Goal: Transaction & Acquisition: Purchase product/service

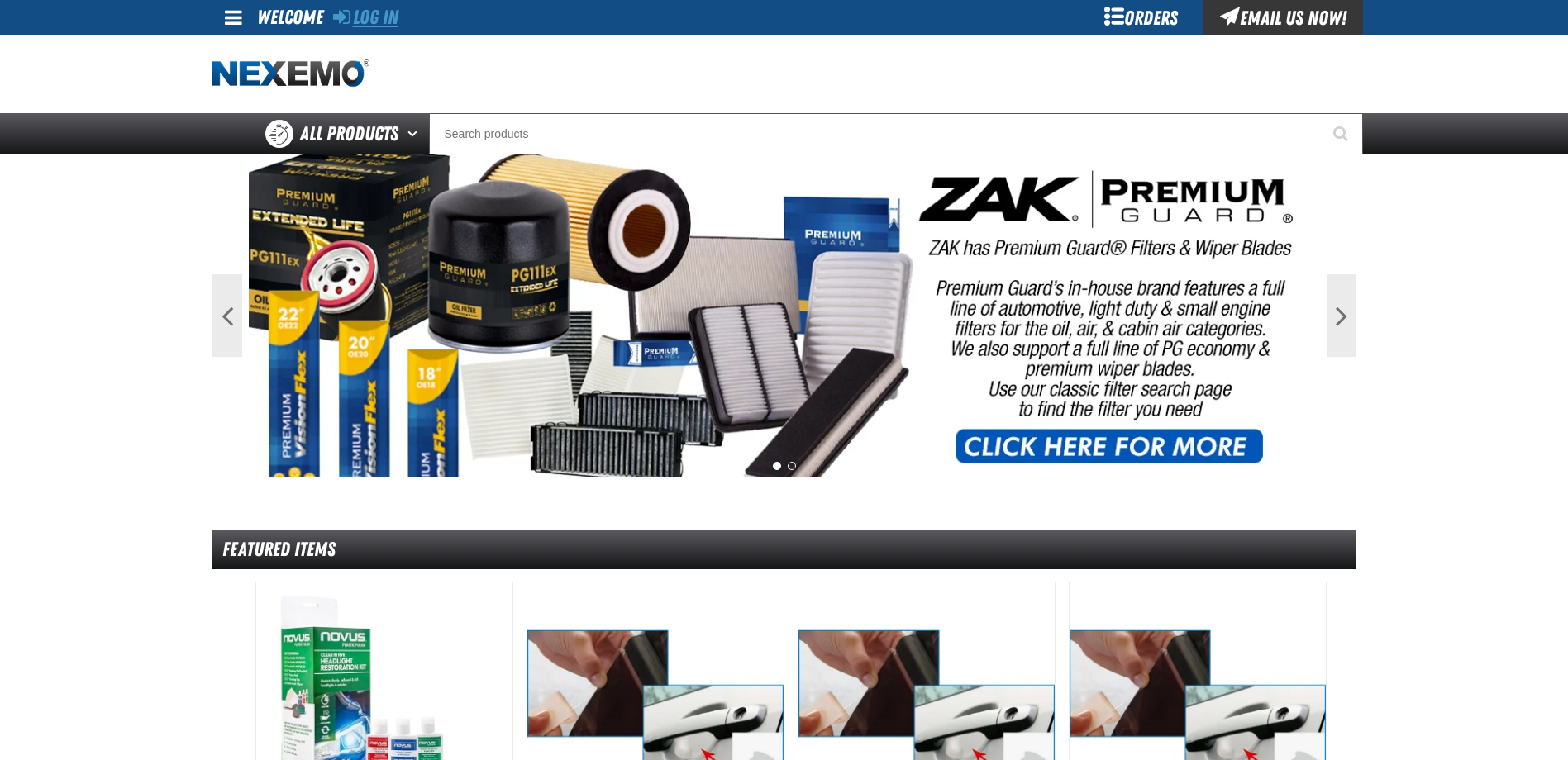
click at [365, 7] on link "Log In" at bounding box center [365, 18] width 65 height 23
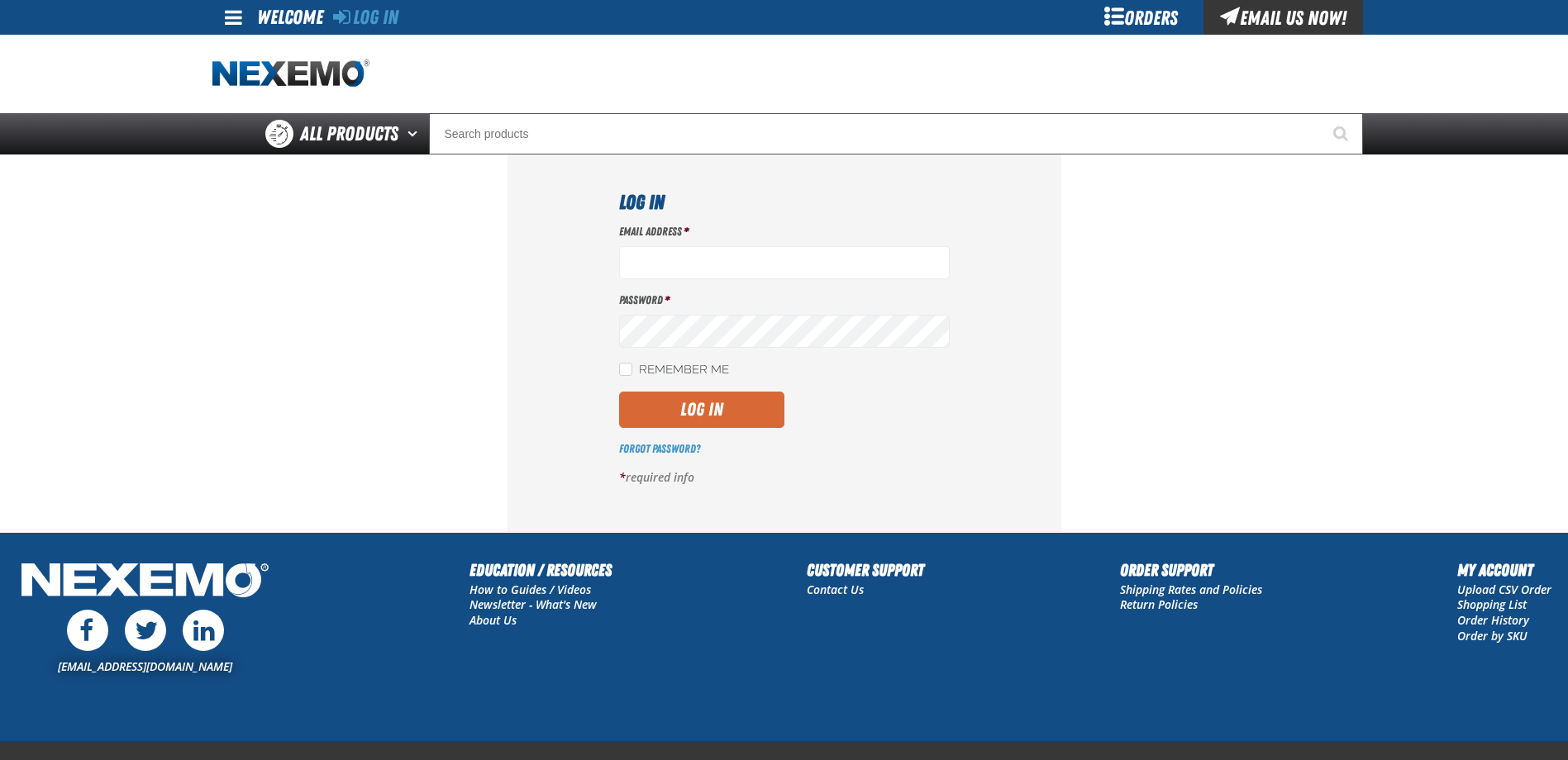
type input "a_williams@joemyerstoyota.com"
click at [704, 407] on button "Log In" at bounding box center [701, 410] width 165 height 36
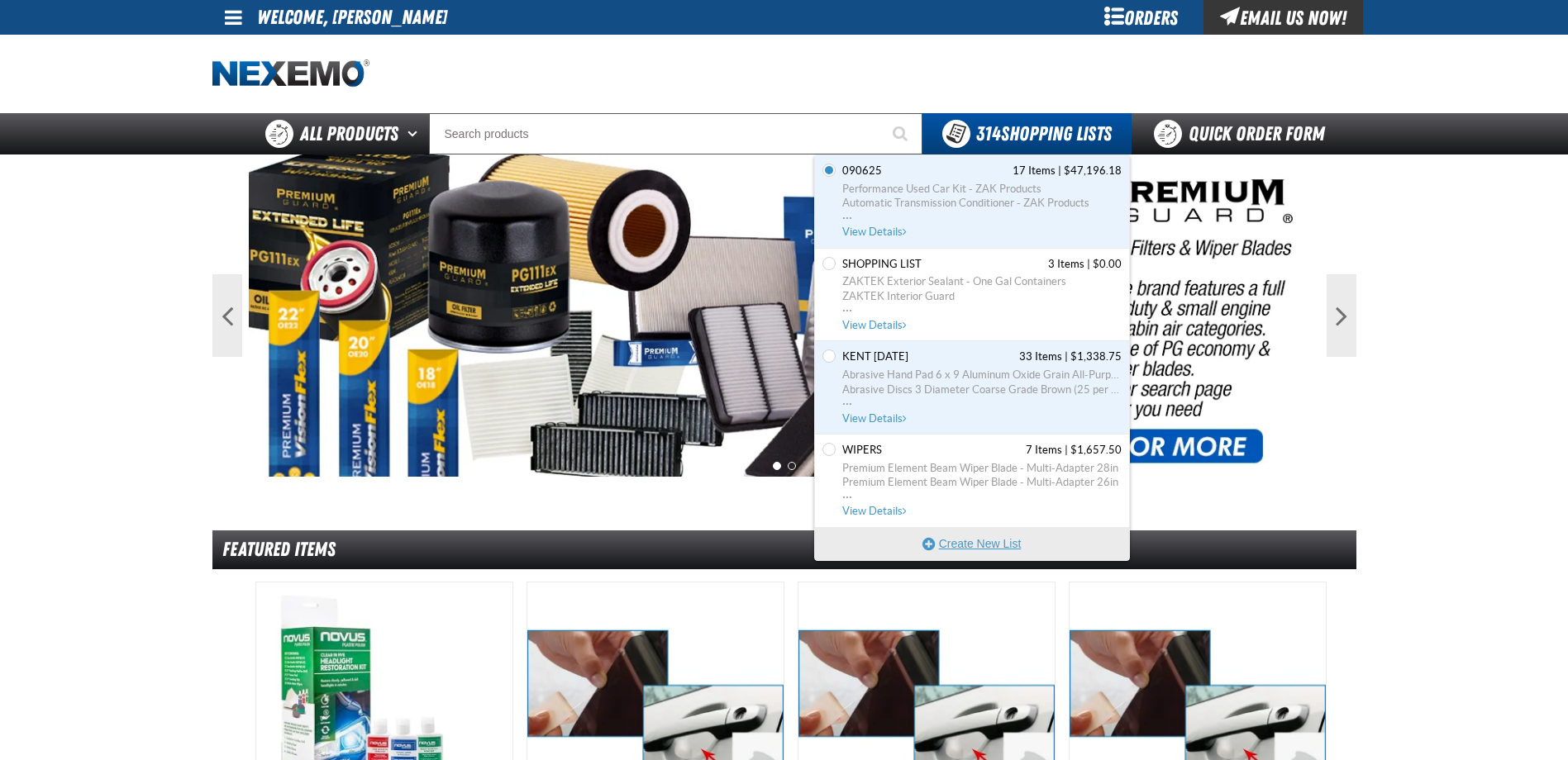
click at [996, 532] on button "Create New List" at bounding box center [972, 543] width 314 height 33
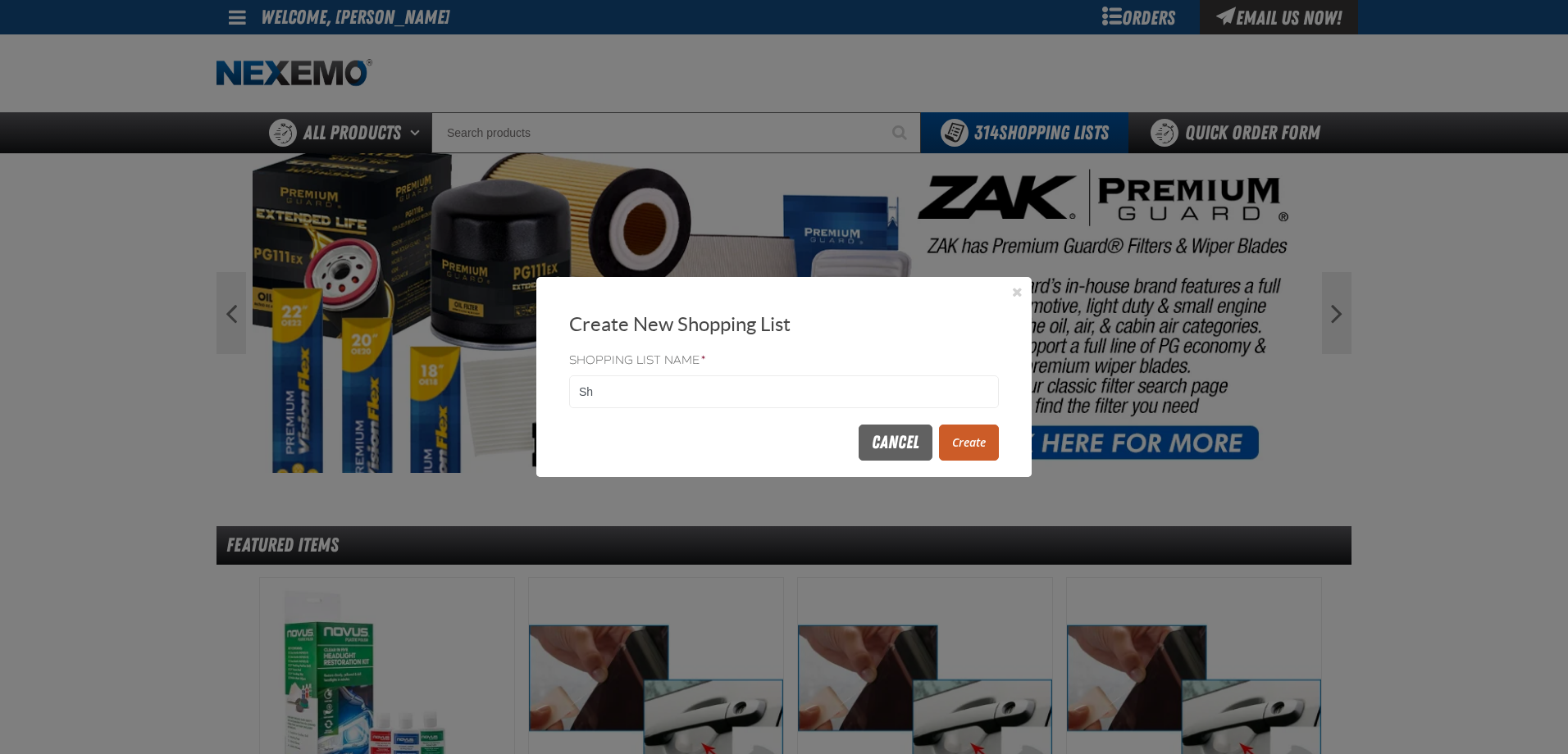
type input "S"
type input "091925"
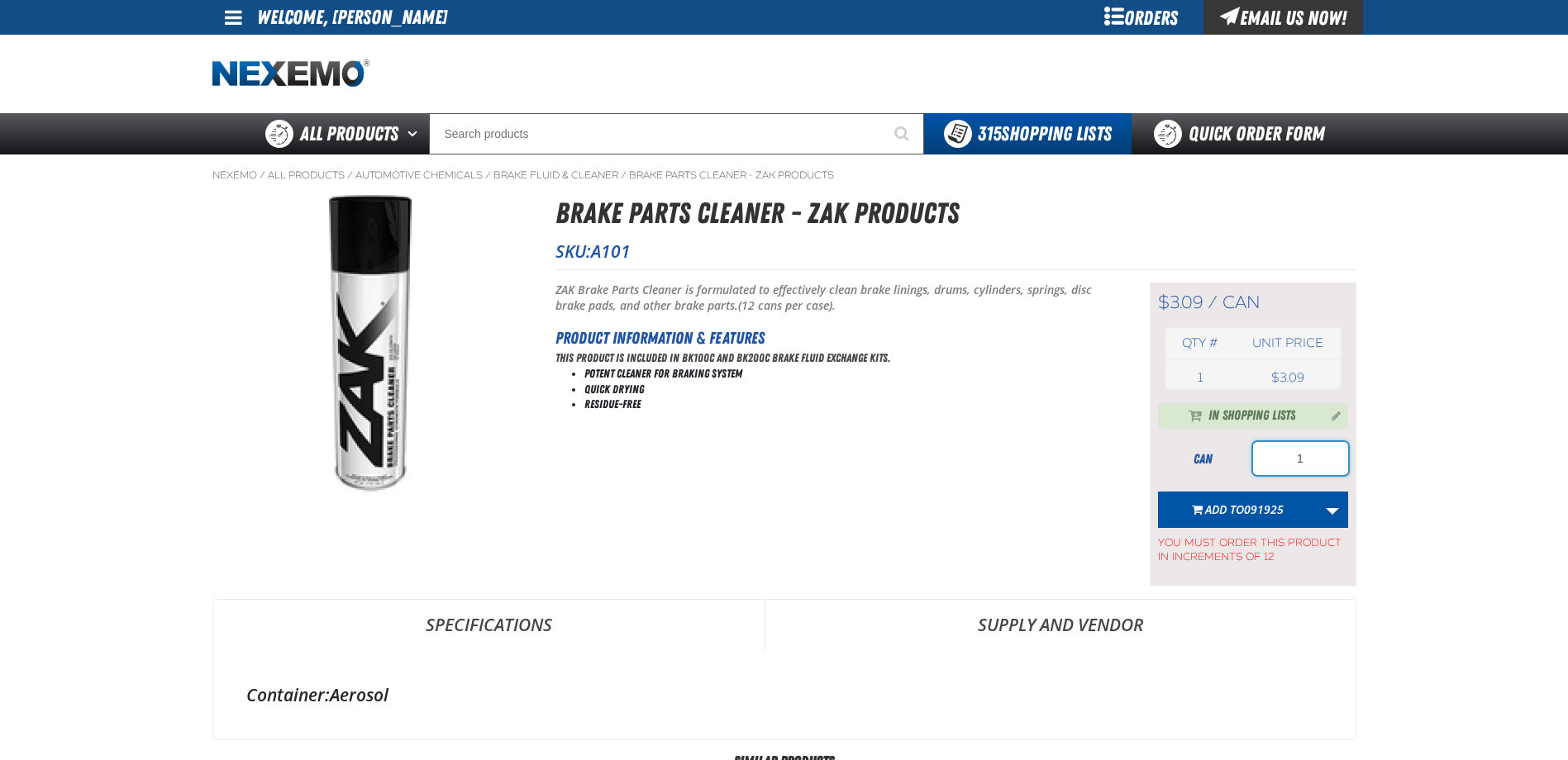
click at [1321, 468] on input "1" at bounding box center [1300, 458] width 95 height 33
type input "192"
click at [1228, 508] on span "Add to 091925" at bounding box center [1244, 509] width 78 height 16
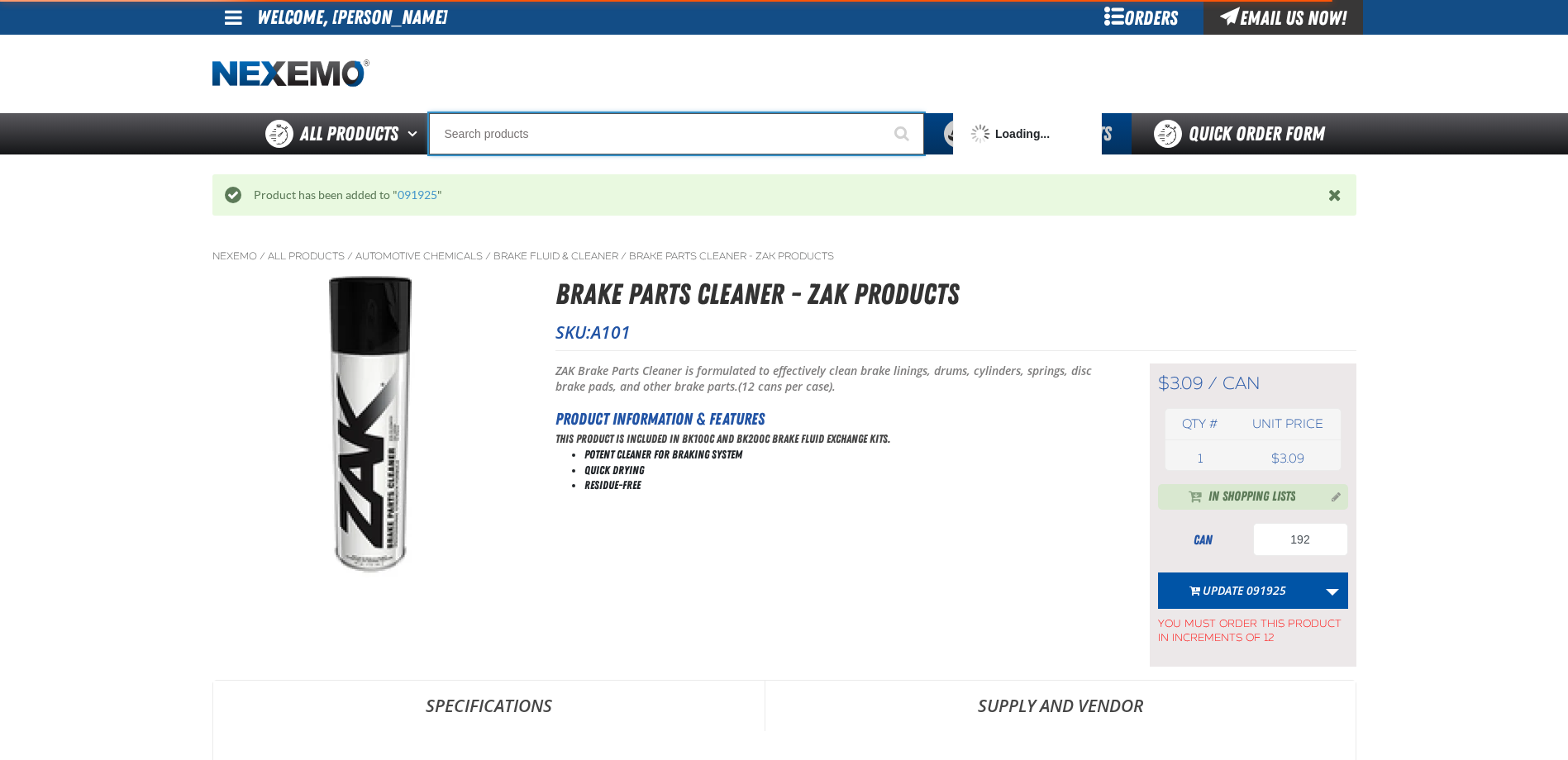
click at [699, 150] on input "Search" at bounding box center [676, 133] width 495 height 41
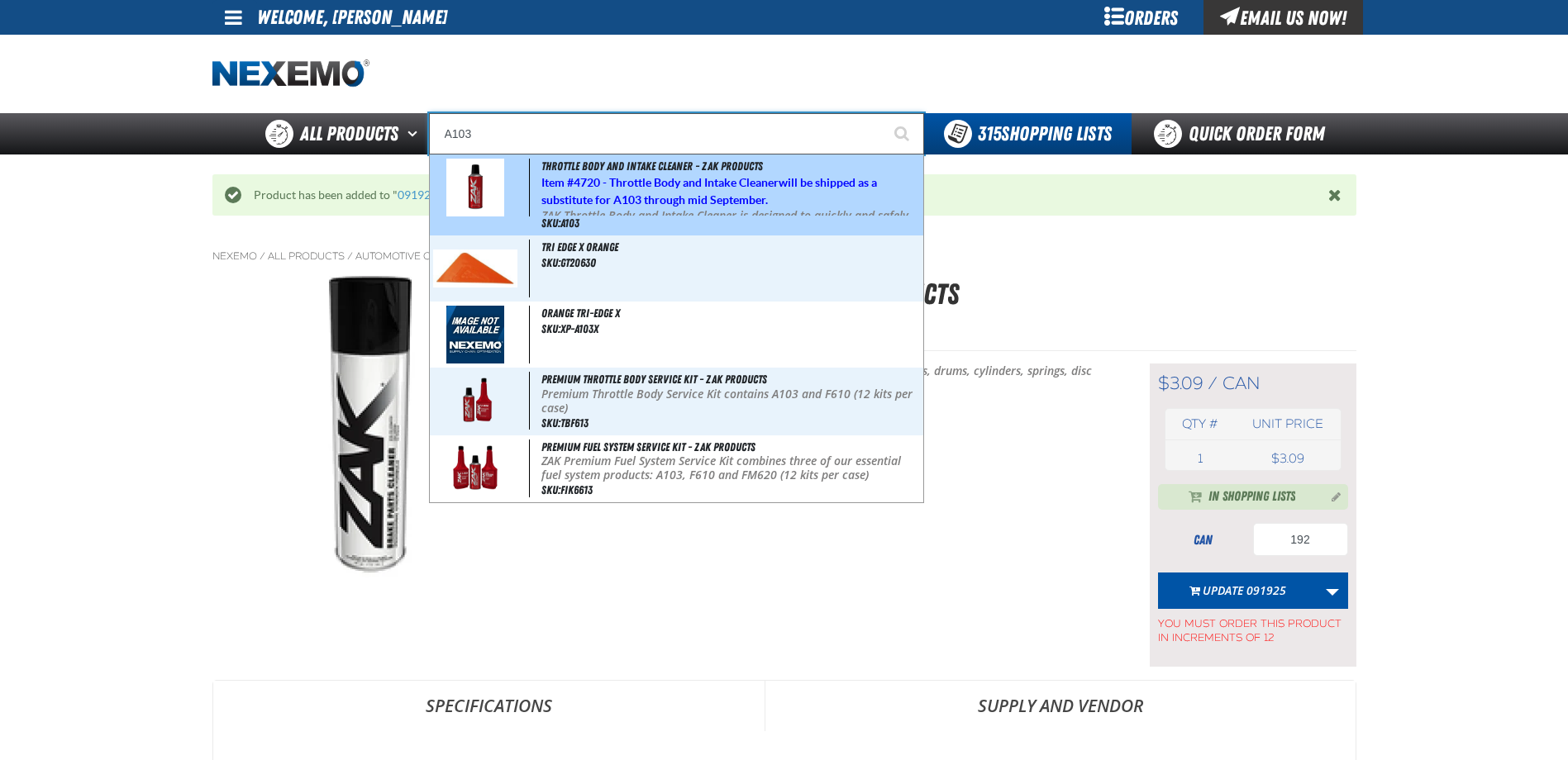
click at [662, 209] on p "ZAK Throttle Body and Intake Cleaner is designed to quickly and safely remove b…" at bounding box center [730, 236] width 378 height 55
type input "Throttle Body and Intake Cleaner - ZAK Products"
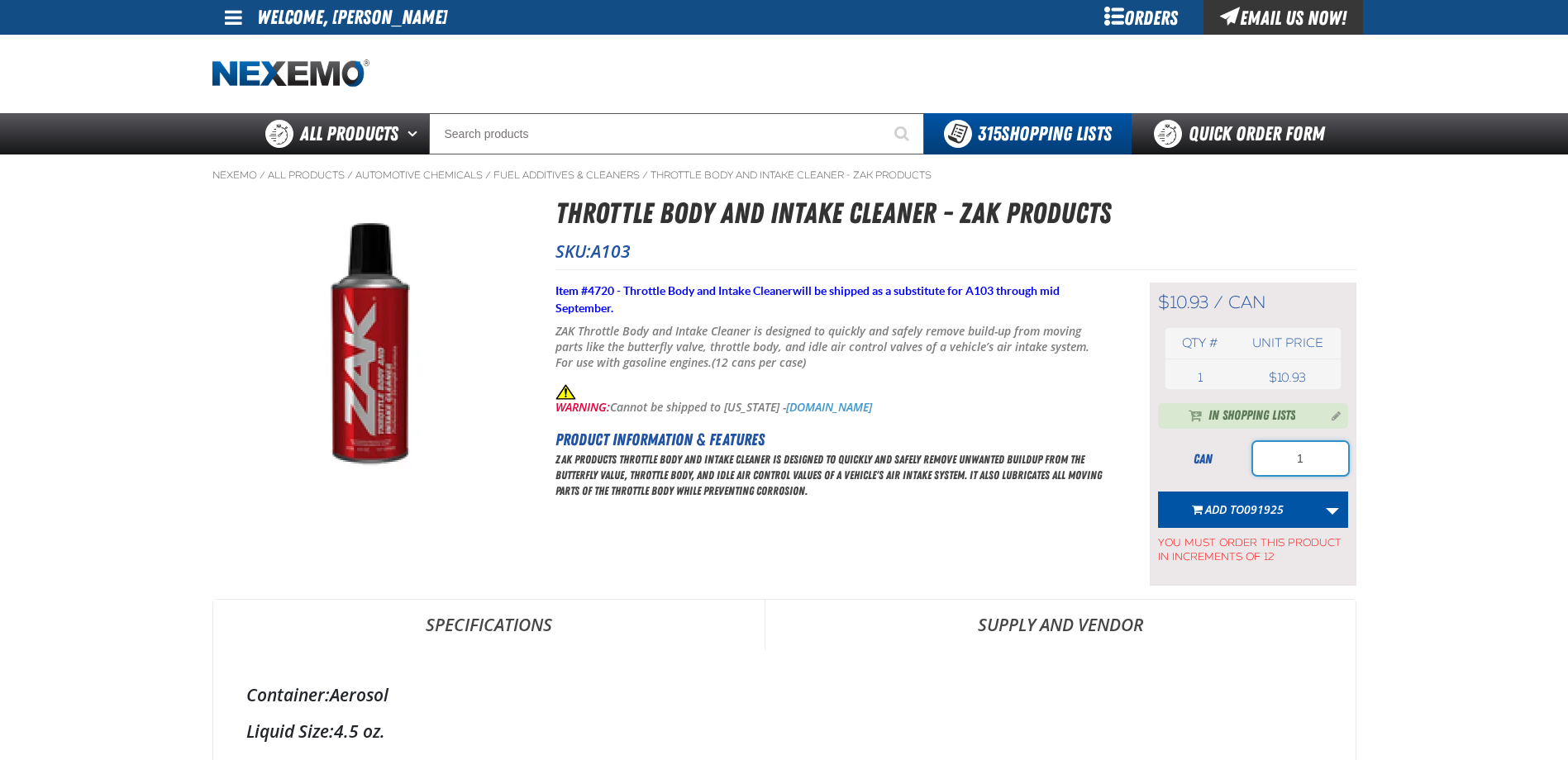
click at [1314, 465] on input "1" at bounding box center [1300, 458] width 95 height 33
type input "84"
click at [1265, 510] on span "091925" at bounding box center [1263, 509] width 40 height 16
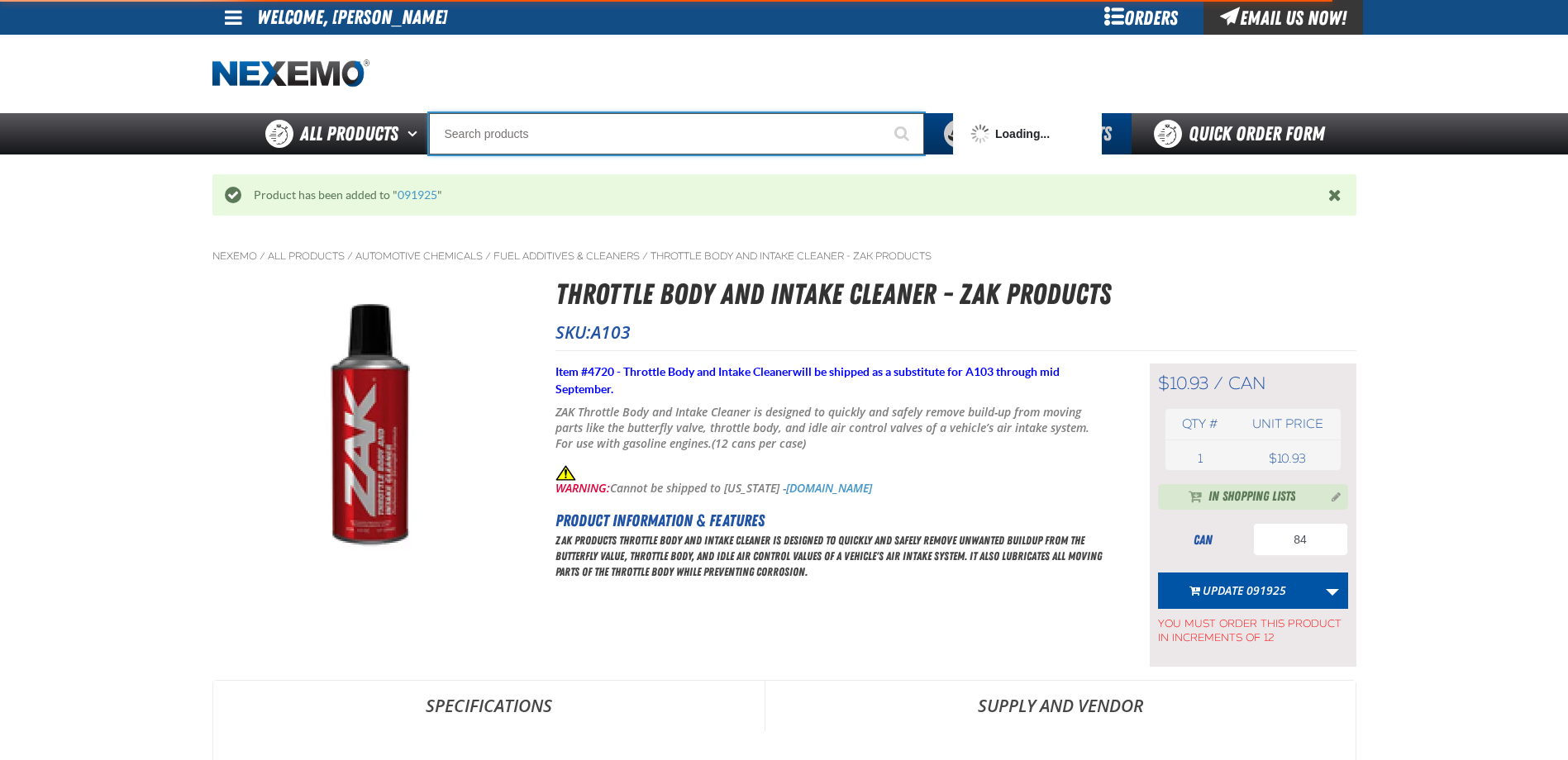
click at [580, 135] on input "Search" at bounding box center [676, 133] width 495 height 41
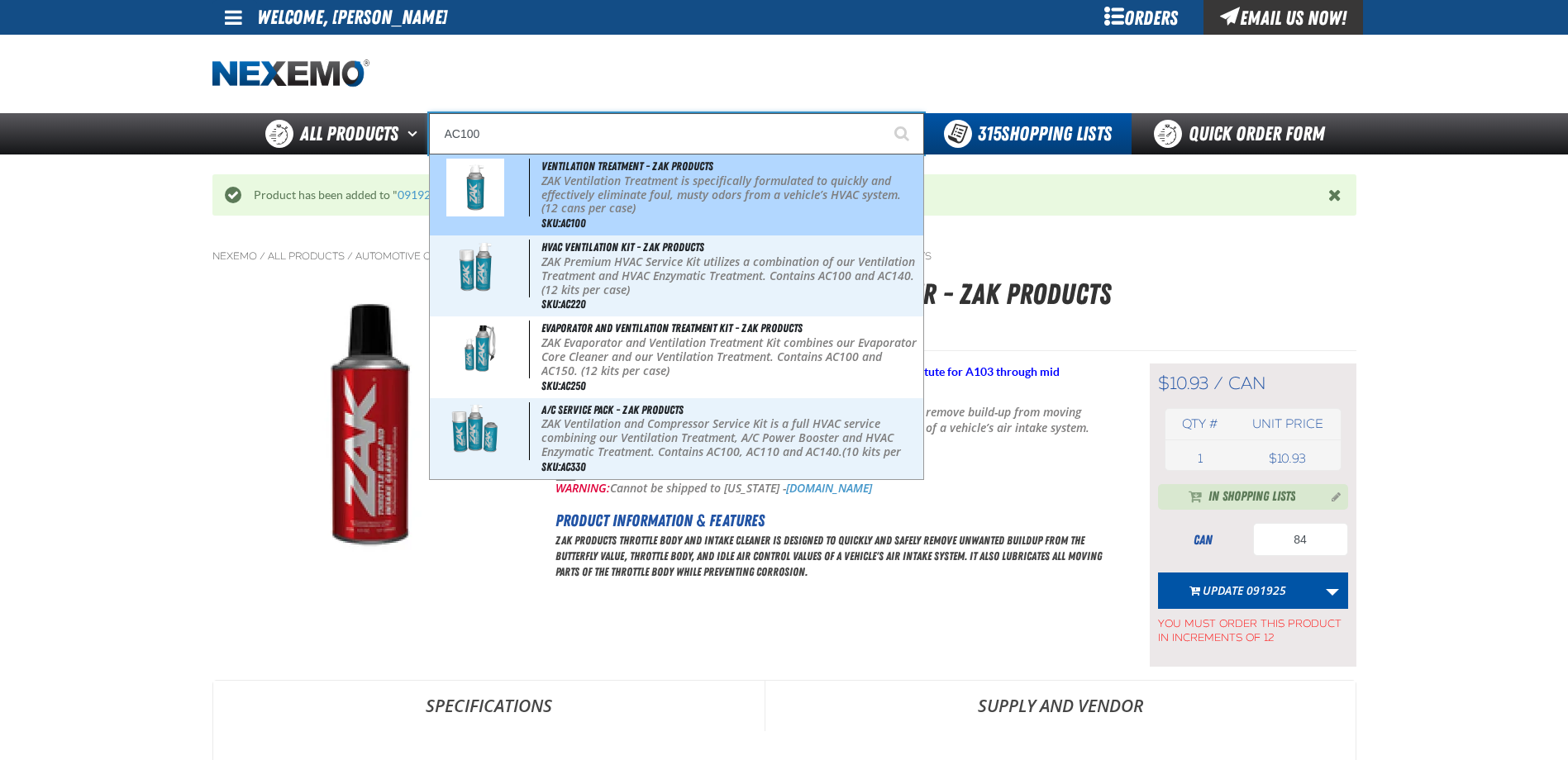
click at [572, 205] on p "ZAK Ventilation Treatment is specifically formulated to quickly and effectively…" at bounding box center [730, 195] width 378 height 41
type input "Ventilation Treatment - ZAK Products"
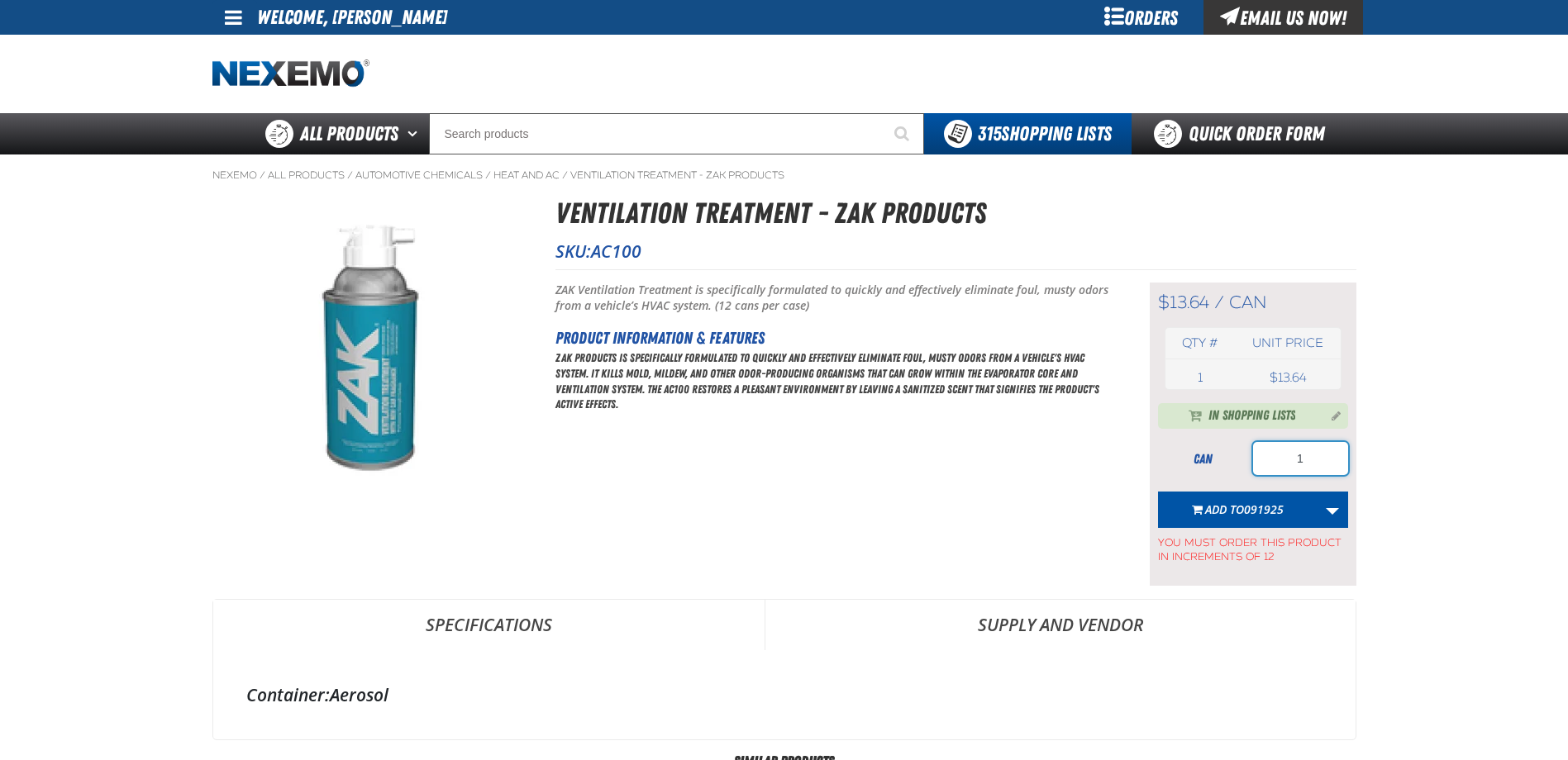
click at [1319, 468] on input "1" at bounding box center [1300, 458] width 95 height 33
type input "96"
click at [1247, 502] on span "091925" at bounding box center [1263, 509] width 40 height 16
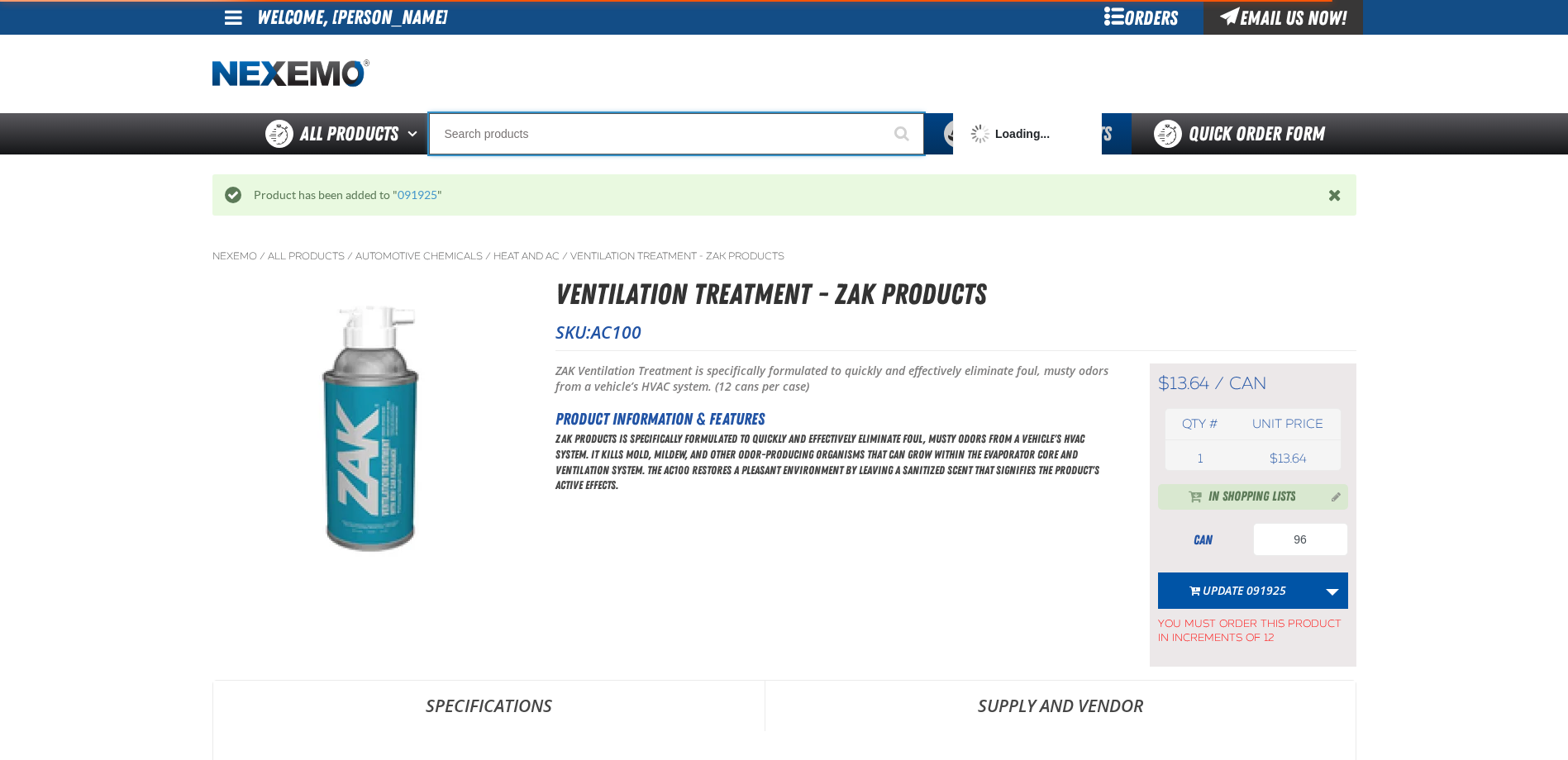
click at [577, 135] on input "Search" at bounding box center [676, 133] width 495 height 41
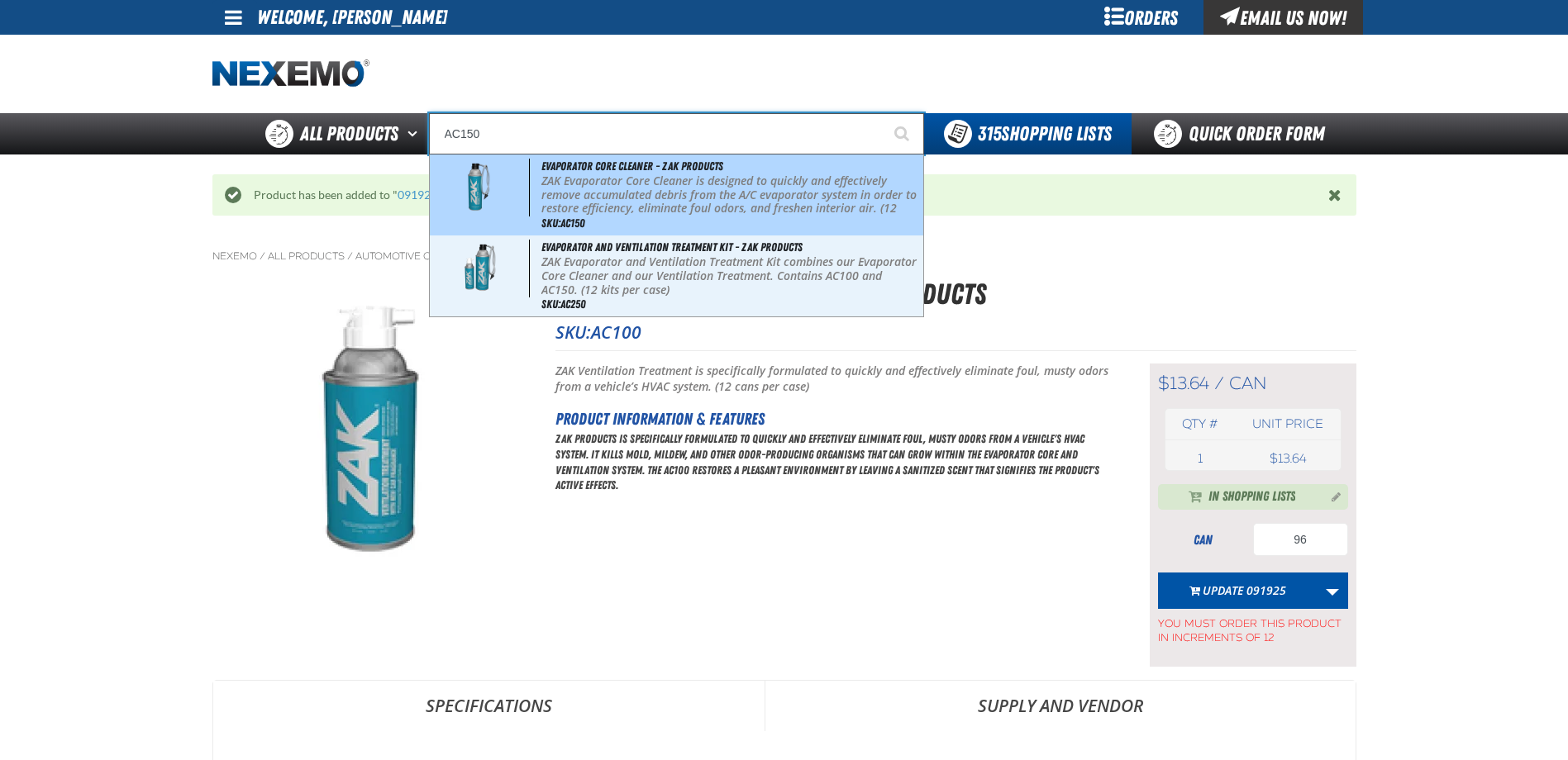
click at [615, 181] on p "ZAK Evaporator Core Cleaner is designed to quickly and effectively remove accum…" at bounding box center [730, 202] width 378 height 55
type input "Evaporator Core Cleaner - ZAK Products"
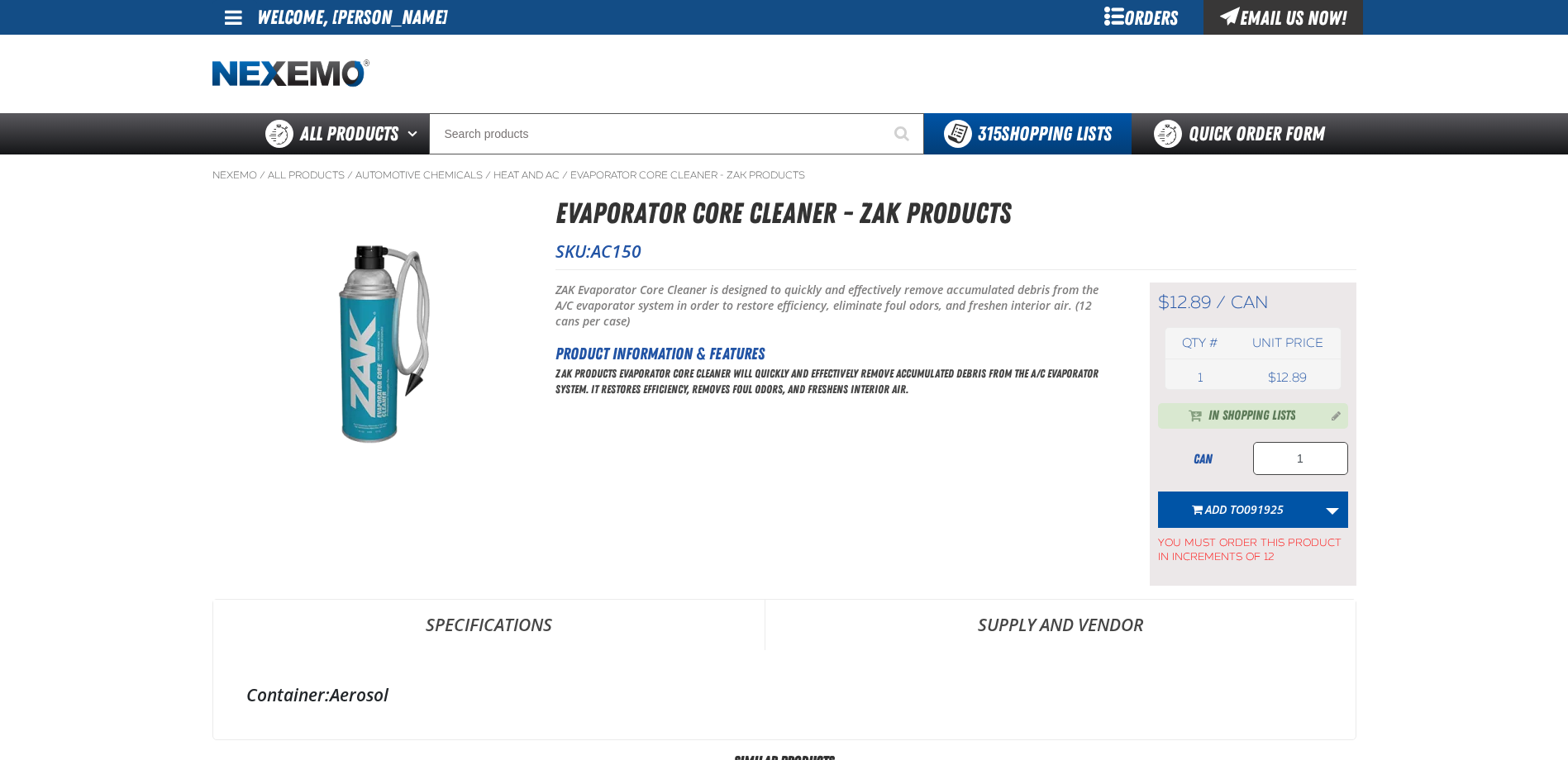
type input "96"
click at [1314, 472] on input "1" at bounding box center [1300, 458] width 95 height 33
type input "120"
click at [1284, 500] on button "Add to 091925" at bounding box center [1237, 509] width 159 height 36
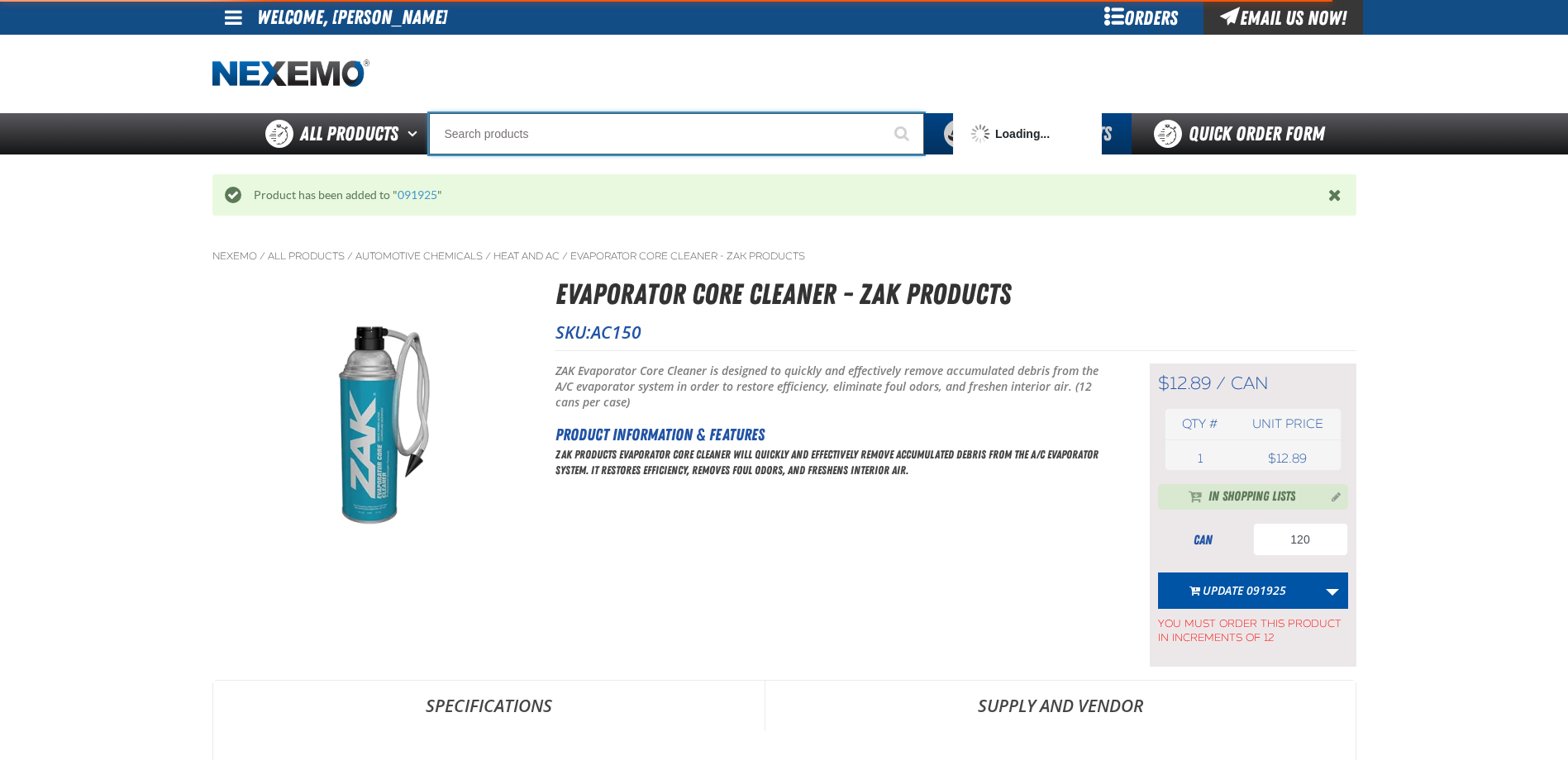
click at [633, 144] on input "Search" at bounding box center [676, 133] width 495 height 41
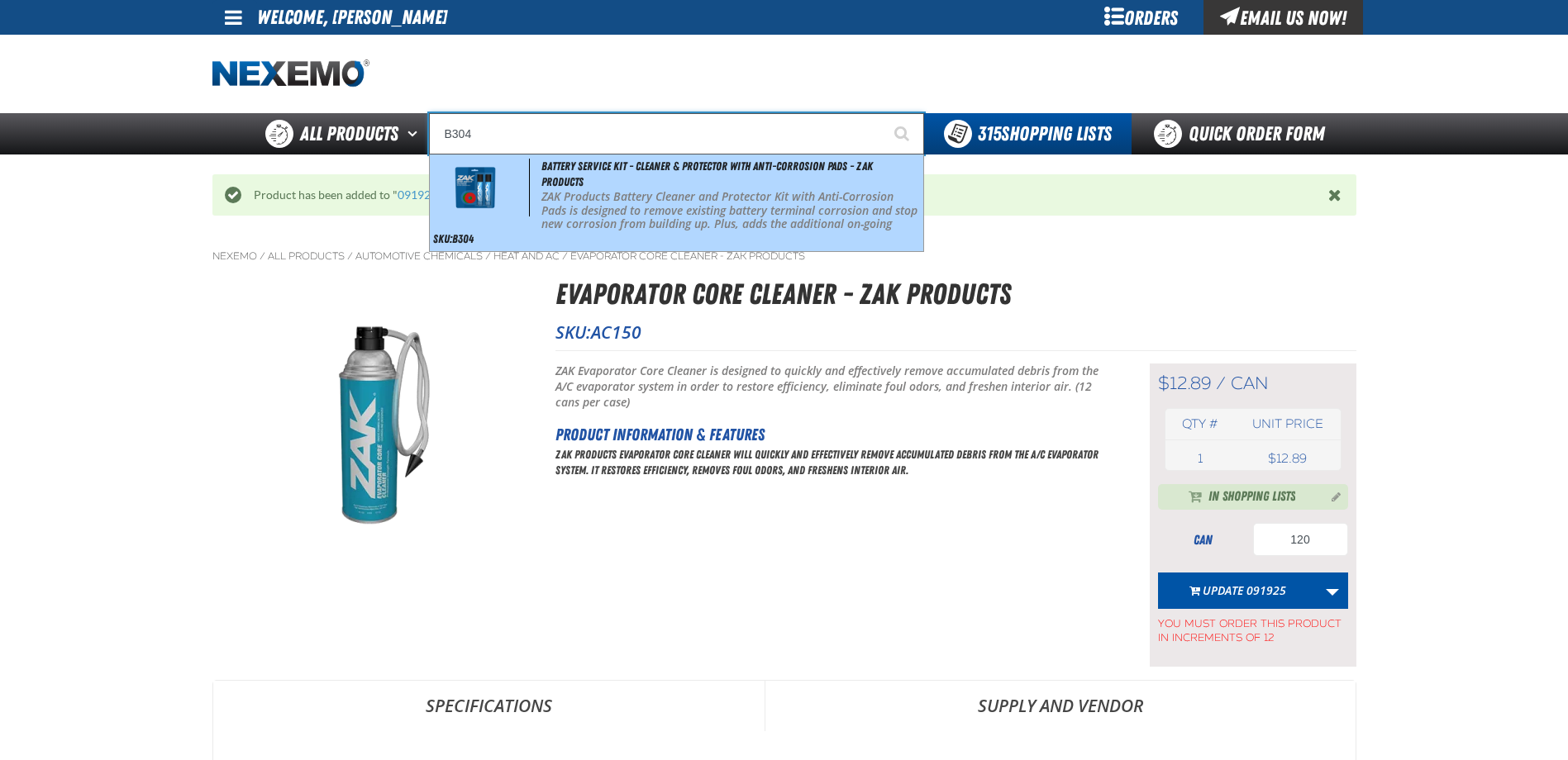
click at [651, 195] on p "ZAK Products Battery Cleaner and Protector Kit with Anti-Corrosion Pads is desi…" at bounding box center [730, 218] width 378 height 55
type input "Battery Service Kit - Cleaner & Protector with Anti-Corrosion Pads - ZAK Produc…"
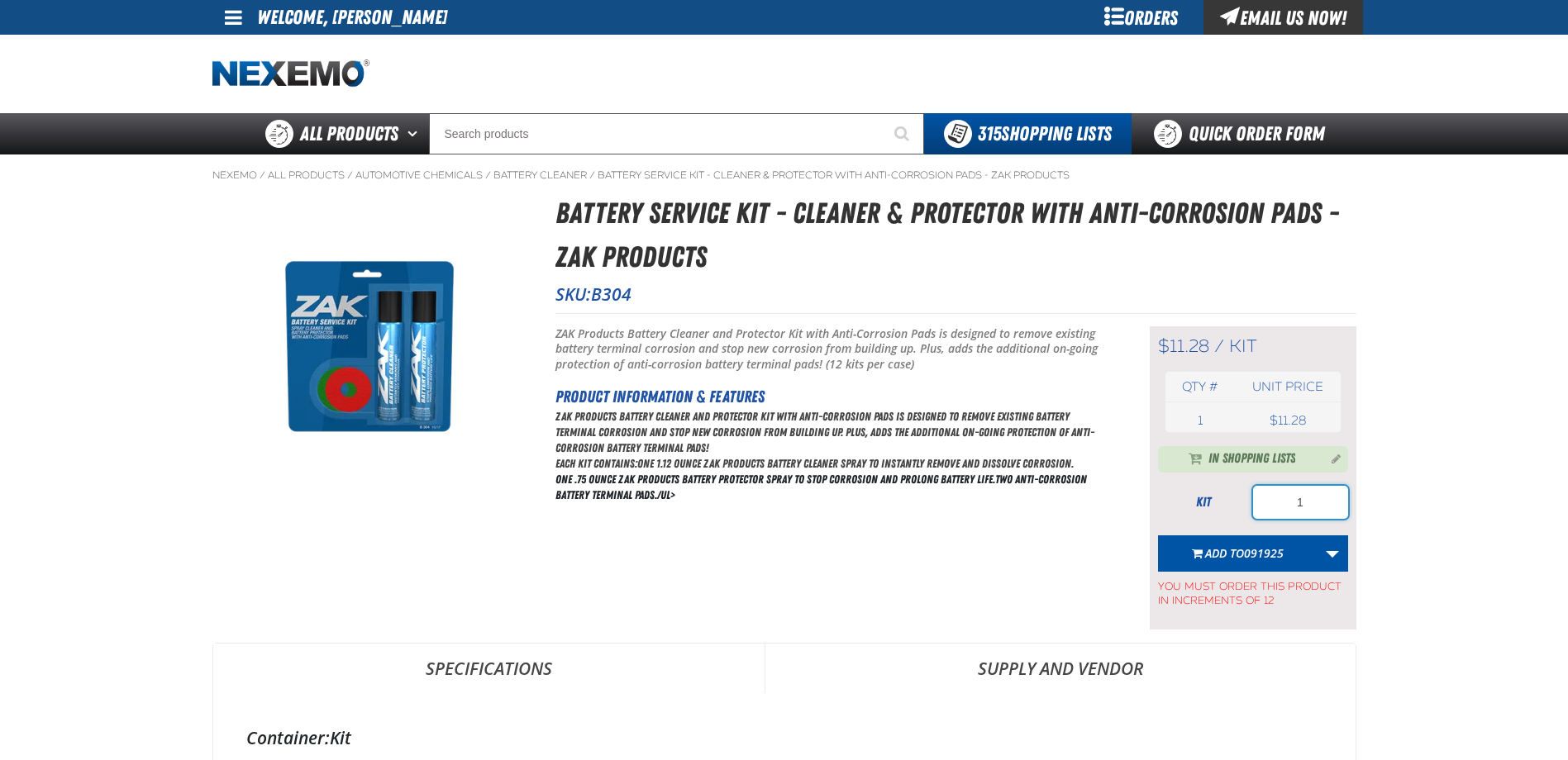
click at [1323, 496] on input "1" at bounding box center [1300, 502] width 95 height 33
type input "84"
click at [1282, 550] on span "091925" at bounding box center [1263, 554] width 40 height 16
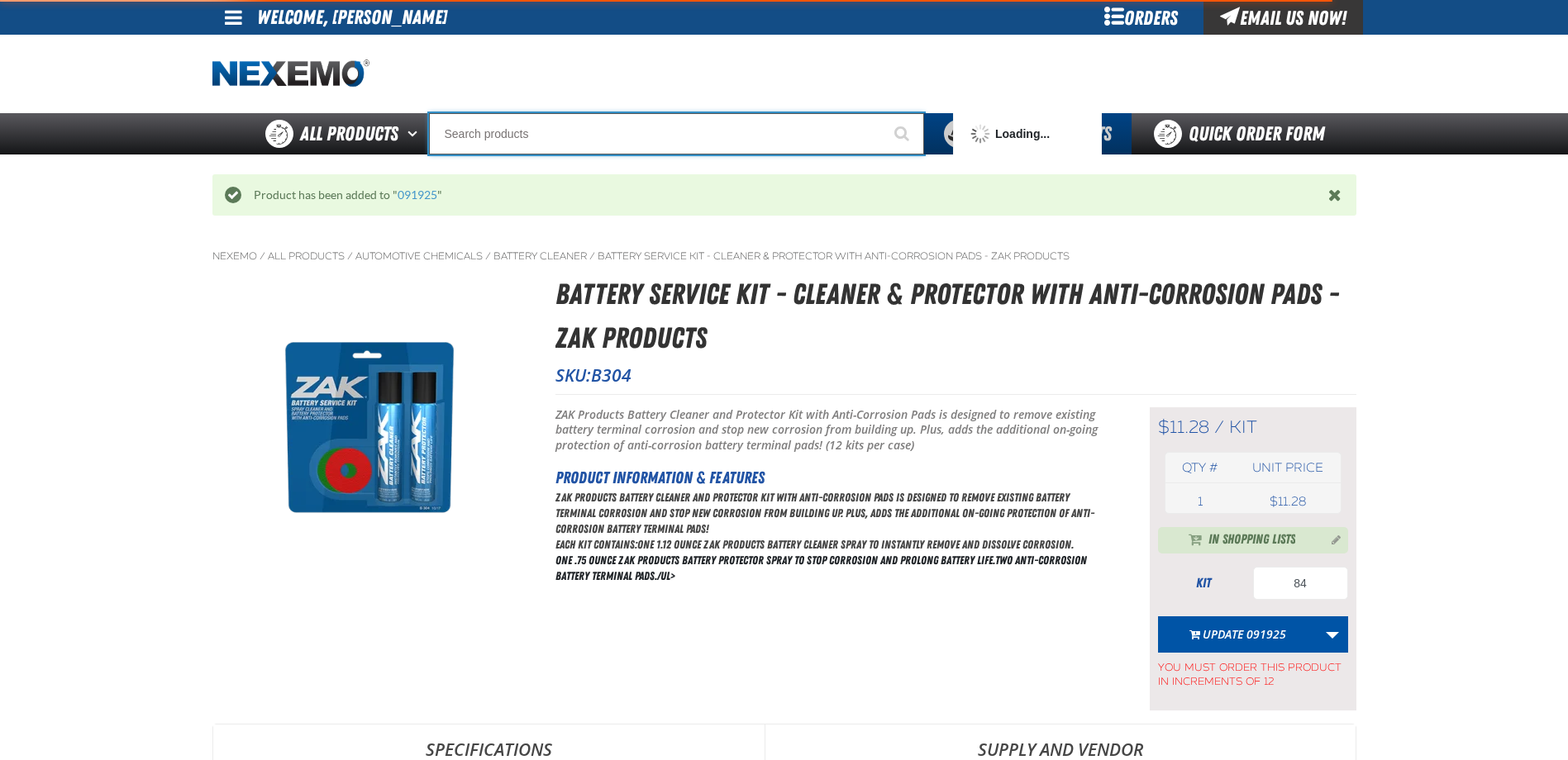
click at [707, 136] on input "Search" at bounding box center [676, 133] width 495 height 41
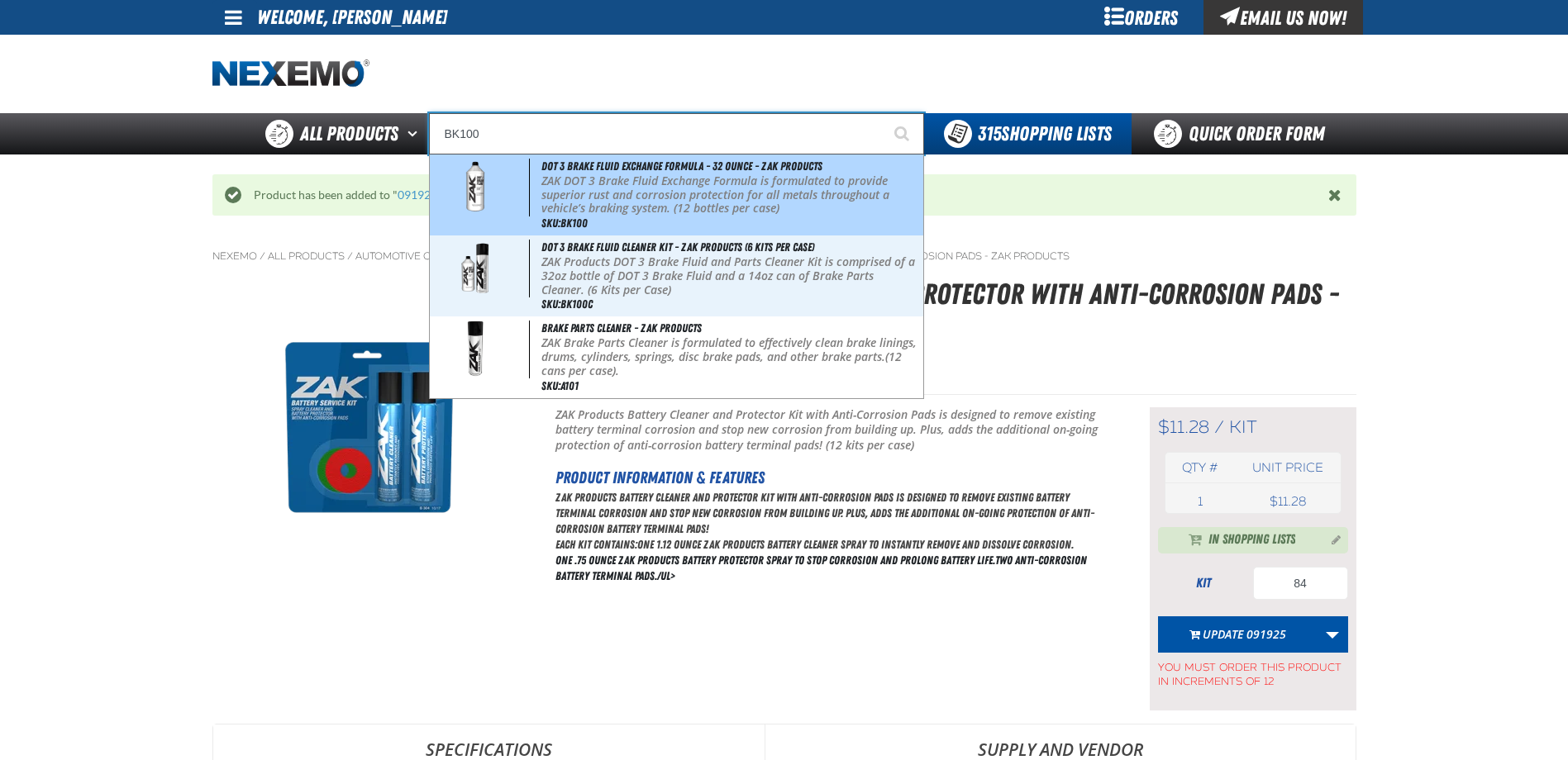
click at [666, 179] on p "ZAK DOT 3 Brake Fluid Exchange Formula is formulated to provide superior rust a…" at bounding box center [730, 195] width 378 height 41
type input "DOT 3 Brake Fluid Exchange Formula - 32 Ounce - ZAK Products"
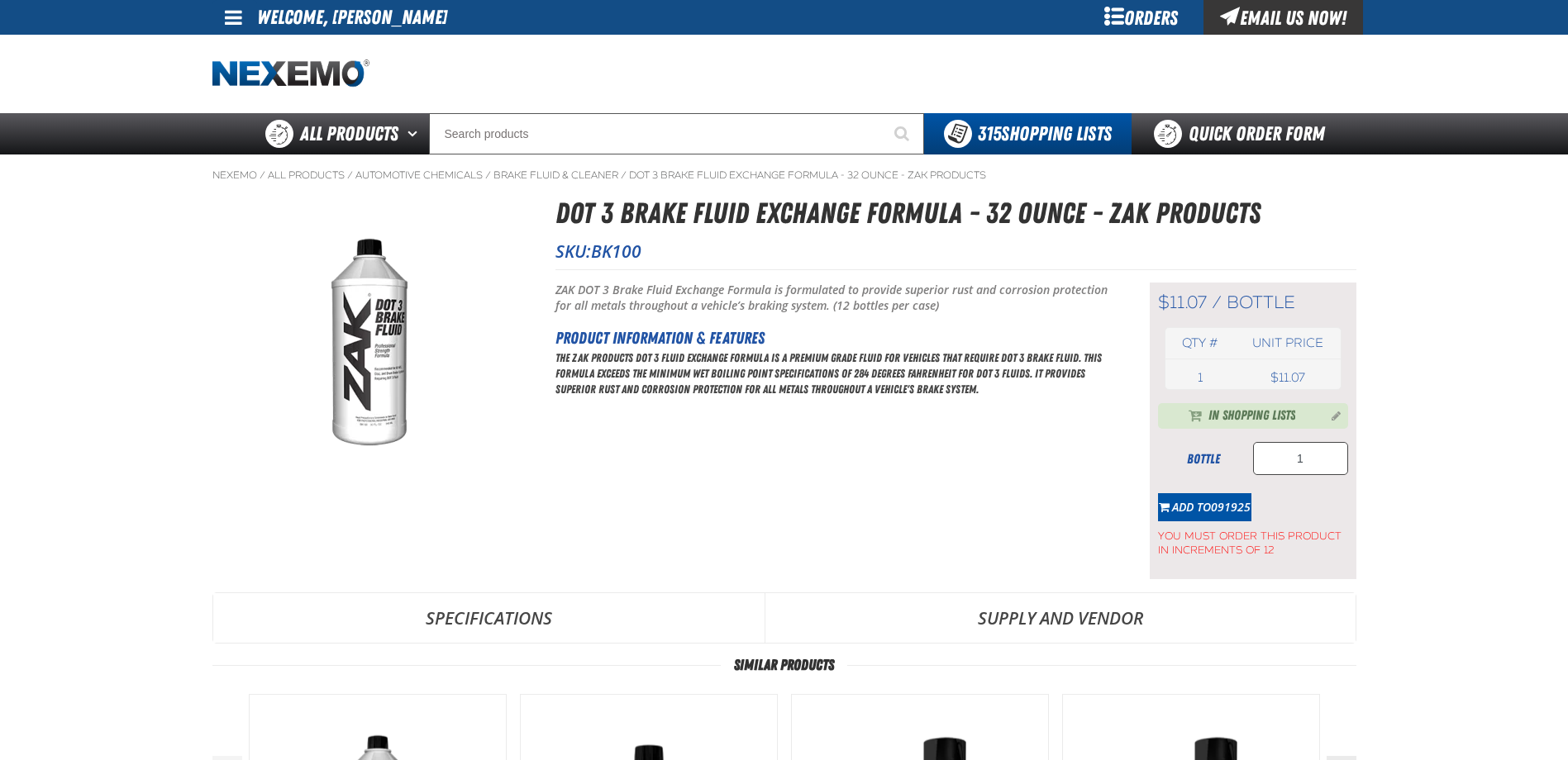
type input "192"
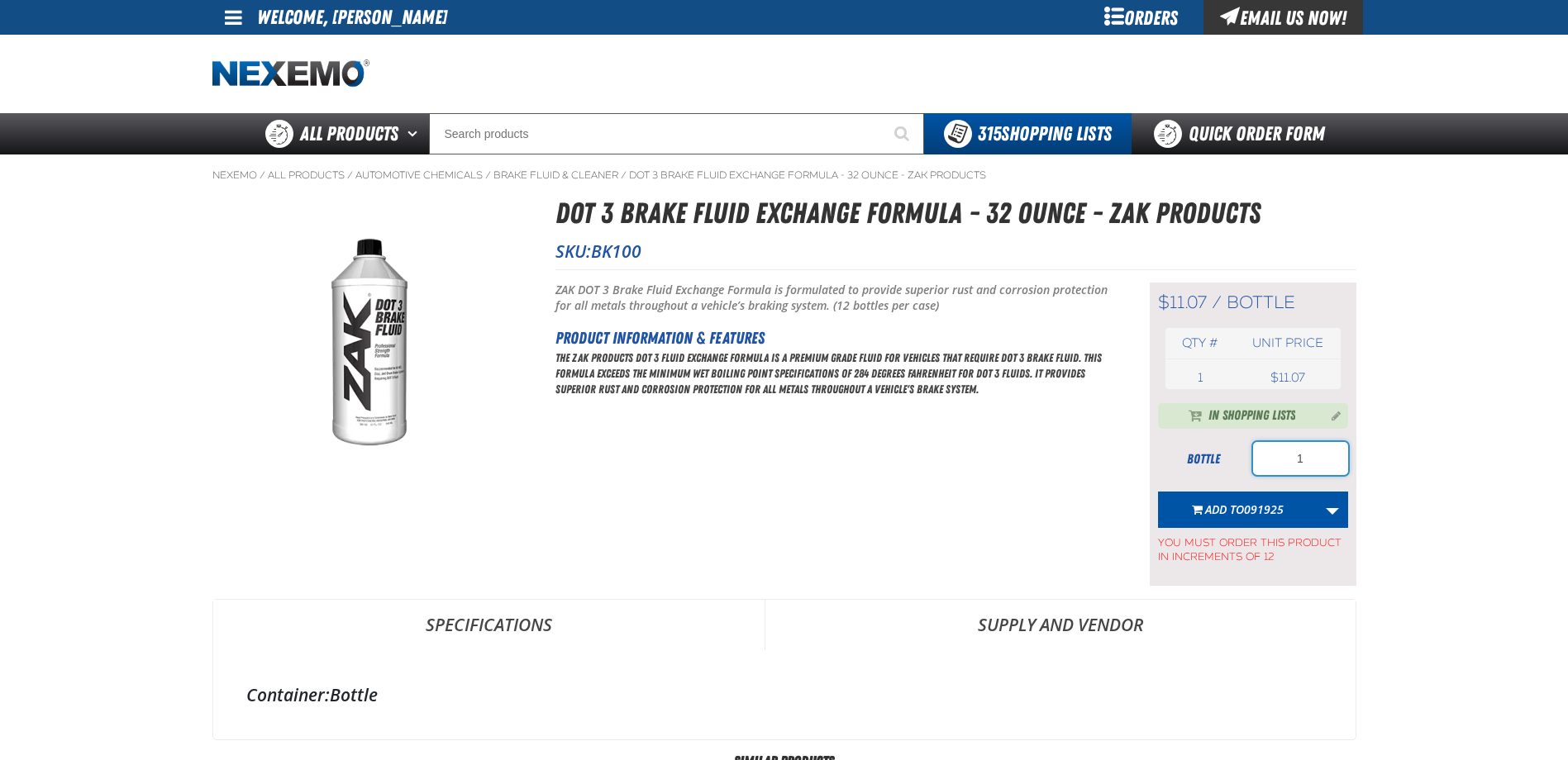
click at [1313, 459] on input "1" at bounding box center [1300, 458] width 95 height 33
type input "120"
click at [1253, 512] on span "091925" at bounding box center [1263, 509] width 40 height 16
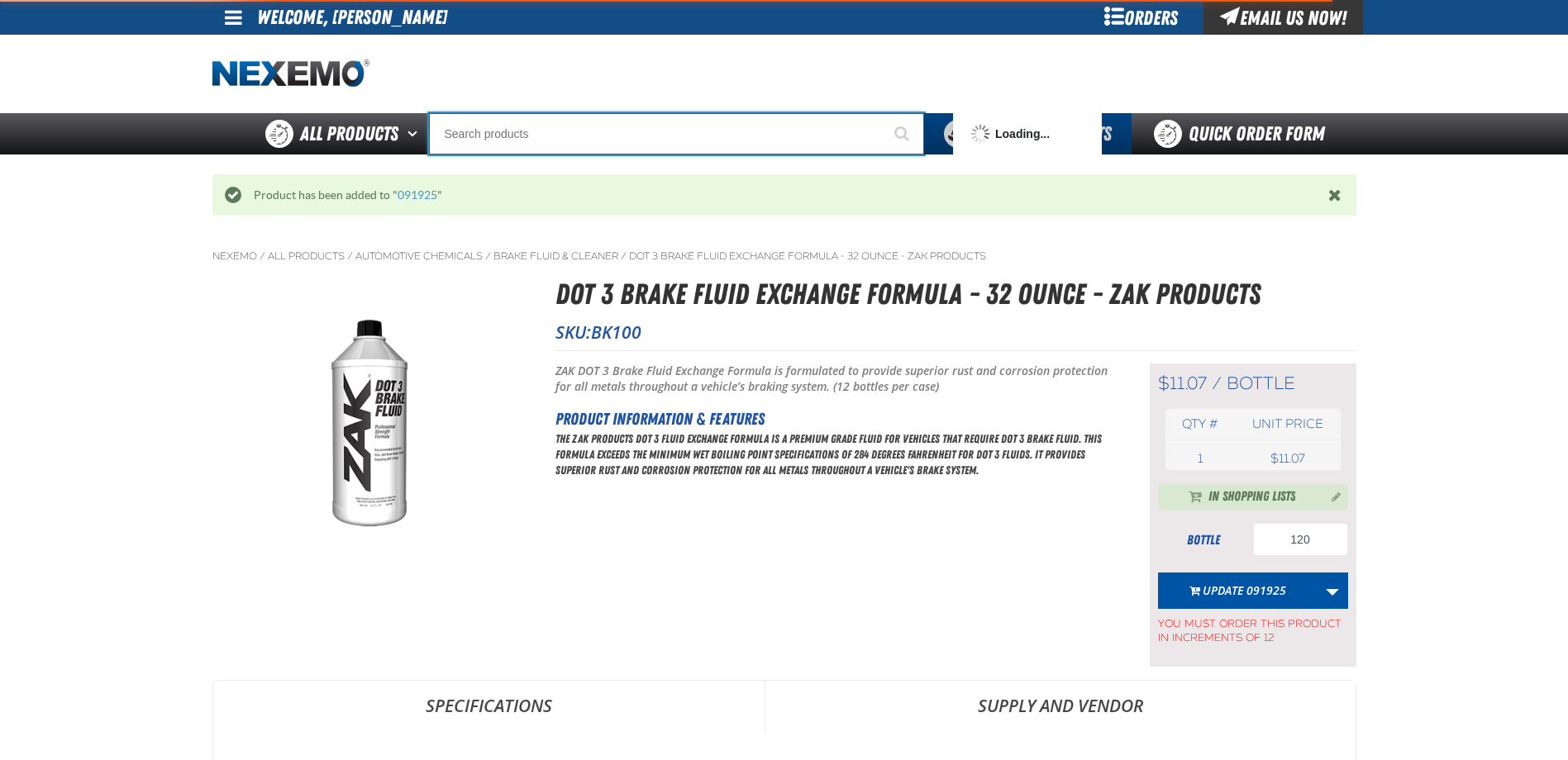
click at [635, 147] on input "Search" at bounding box center [676, 133] width 495 height 41
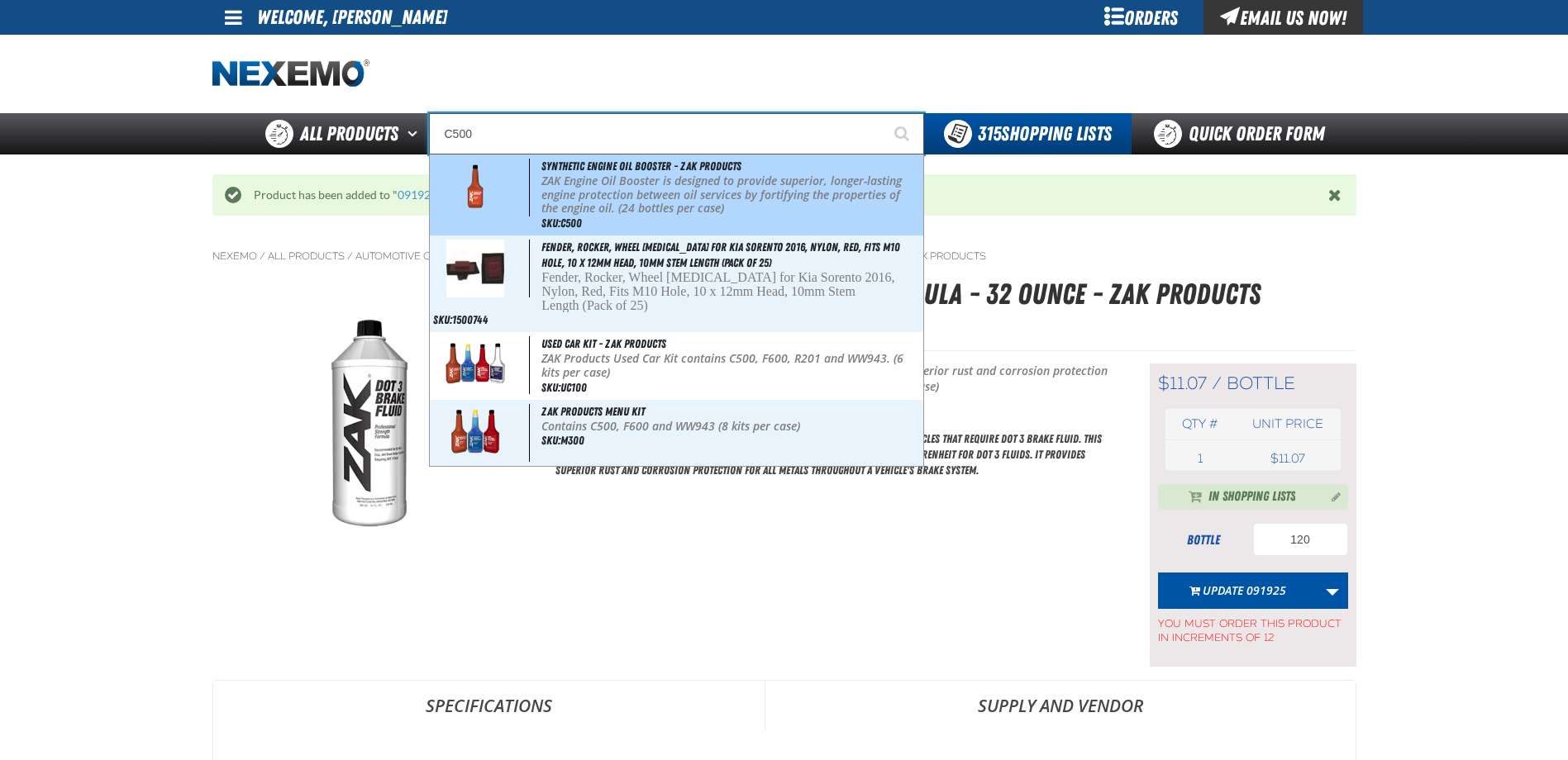
click at [650, 196] on p "ZAK Engine Oil Booster is designed to provide superior, longer-lasting engine p…" at bounding box center [730, 195] width 378 height 41
type input "Synthetic Engine Oil Booster - ZAK Products"
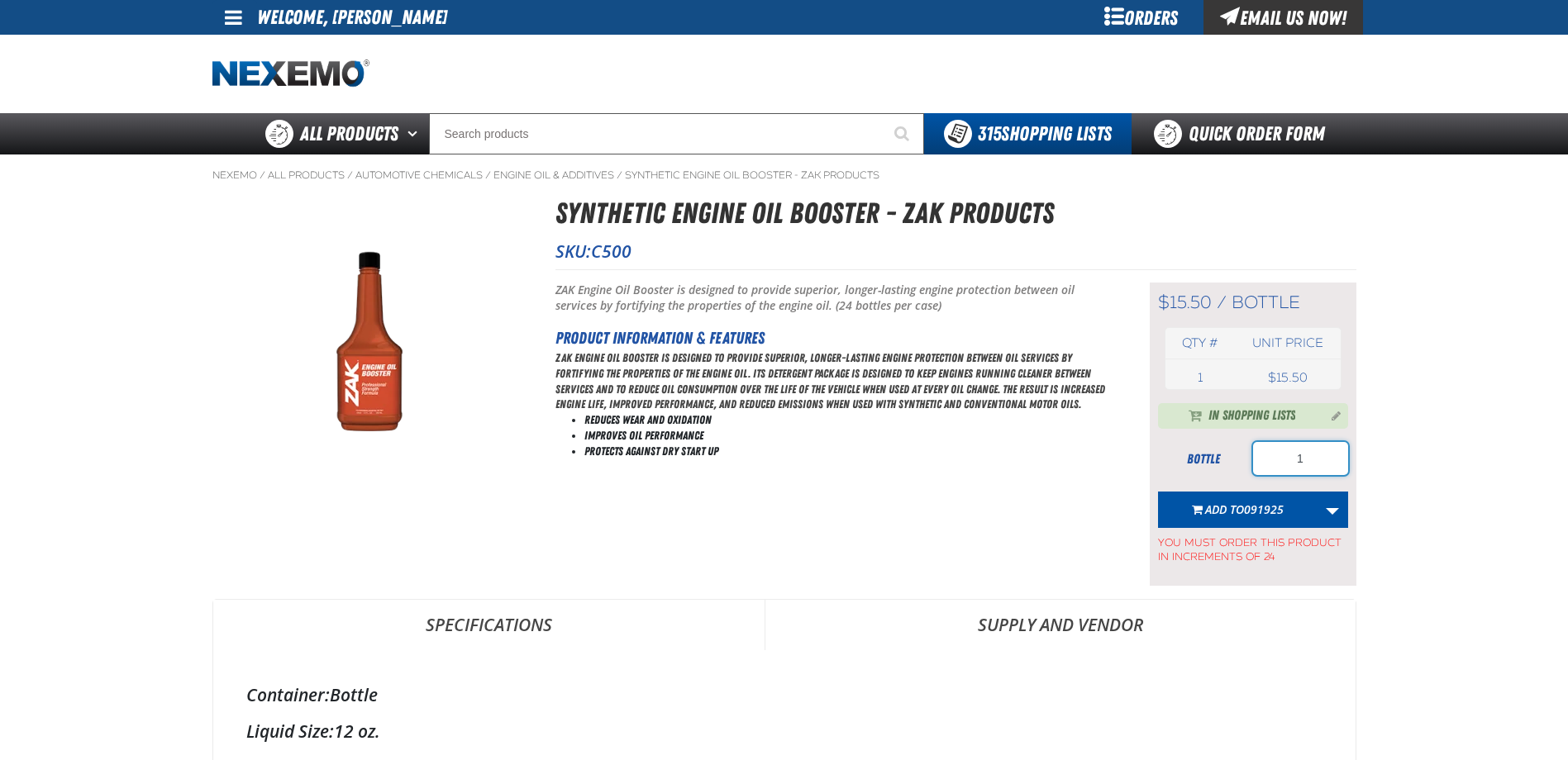
click at [1314, 452] on input "1" at bounding box center [1300, 458] width 95 height 33
type input "360"
click at [1235, 507] on span "Add to 091925" at bounding box center [1244, 509] width 78 height 16
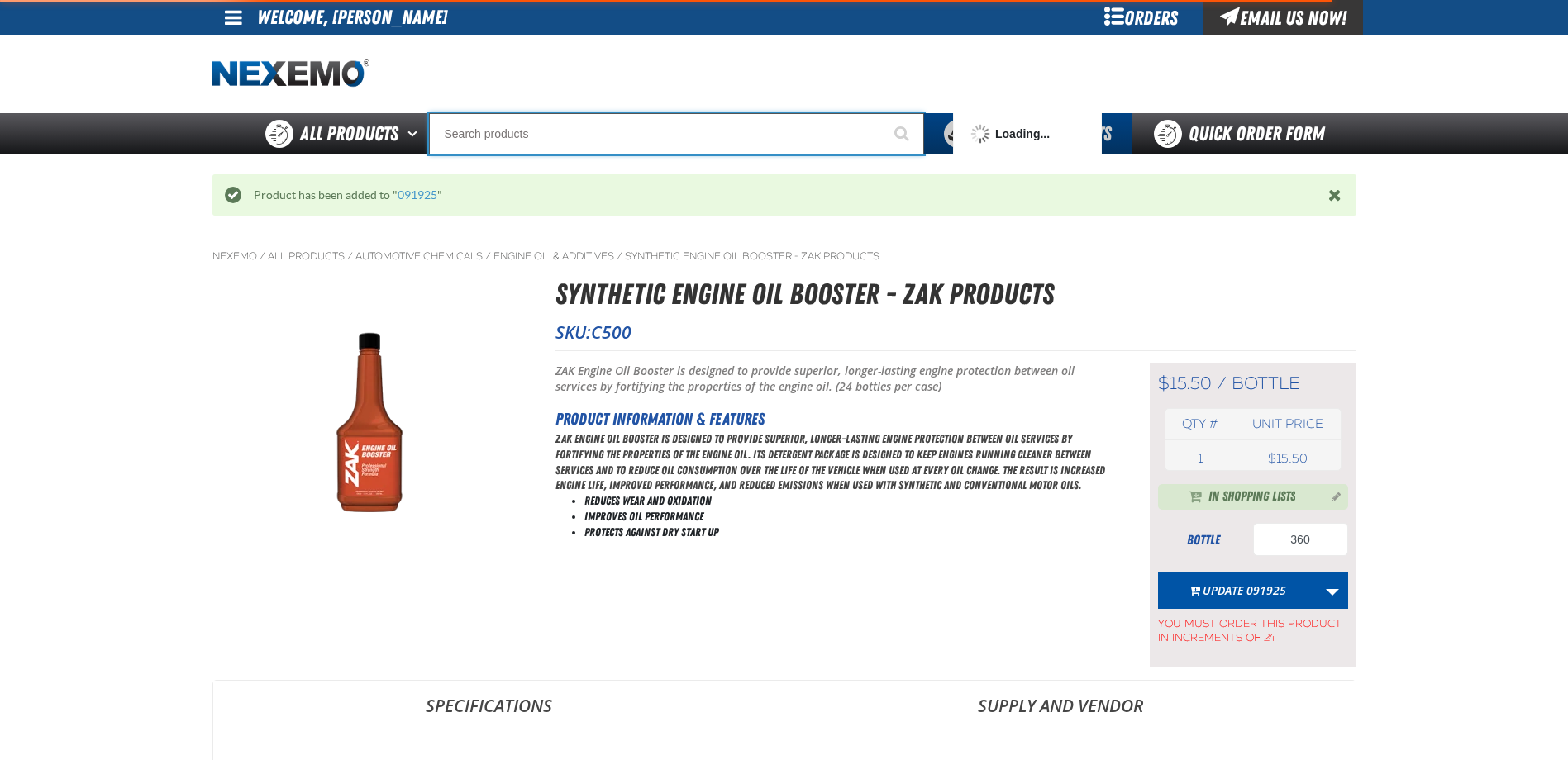
click at [630, 135] on input "Search" at bounding box center [676, 133] width 495 height 41
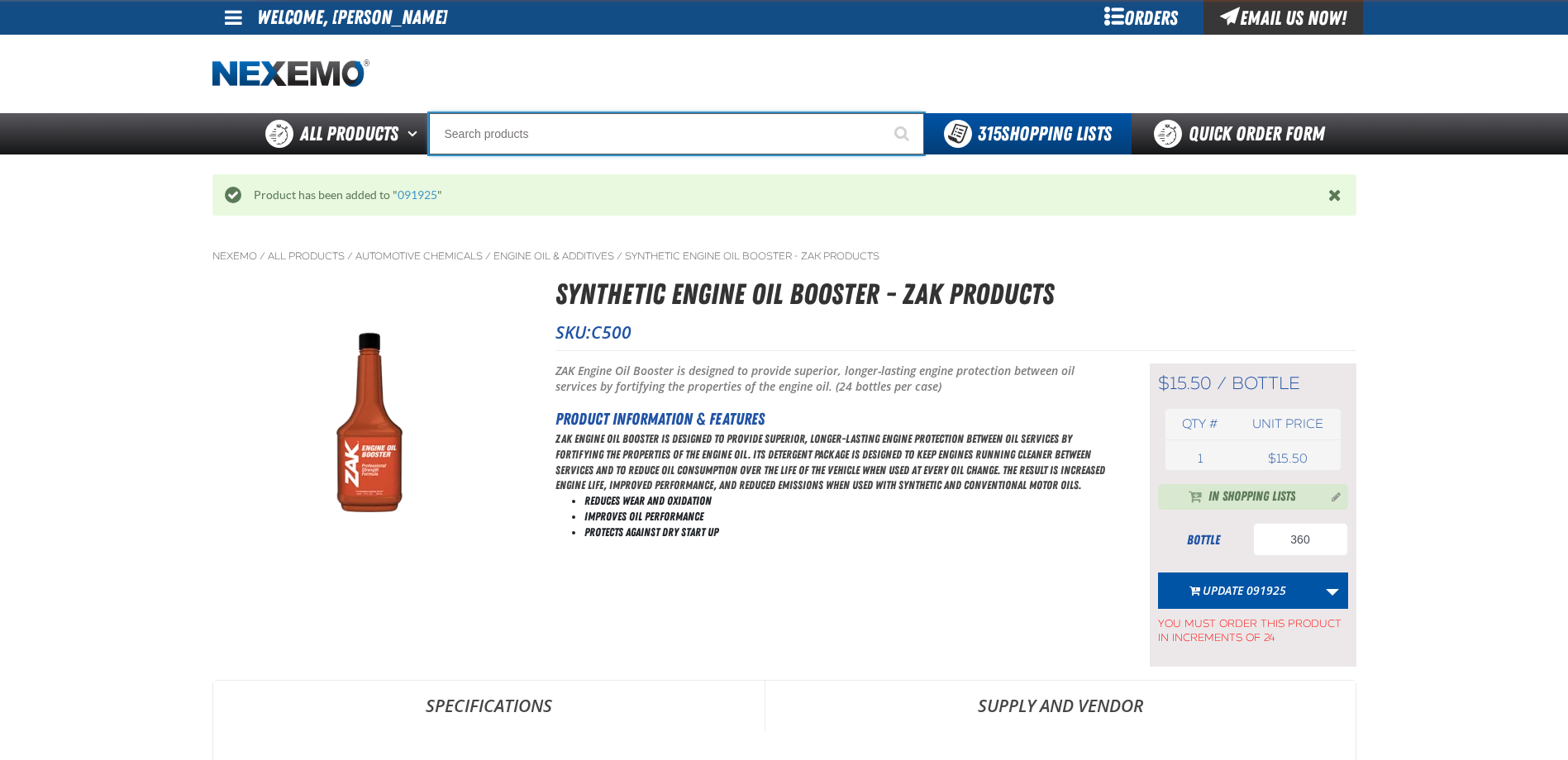
type input "D"
type input "D Alkaline Battery 1.5 Volt (ph)"
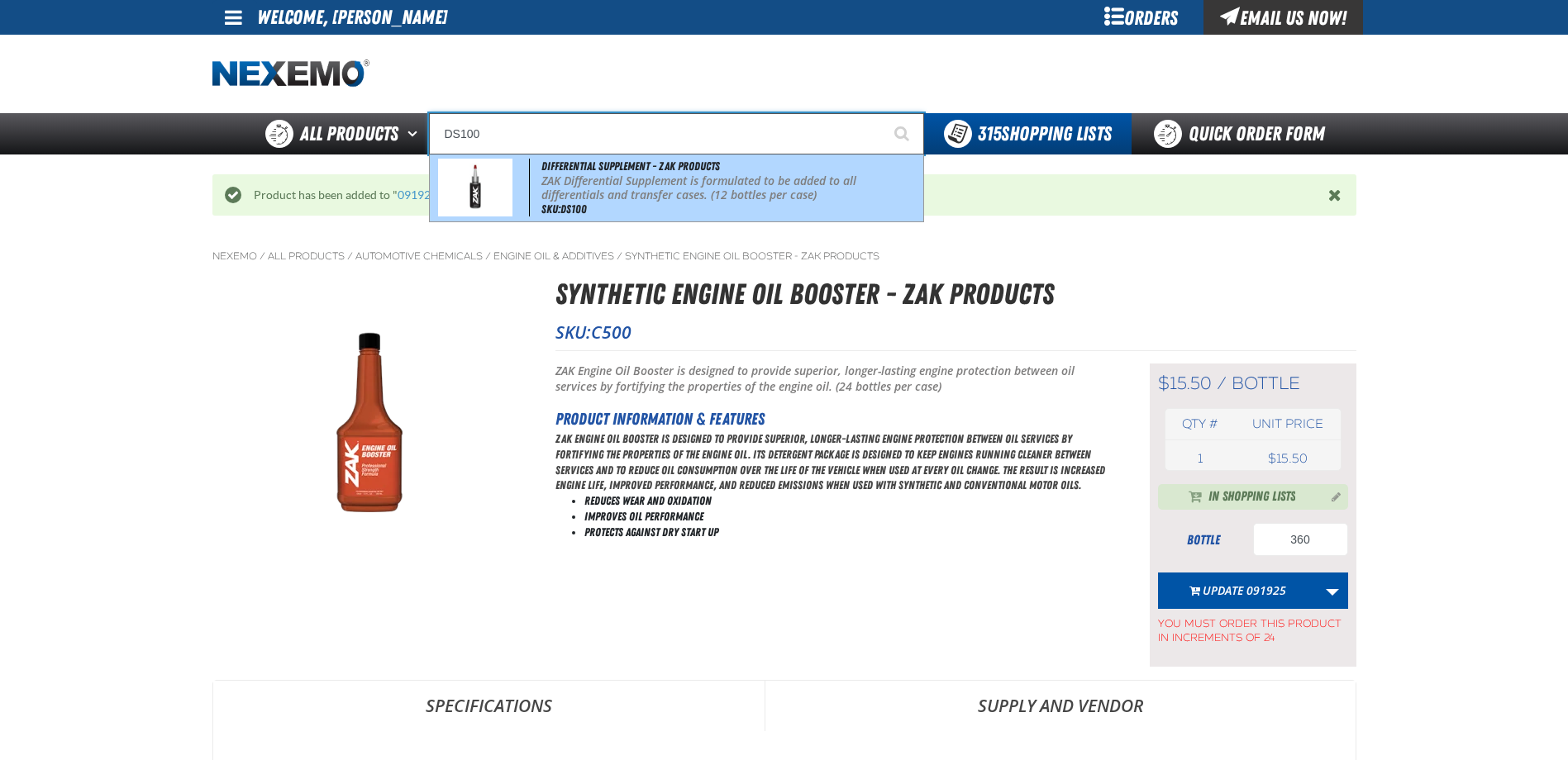
click at [671, 196] on p "ZAK Differential Supplement is formulated to be added to all differentials and …" at bounding box center [730, 188] width 378 height 28
type input "Differential Supplement - ZAK Products"
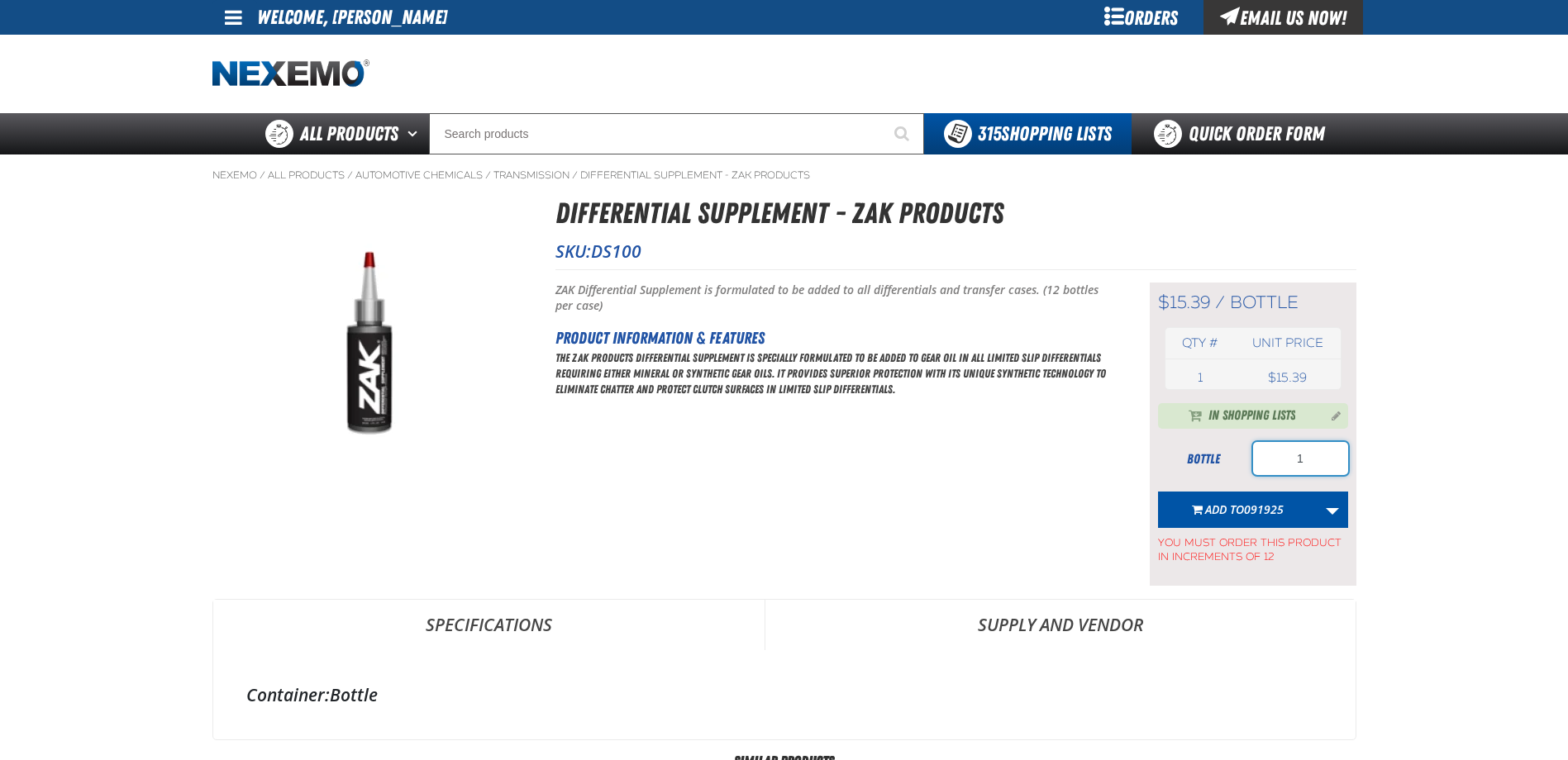
click at [1314, 460] on input "1" at bounding box center [1300, 458] width 95 height 33
type input "72"
click at [1275, 516] on span "091925" at bounding box center [1263, 509] width 40 height 16
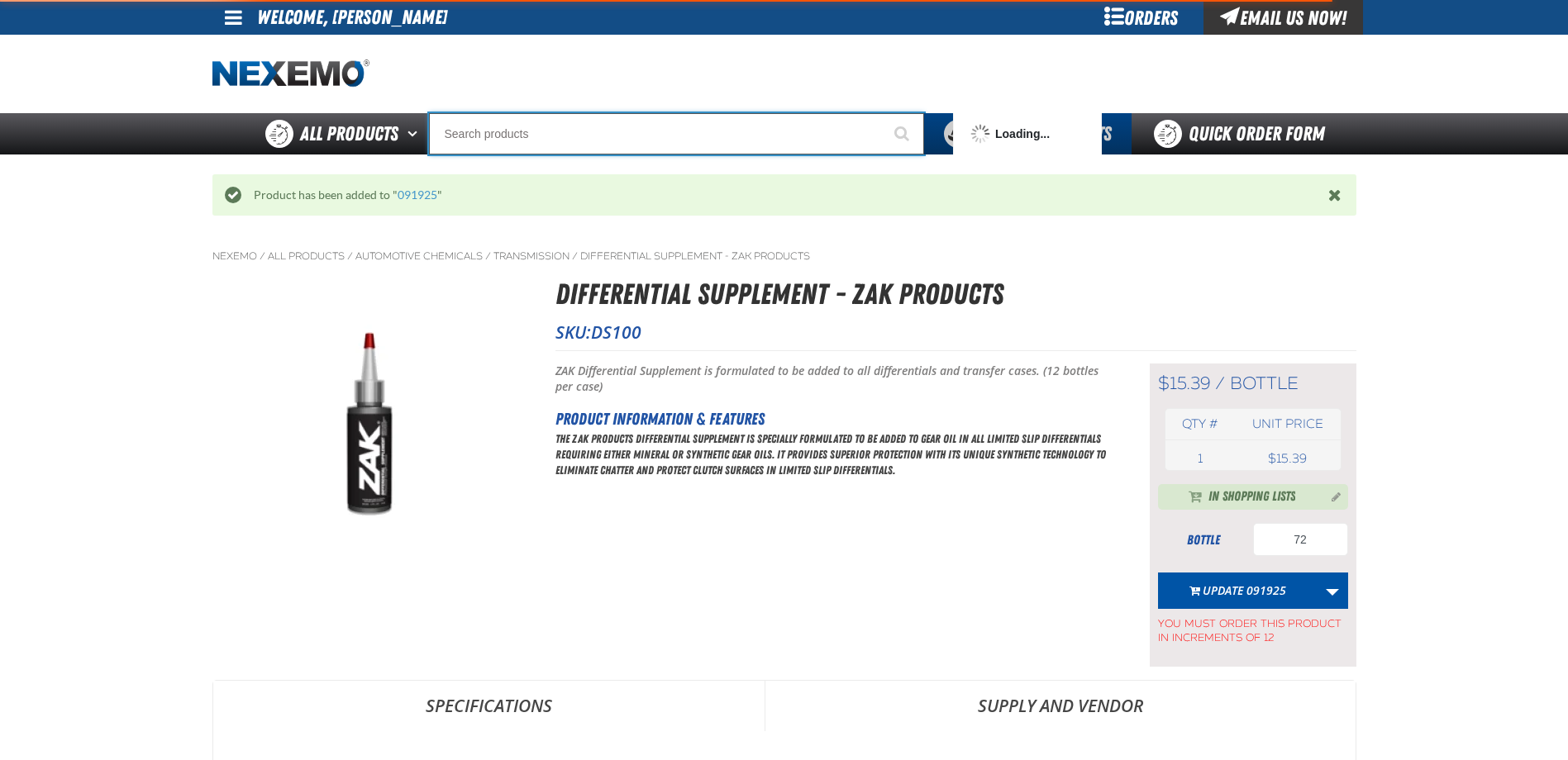
click at [676, 141] on input "Search" at bounding box center [676, 133] width 495 height 41
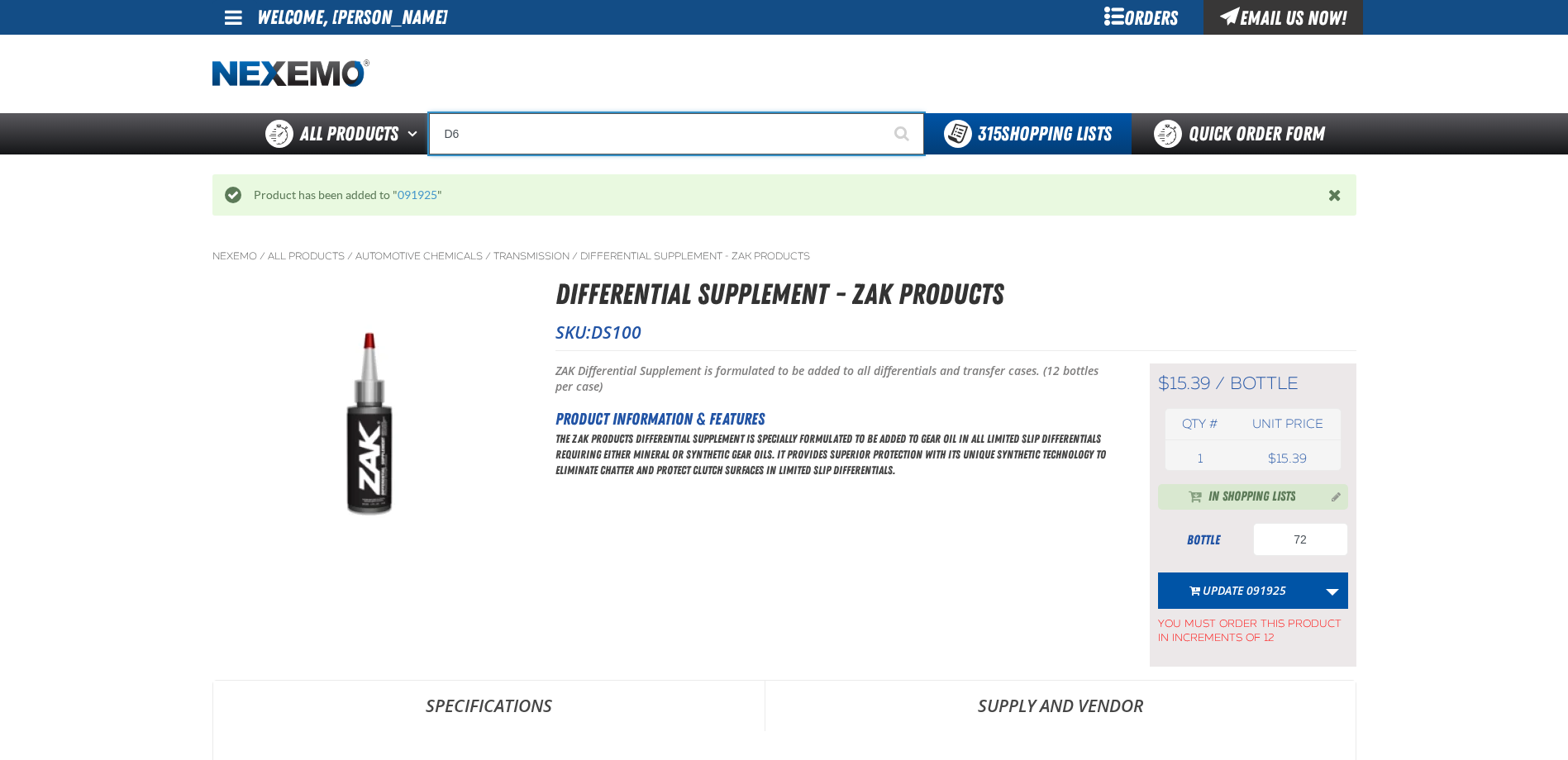
type input "D"
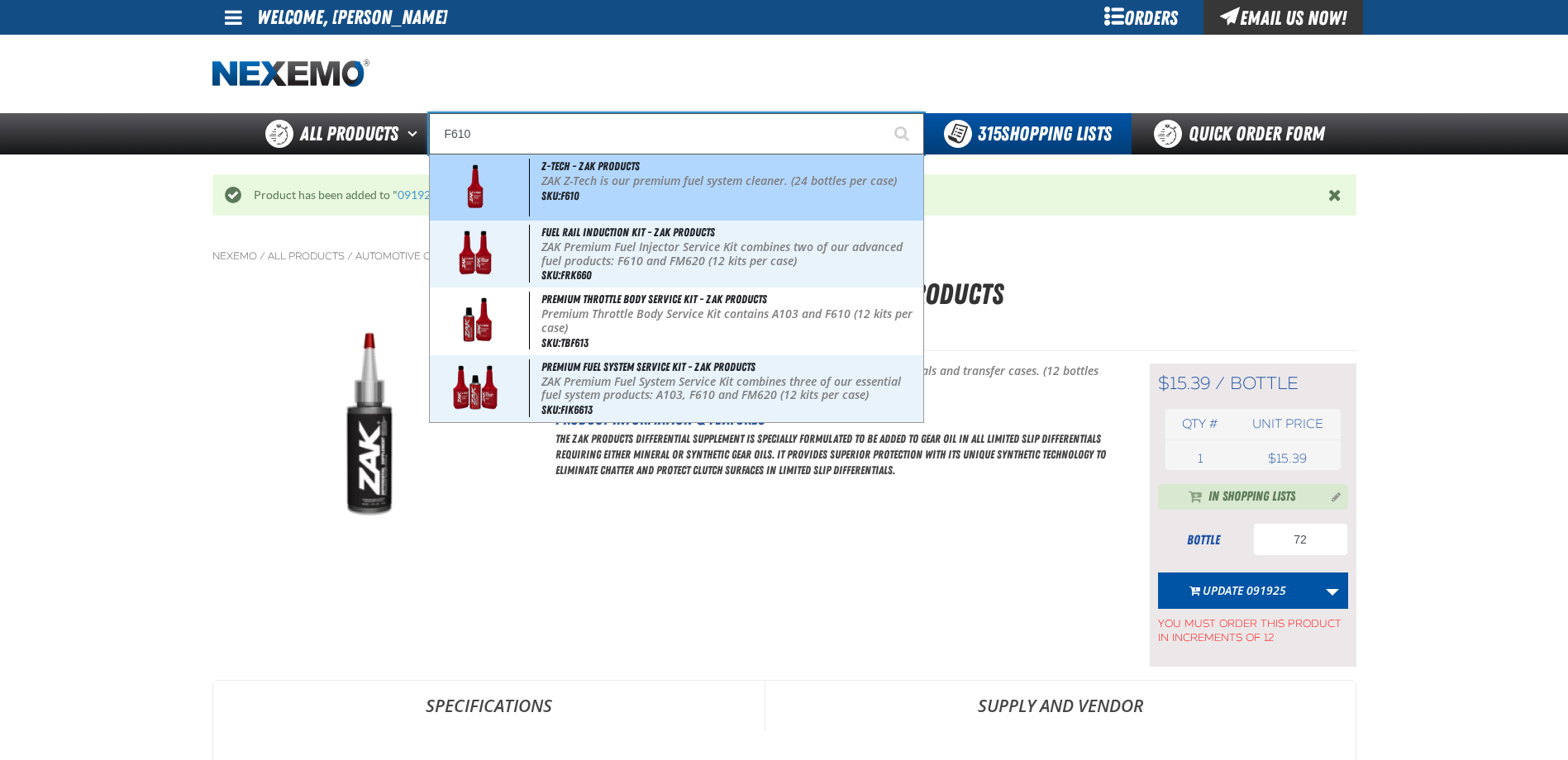
click at [612, 192] on div "Z-Tech - ZAK Products ZAK Z-Tech is our premium fuel system cleaner. (24 bottle…" at bounding box center [676, 188] width 493 height 66
type input "Z-Tech - ZAK Products"
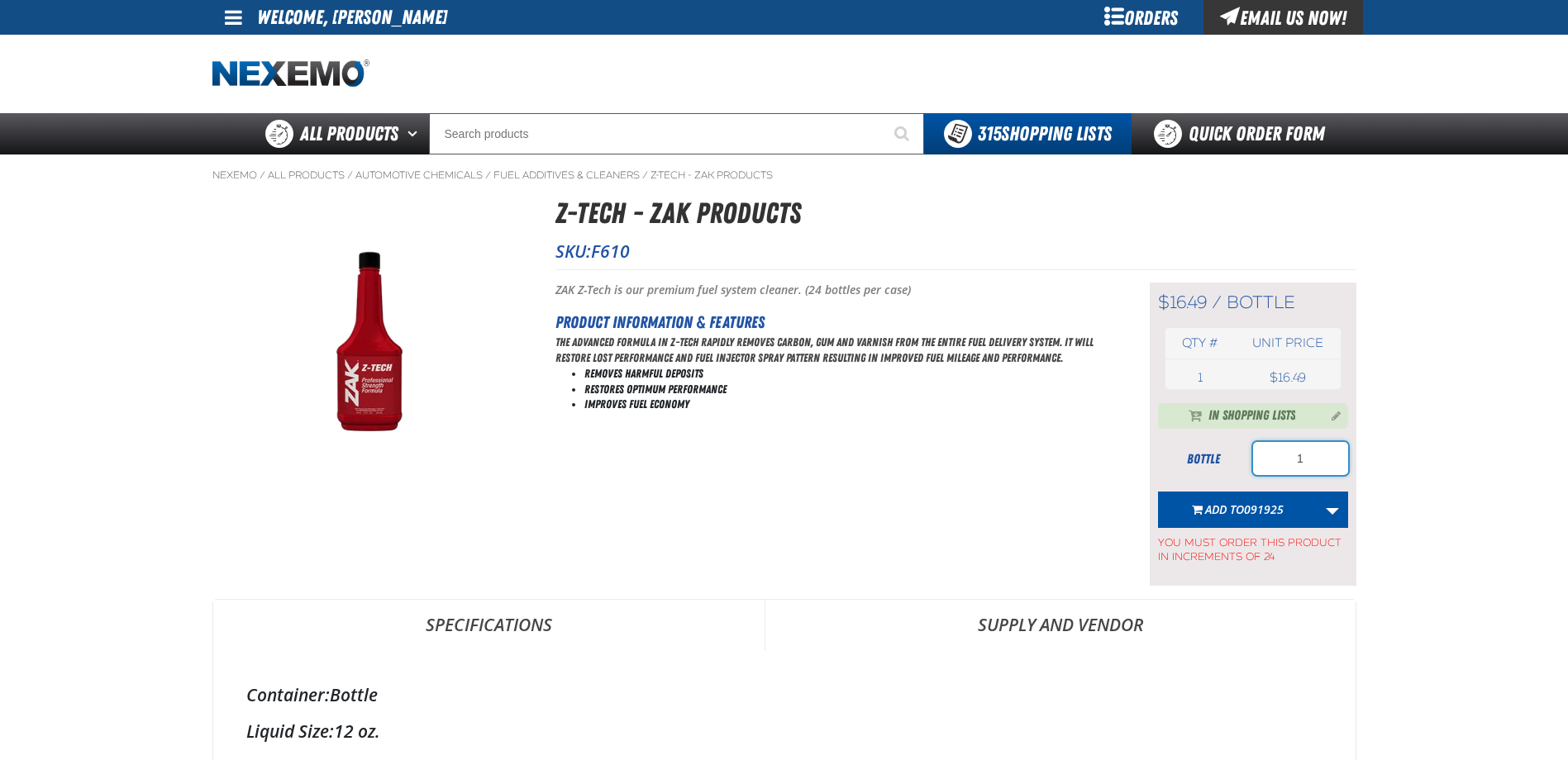
click at [1315, 460] on input "1" at bounding box center [1300, 458] width 95 height 33
type input "552"
click at [1258, 506] on span "091925" at bounding box center [1263, 509] width 40 height 16
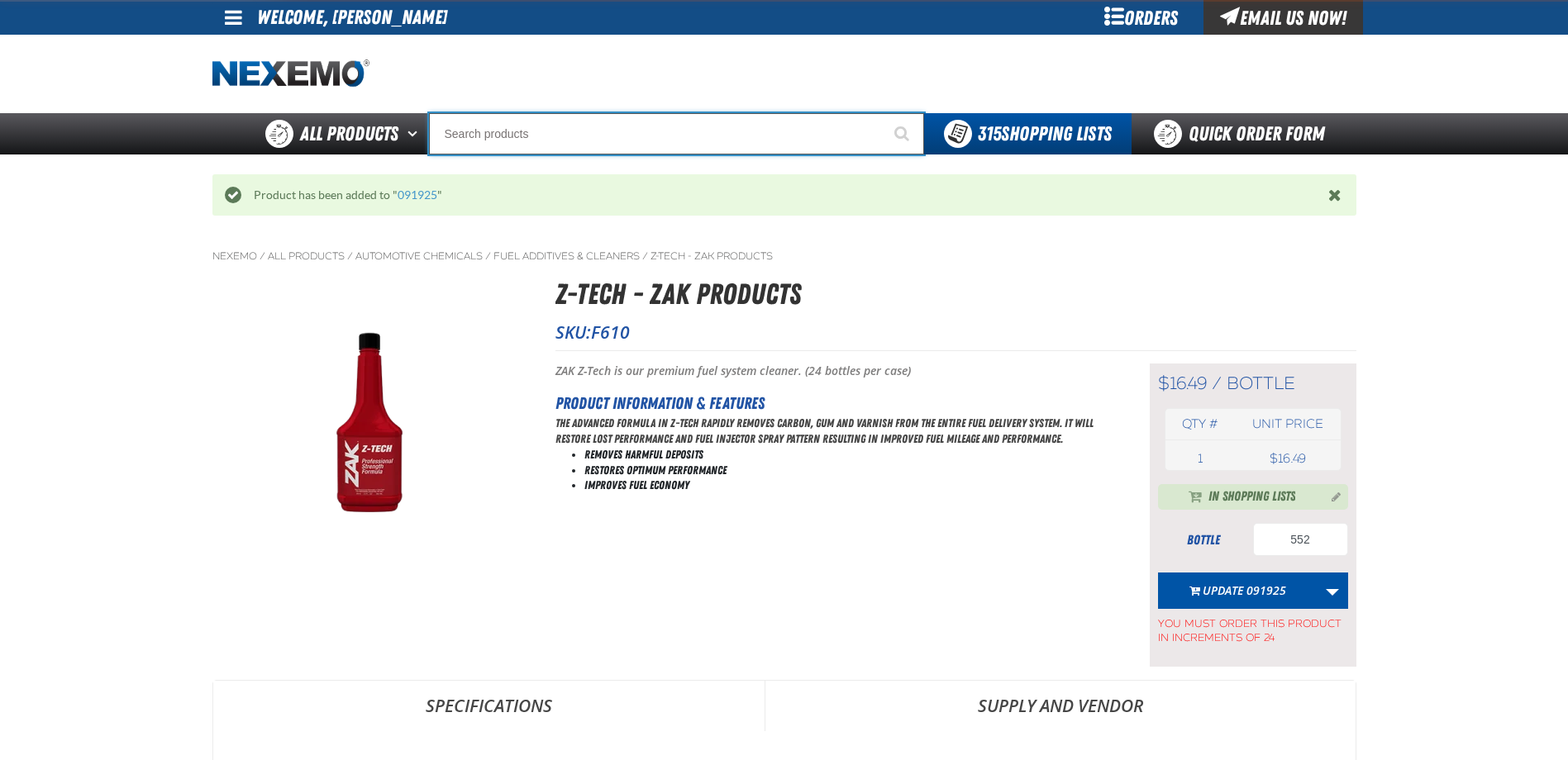
click at [581, 148] on input "Search" at bounding box center [676, 133] width 495 height 41
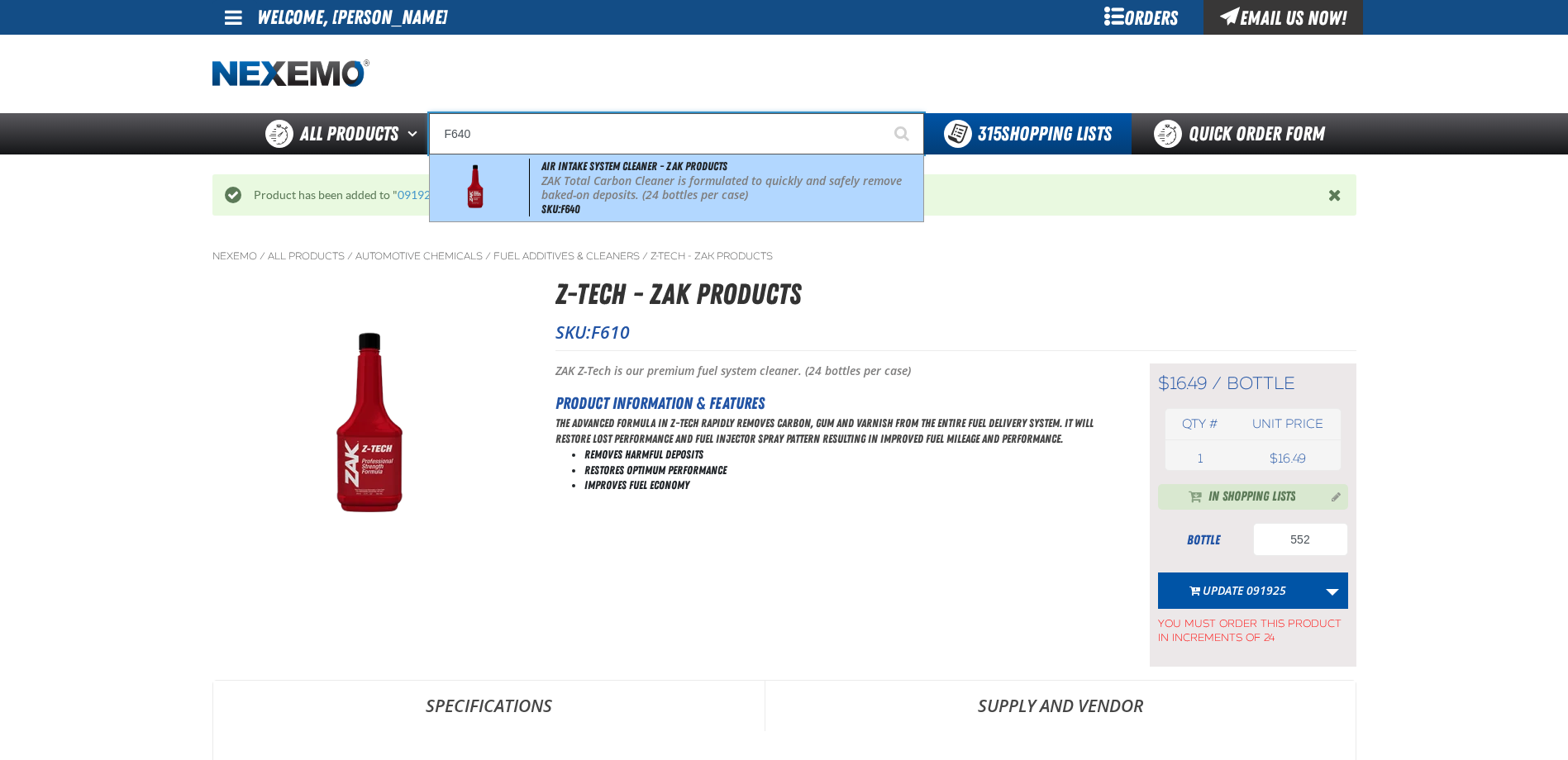
click at [578, 196] on p "ZAK Total Carbon Cleaner is formulated to quickly and safely remove baked-on de…" at bounding box center [730, 188] width 378 height 28
type input "Air Intake System Cleaner - ZAK Products"
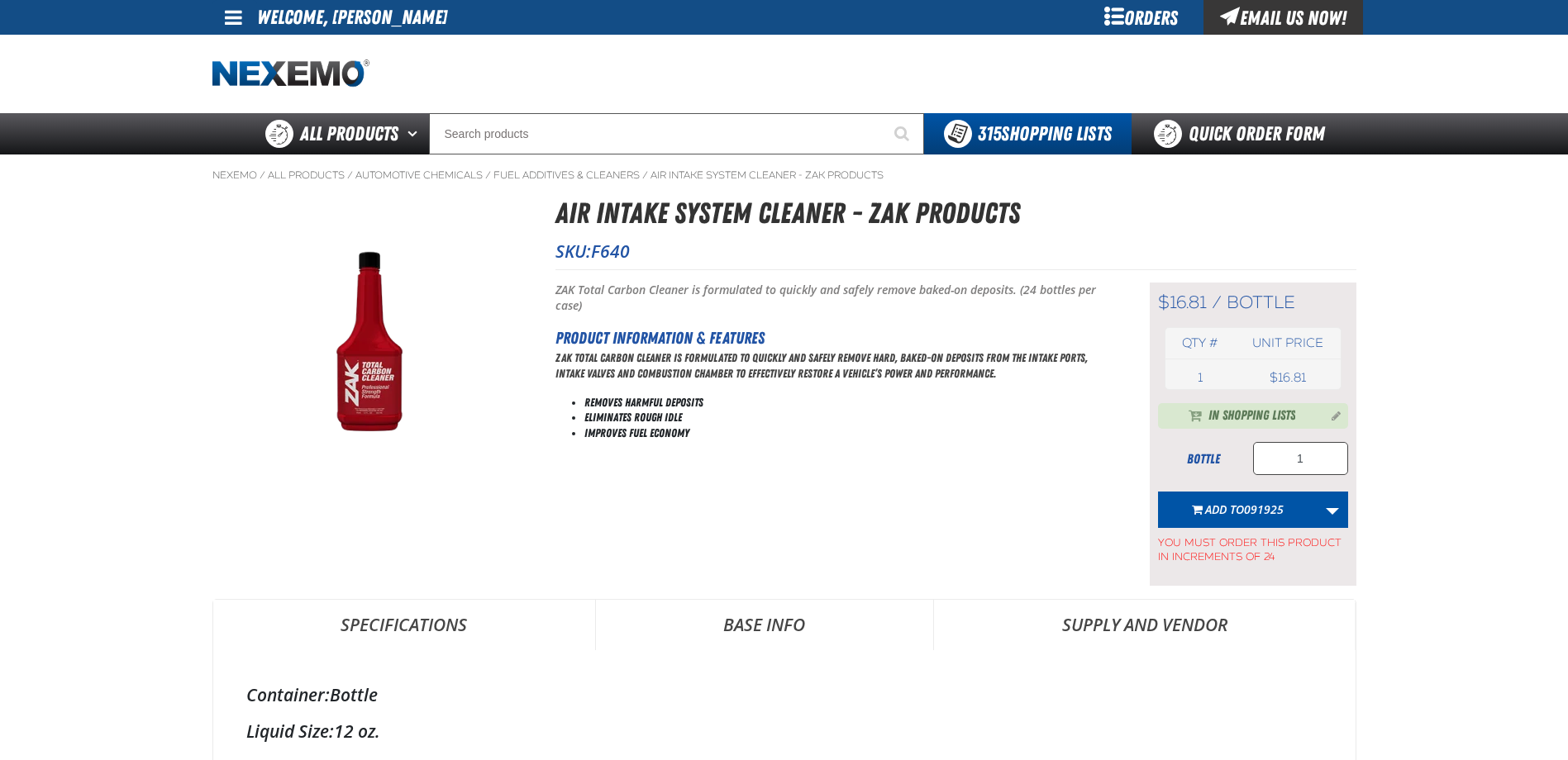
type input "84"
click at [1307, 468] on input "1" at bounding box center [1300, 458] width 95 height 33
type input "72"
click at [1258, 512] on span "091925" at bounding box center [1263, 509] width 40 height 16
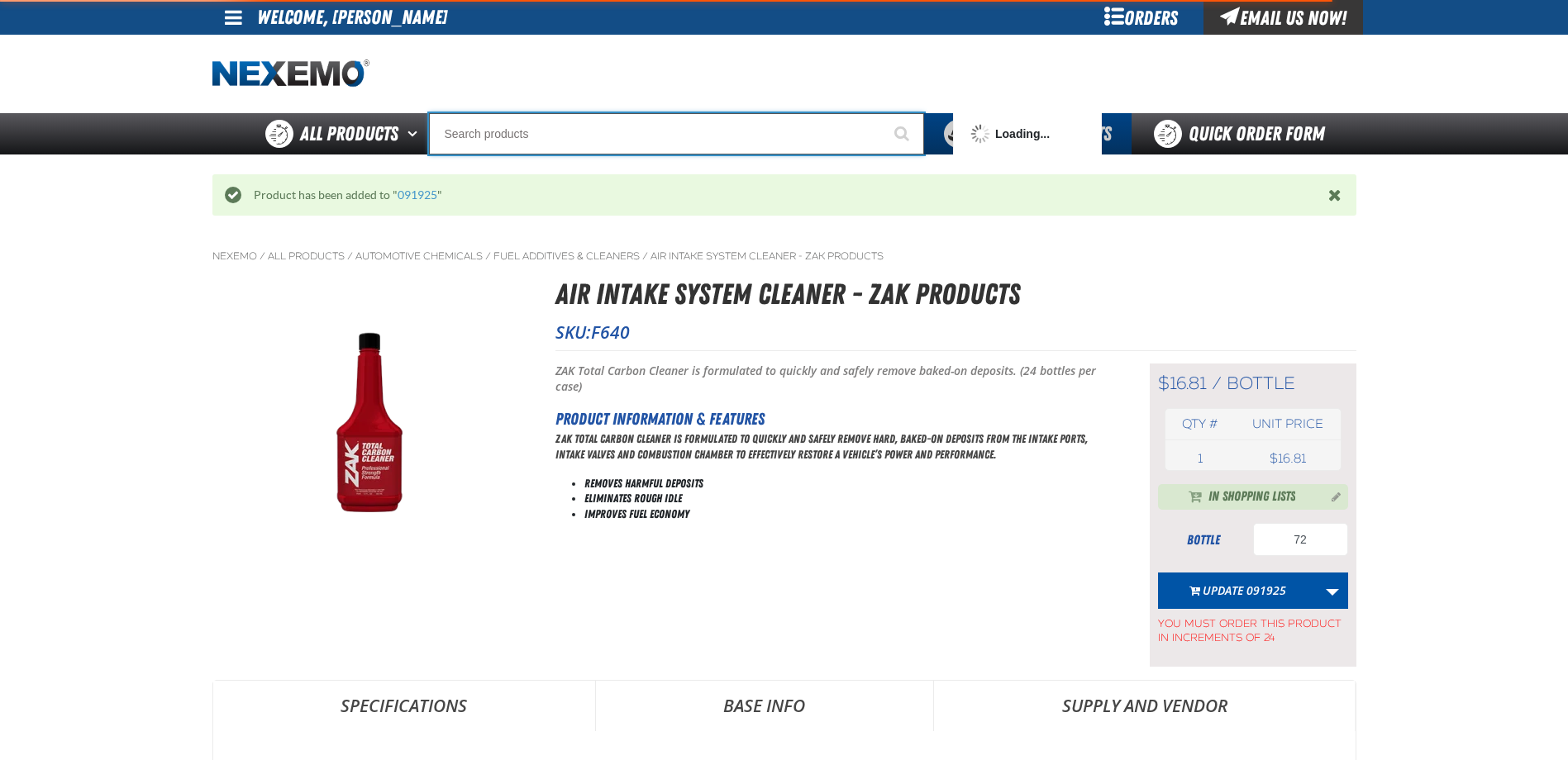
click at [658, 152] on input "Search" at bounding box center [676, 133] width 495 height 41
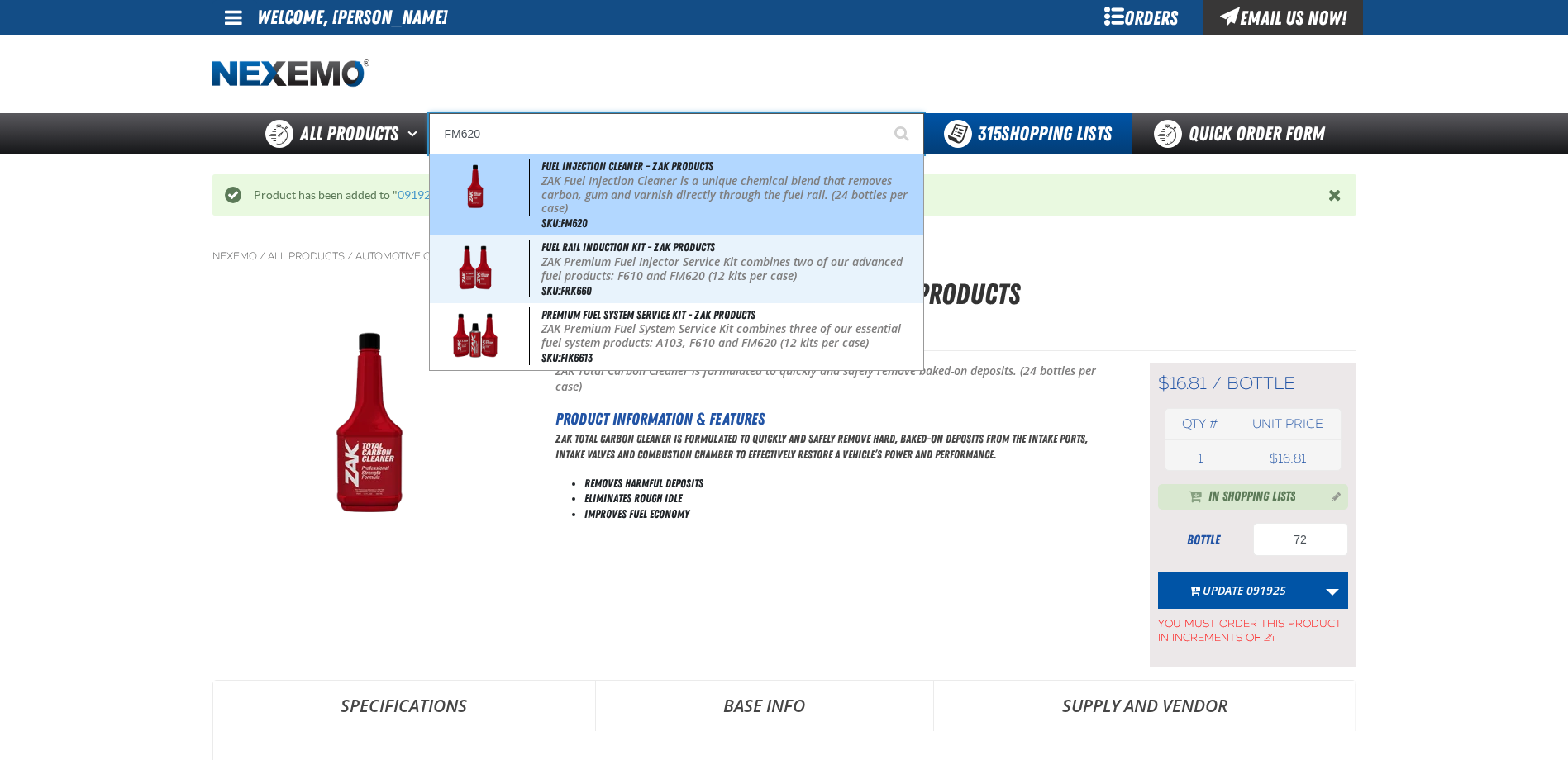
click at [641, 188] on p "ZAK Fuel Injection Cleaner is a unique chemical blend that removes carbon, gum …" at bounding box center [730, 195] width 378 height 41
type input "Fuel Injection Cleaner - ZAK Products"
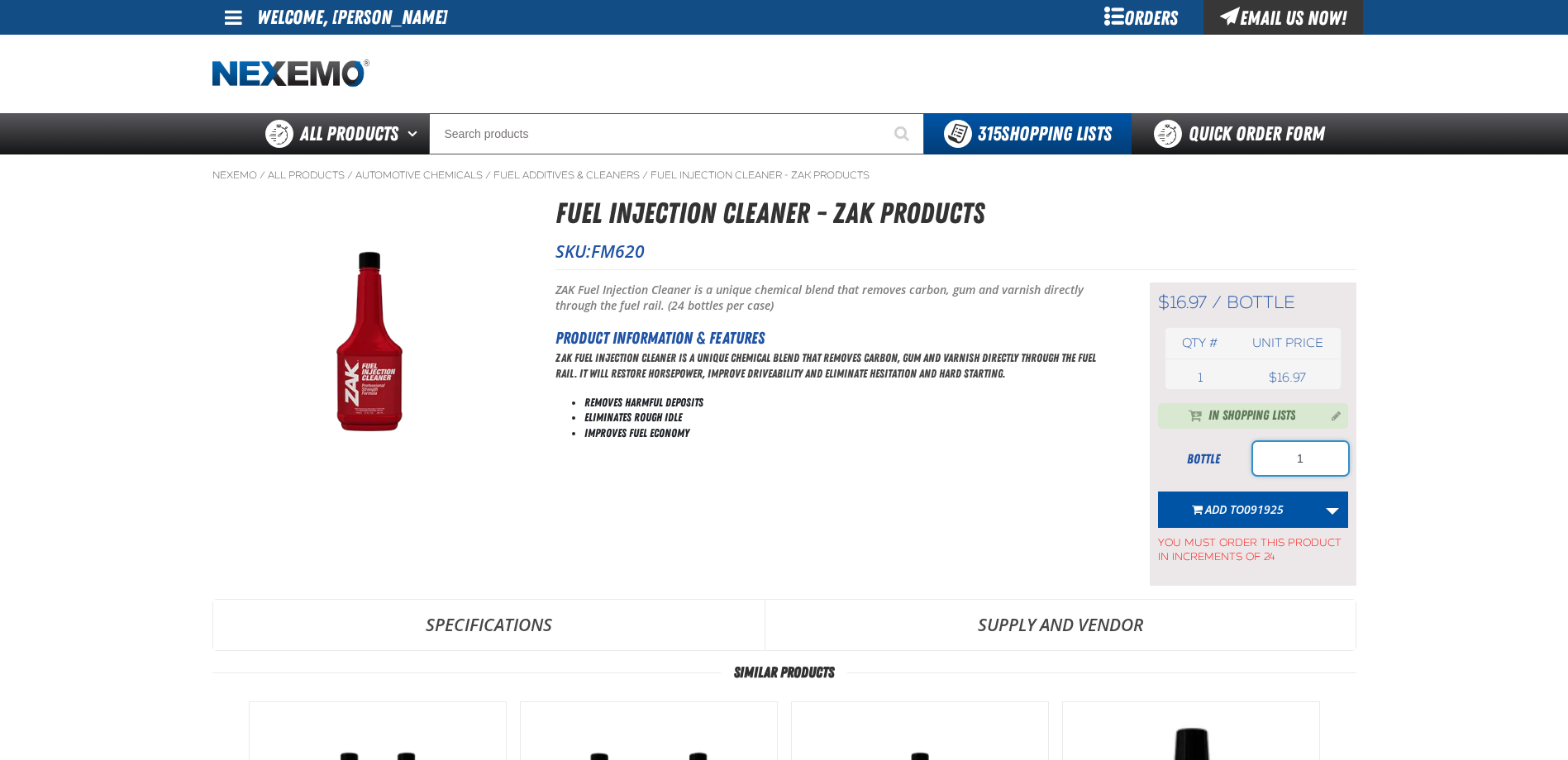
type input "72"
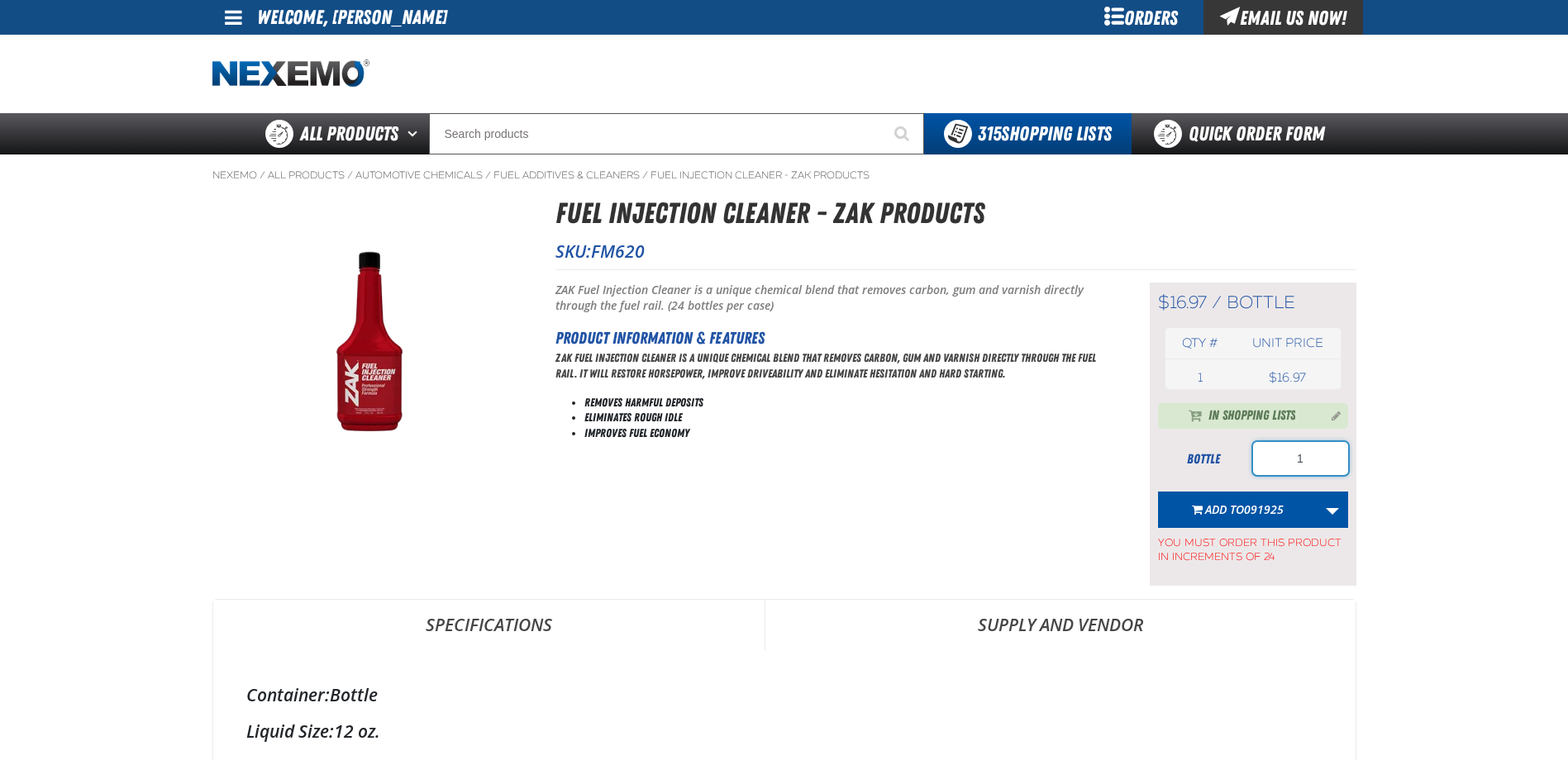
click at [1320, 456] on input "1" at bounding box center [1300, 458] width 95 height 33
type input "72"
click at [1247, 510] on span "091925" at bounding box center [1263, 509] width 40 height 16
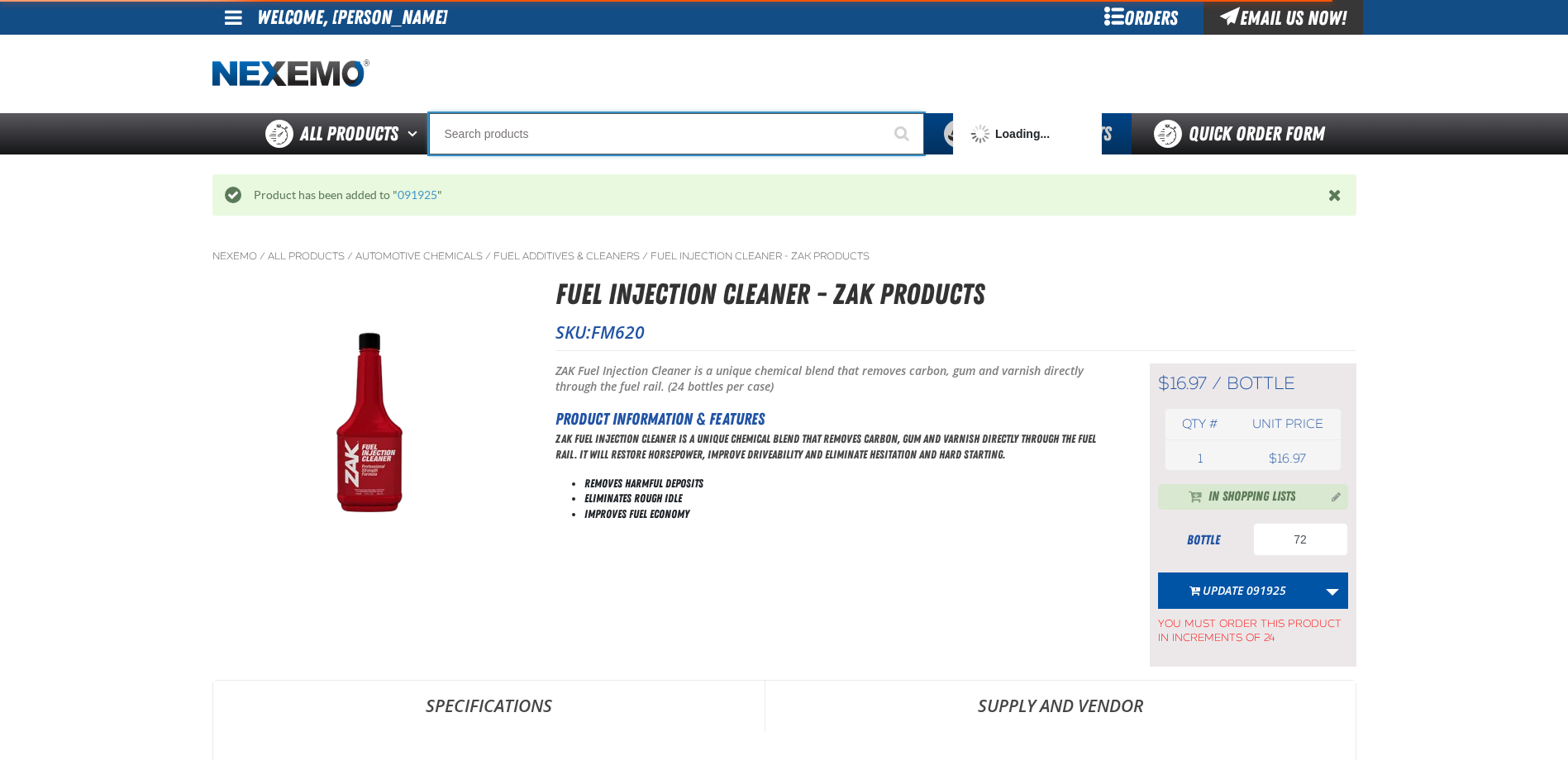
click at [673, 144] on input "Search" at bounding box center [676, 133] width 495 height 41
type input "N2"
type input "N2 Nitrogen Installation Kits"
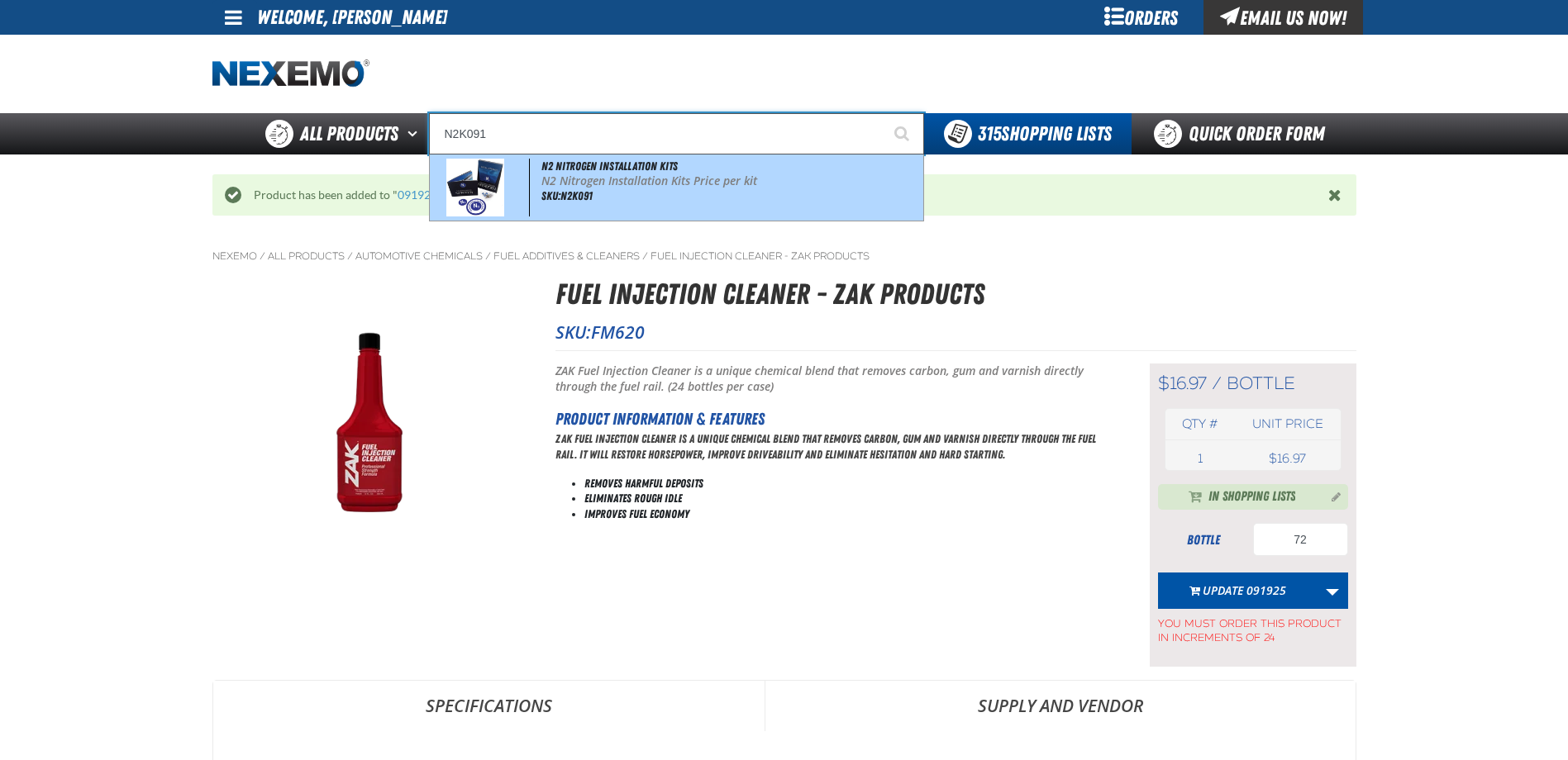
click at [652, 174] on p "N2 Nitrogen Installation Kits Price per kit" at bounding box center [730, 181] width 378 height 14
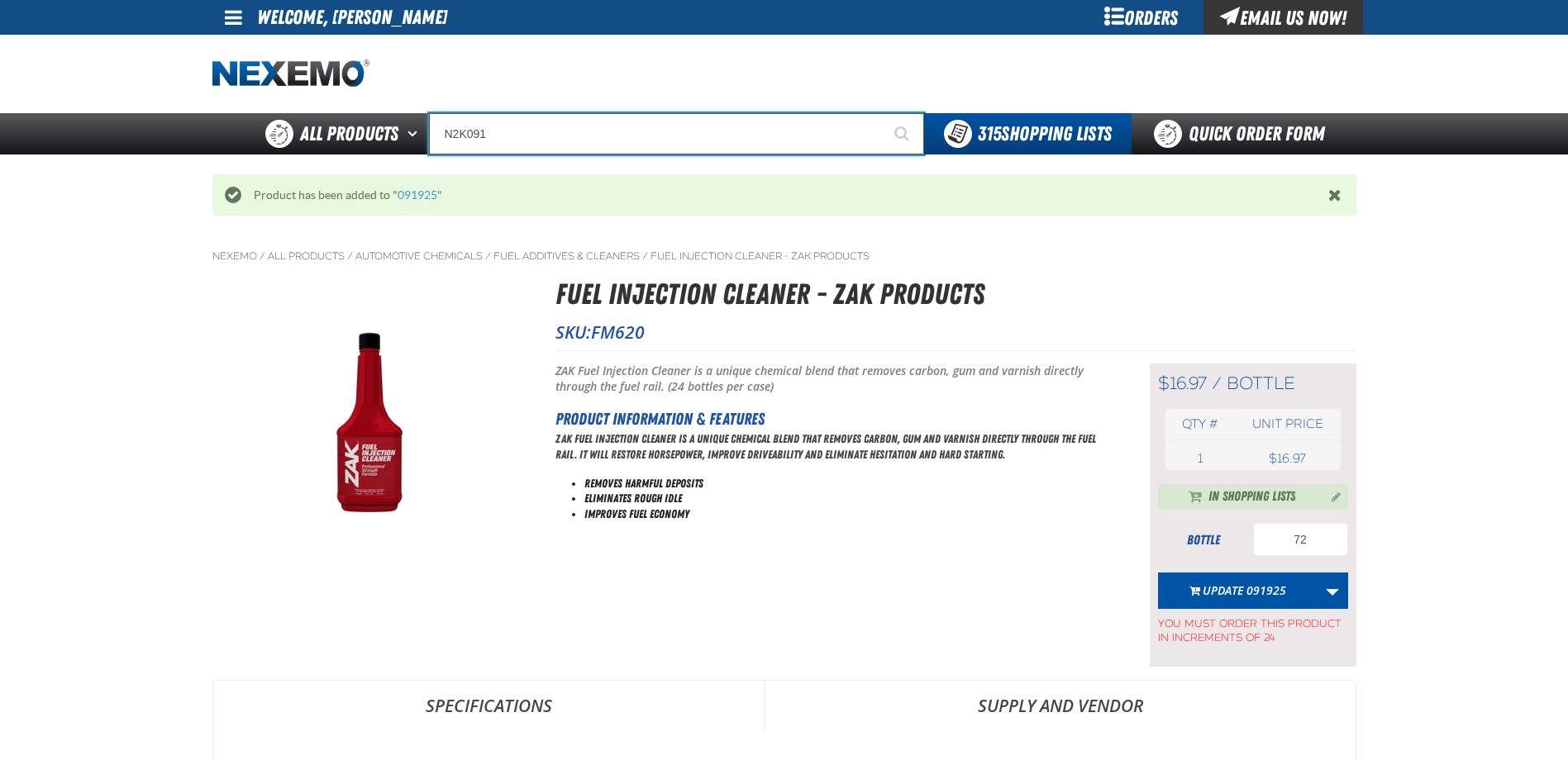
type input "N2 Nitrogen Installation Kits"
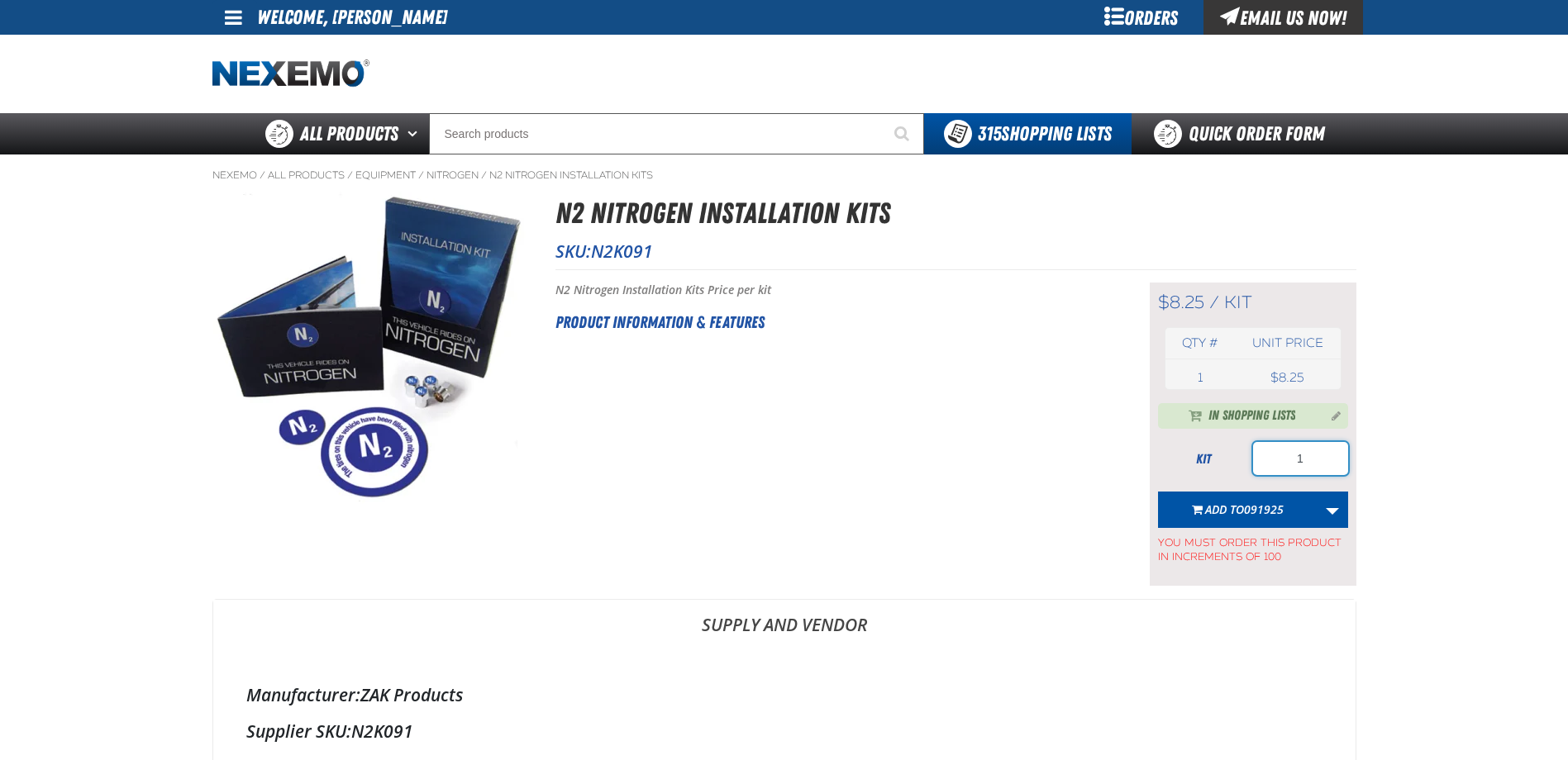
click at [1330, 468] on input "1" at bounding box center [1300, 458] width 95 height 33
type input "300"
click at [1243, 512] on span "Add to 091925" at bounding box center [1244, 509] width 78 height 16
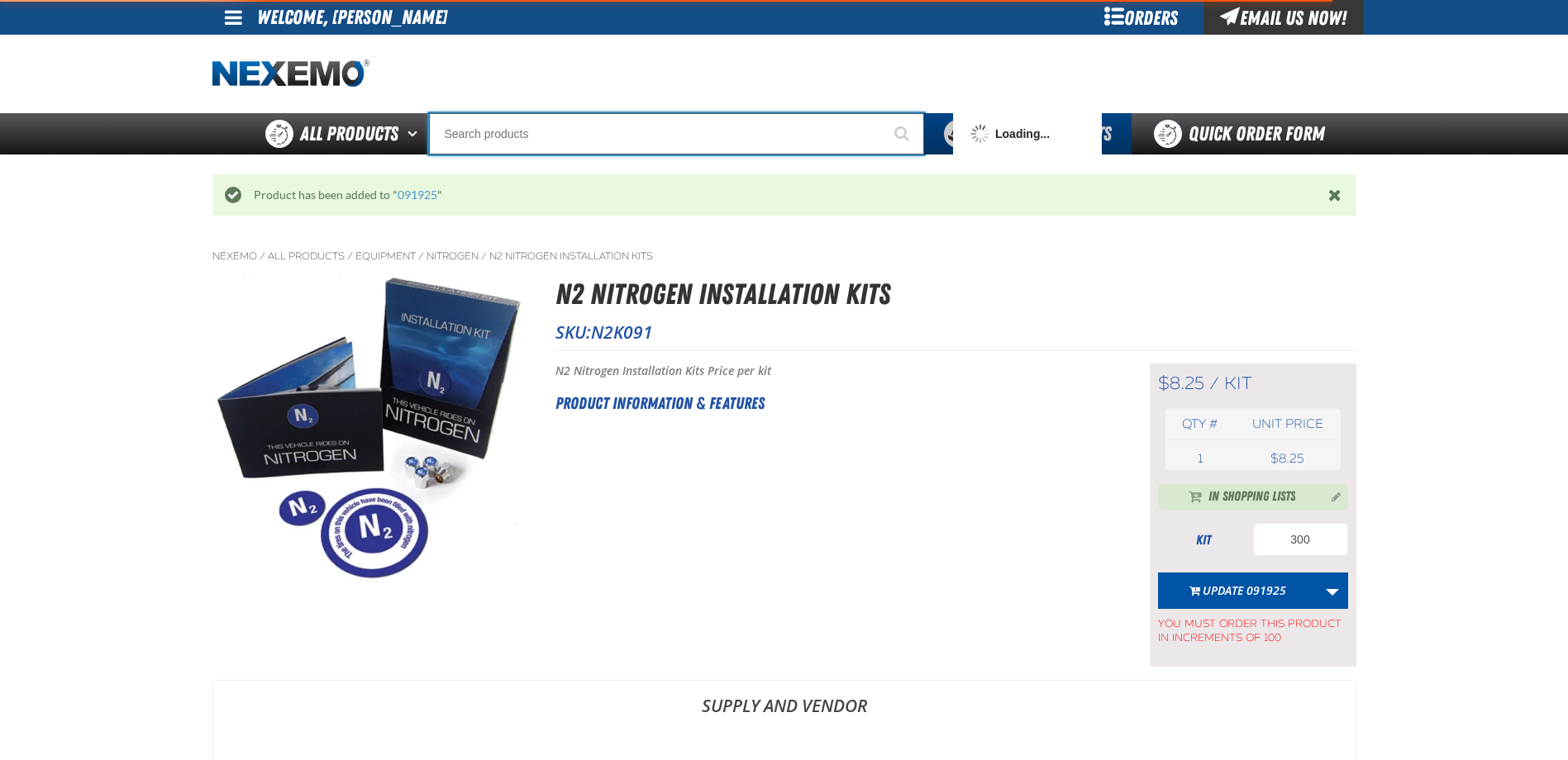
click at [568, 138] on input "Search" at bounding box center [676, 133] width 495 height 41
type input "P"
type input "Perfect P Series 0.25-ounce Lead Wheel Weight"
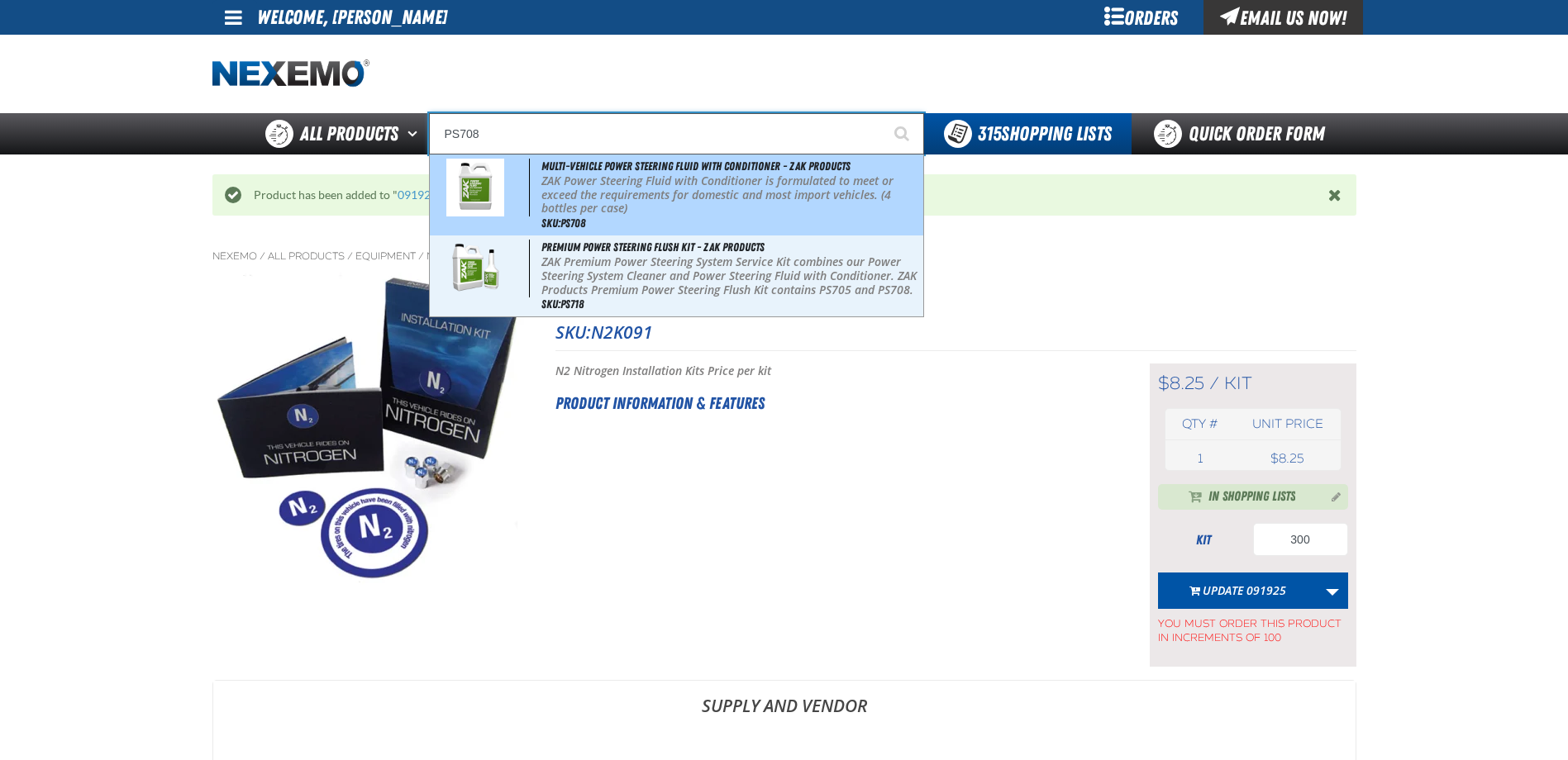
click at [594, 211] on p "ZAK Power Steering Fluid with Conditioner is formulated to meet or exceed the r…" at bounding box center [730, 195] width 378 height 41
type input "Multi-Vehicle Power Steering Fluid with Conditioner - ZAK Products"
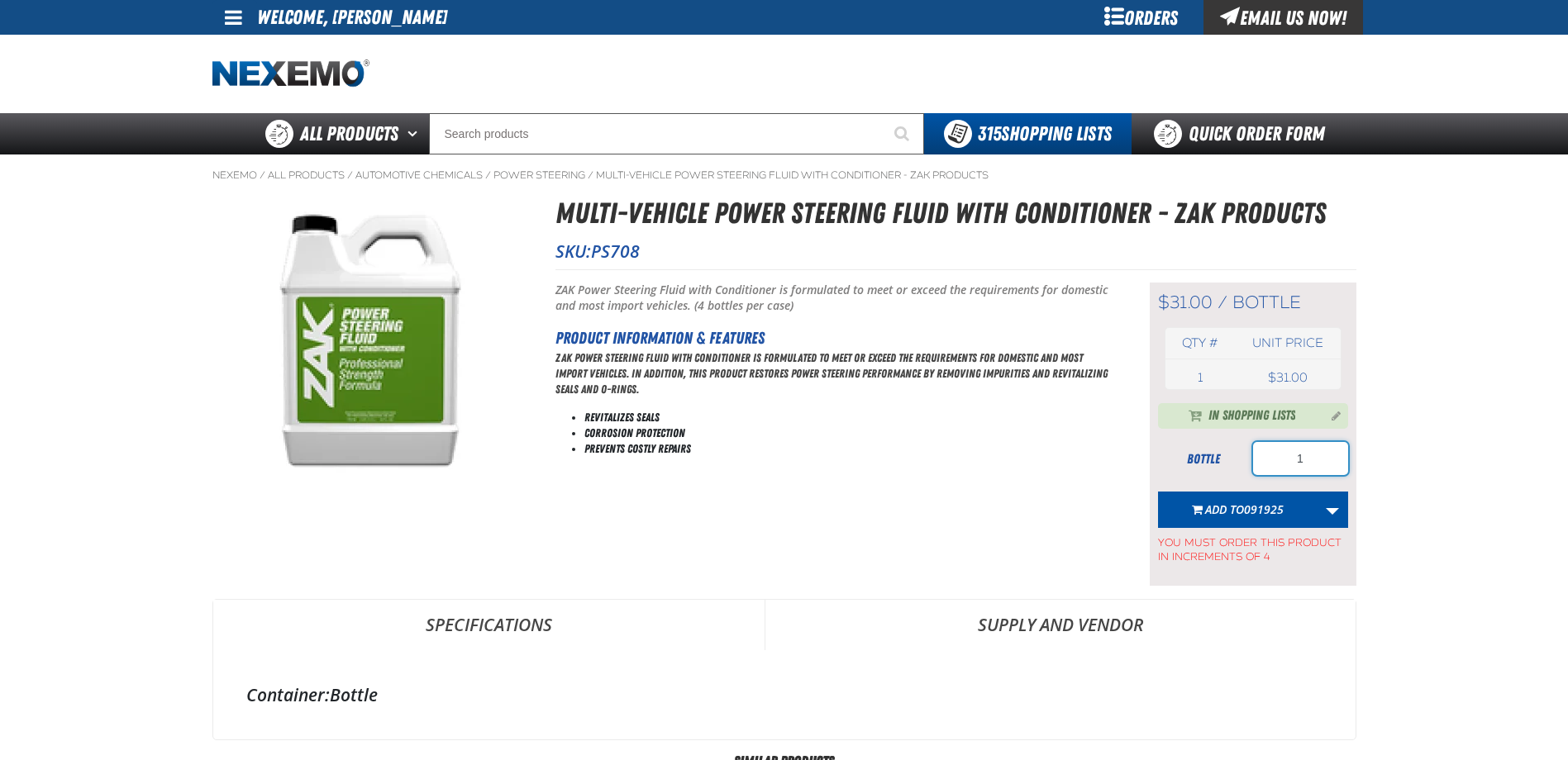
click at [1332, 472] on input "1" at bounding box center [1300, 458] width 95 height 33
type input "16"
click at [1232, 503] on span "Add to 091925" at bounding box center [1244, 509] width 78 height 16
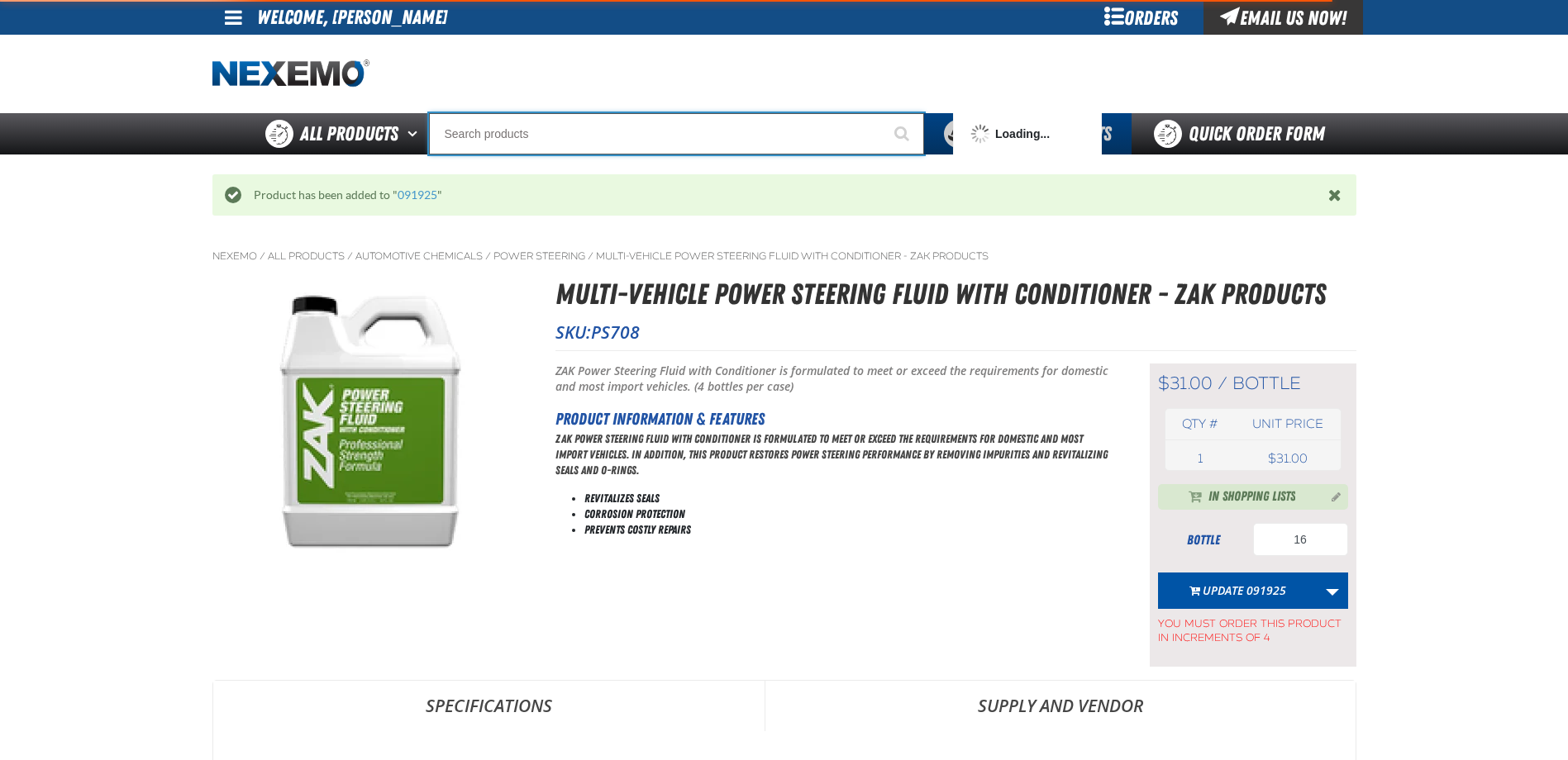
click at [560, 143] on input "Search" at bounding box center [676, 133] width 495 height 41
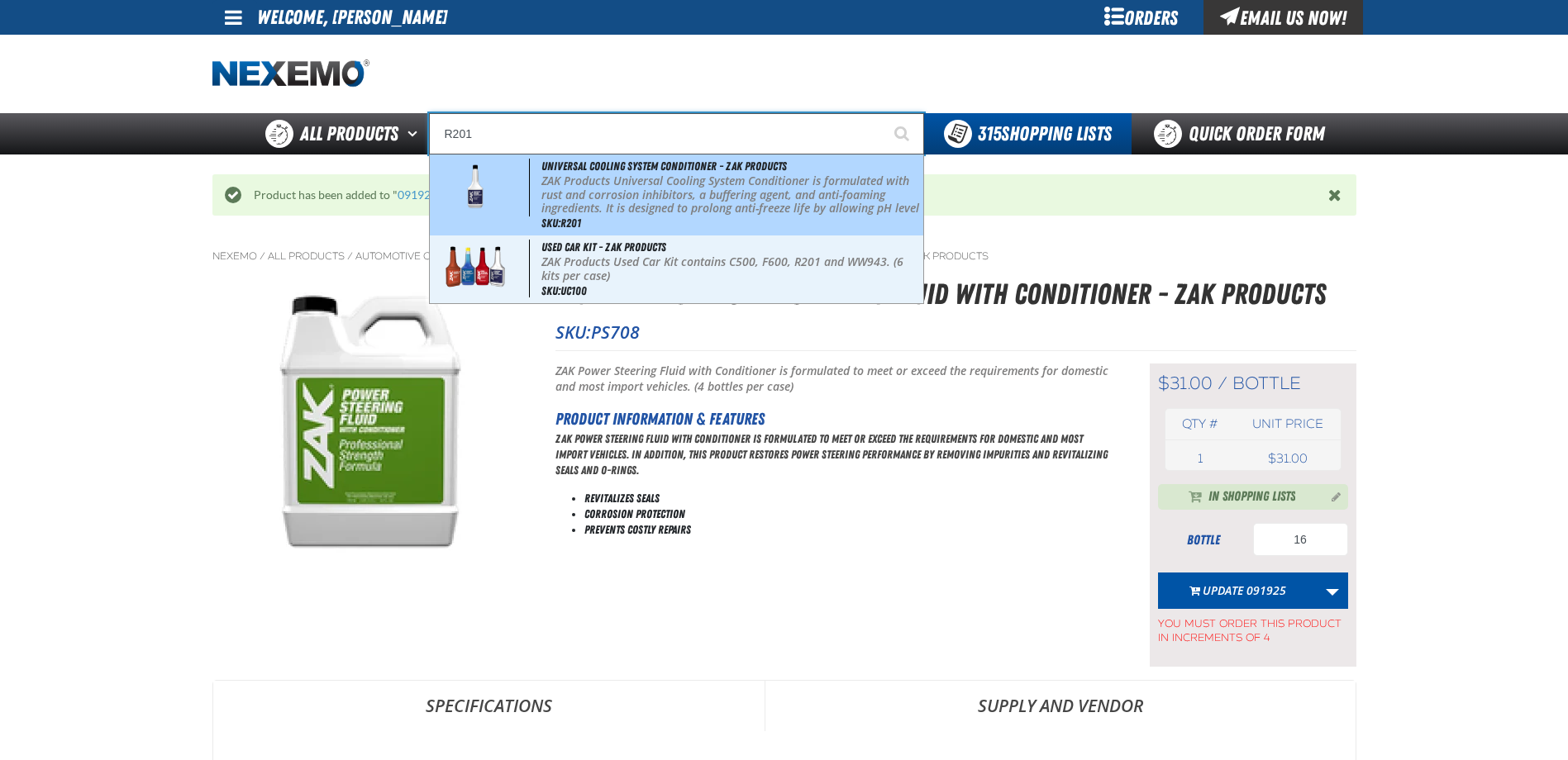
click at [580, 184] on p "ZAK Products Universal Cooling System Conditioner is formulated with rust and c…" at bounding box center [730, 209] width 378 height 69
type input "Universal Cooling System Conditioner - ZAK Products"
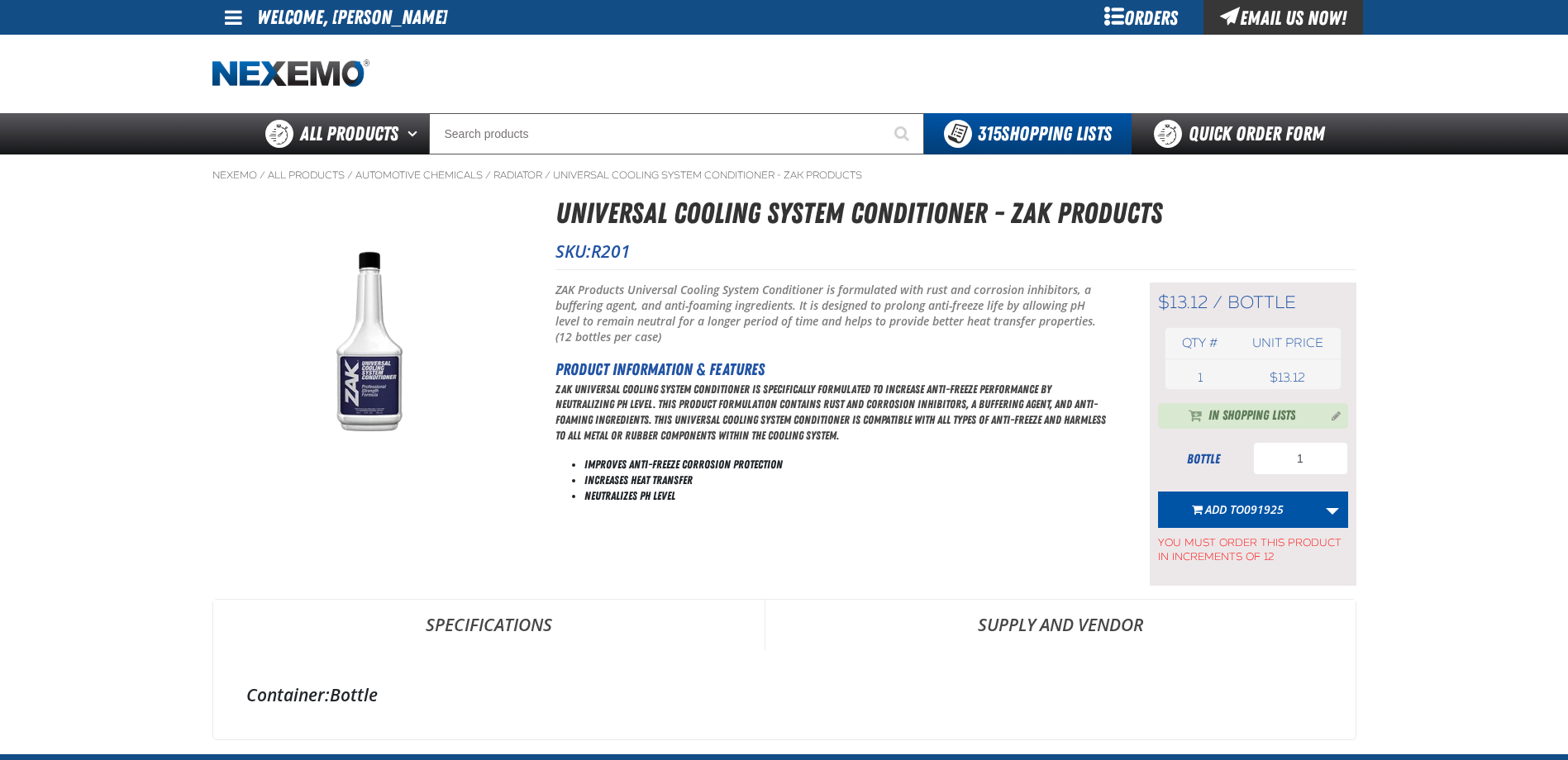
click at [1325, 481] on form "bottle 1 Add to 091925 Update STOCK Update 04049 Update 04119 Update 04179 Upda…" at bounding box center [1253, 503] width 190 height 123
click at [1327, 469] on input "1" at bounding box center [1300, 458] width 95 height 33
type input "48"
click at [1287, 505] on button "Add to 091925" at bounding box center [1237, 509] width 159 height 36
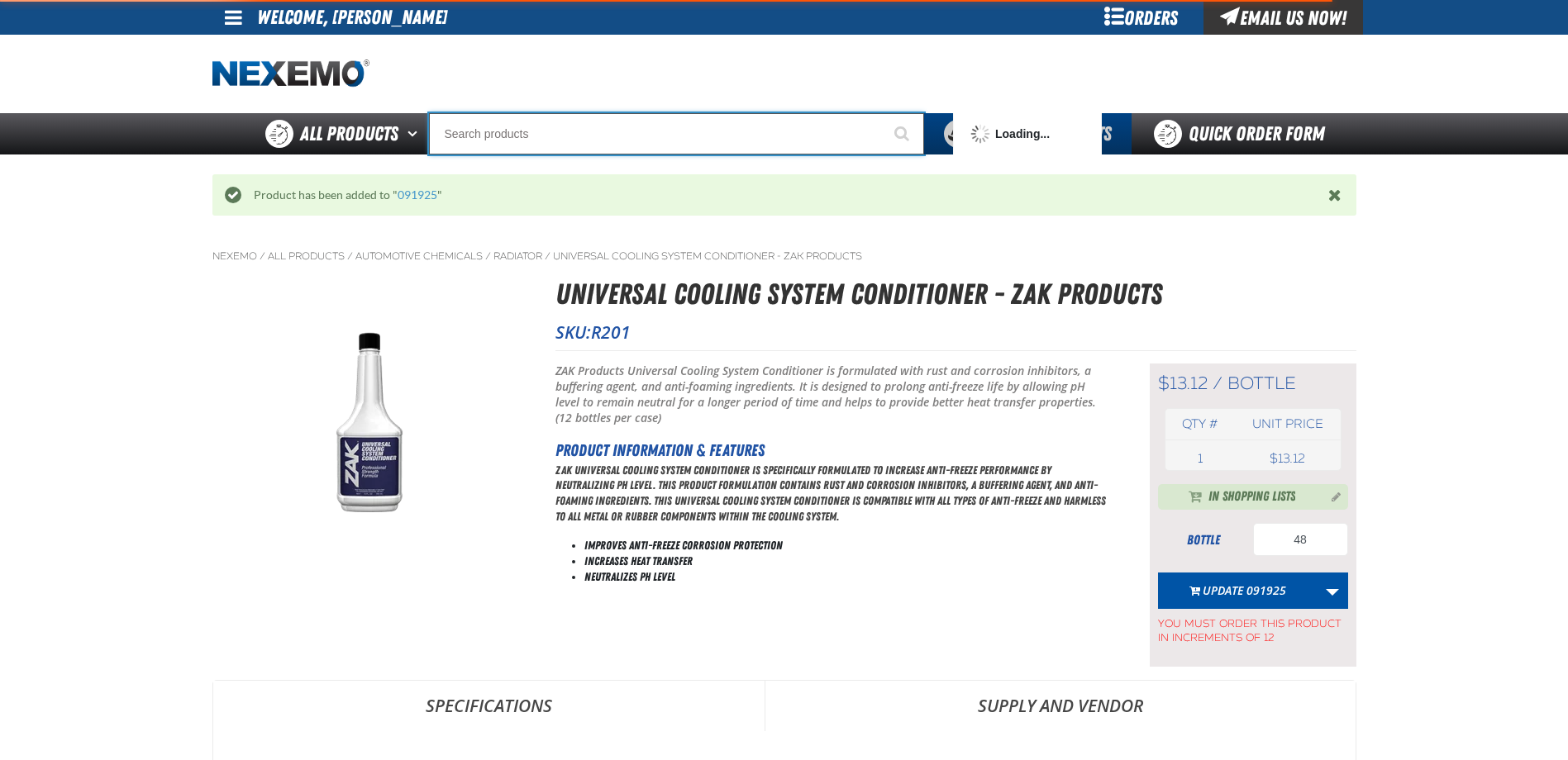
click at [689, 131] on input "Search" at bounding box center [676, 133] width 495 height 41
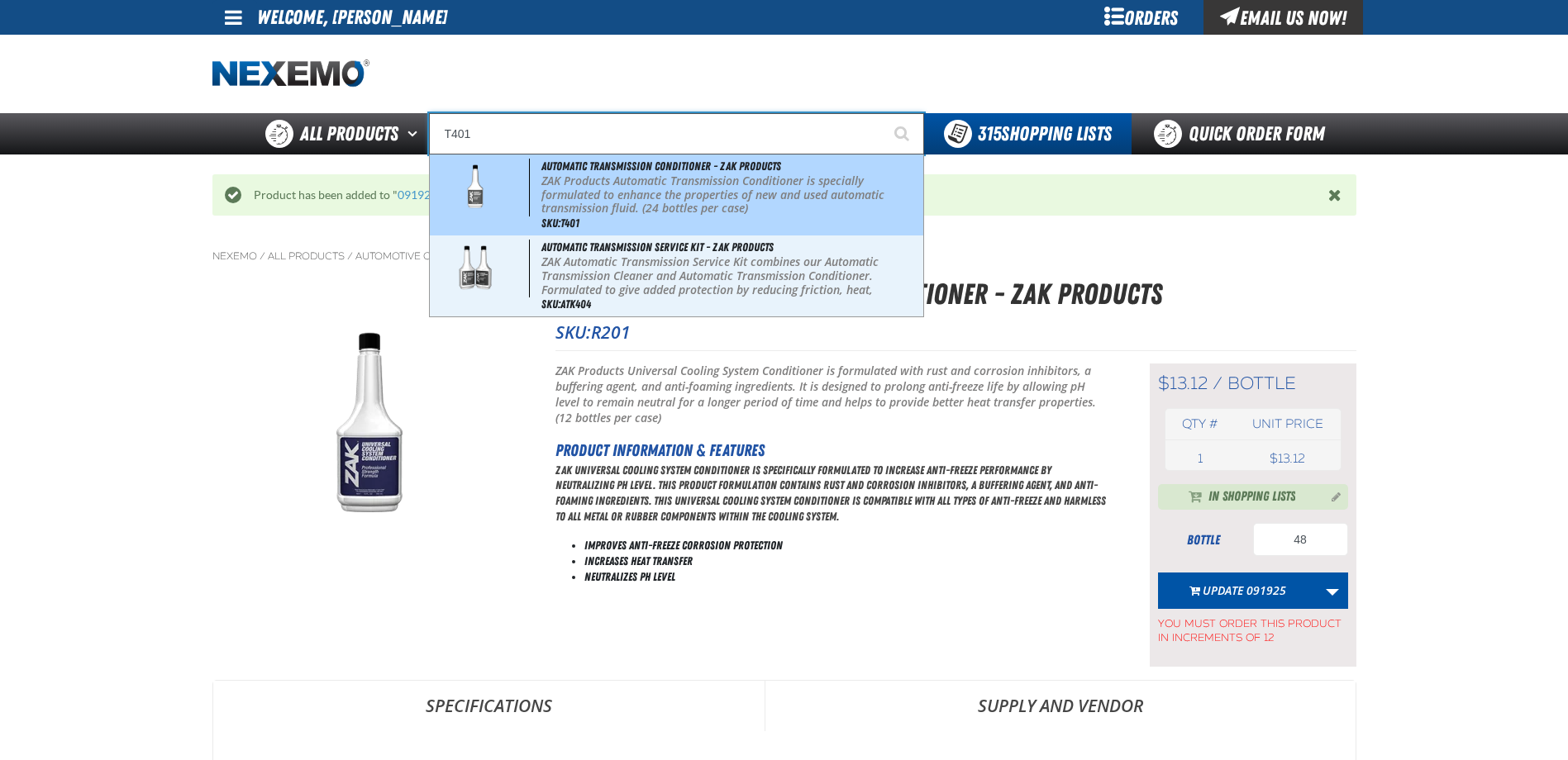
click at [684, 172] on div "Automatic Transmission Conditioner - ZAK Products ZAK Products Automatic Transm…" at bounding box center [676, 195] width 493 height 81
type input "Automatic Transmission Conditioner - ZAK Products"
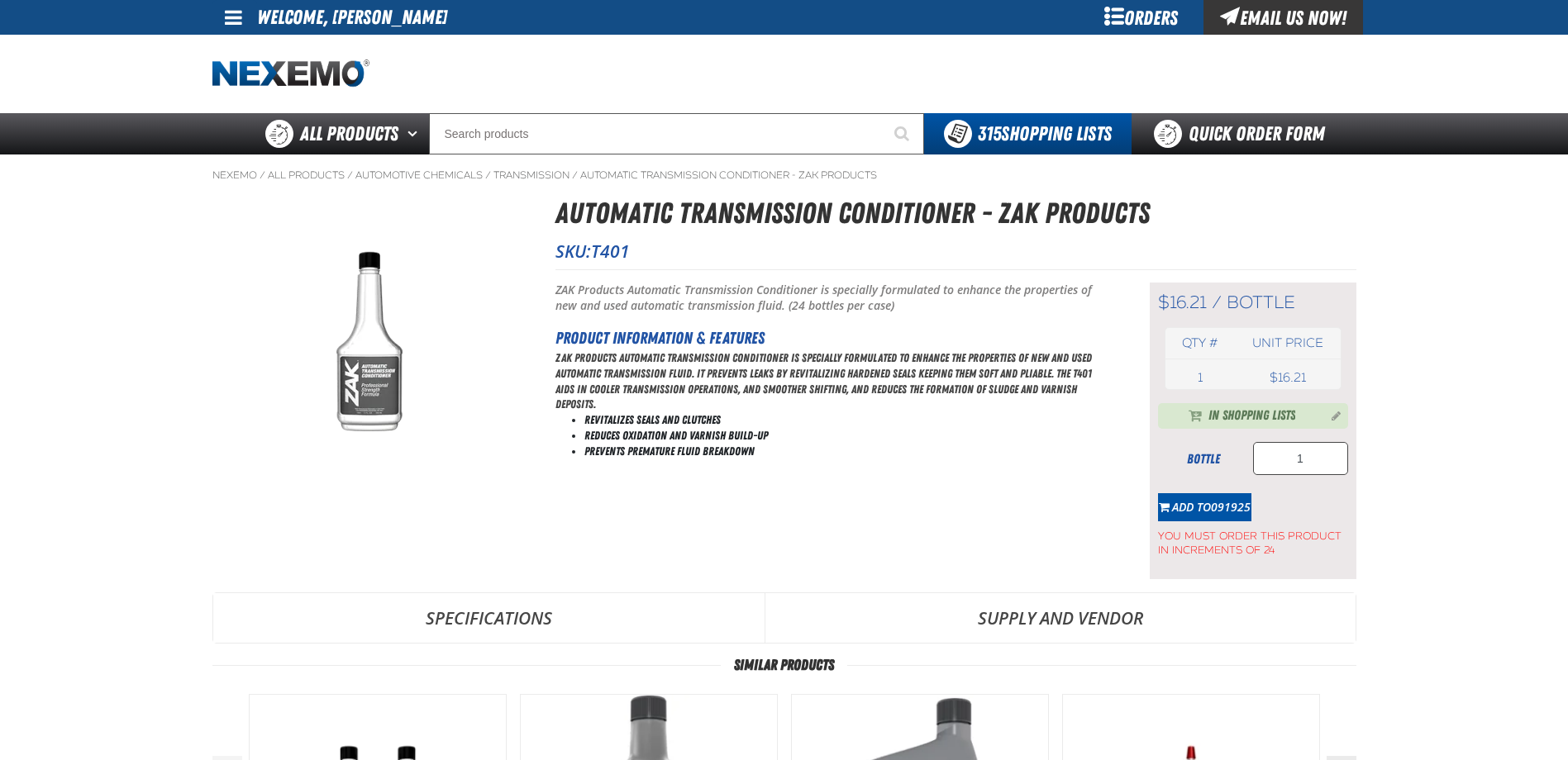
type input "72"
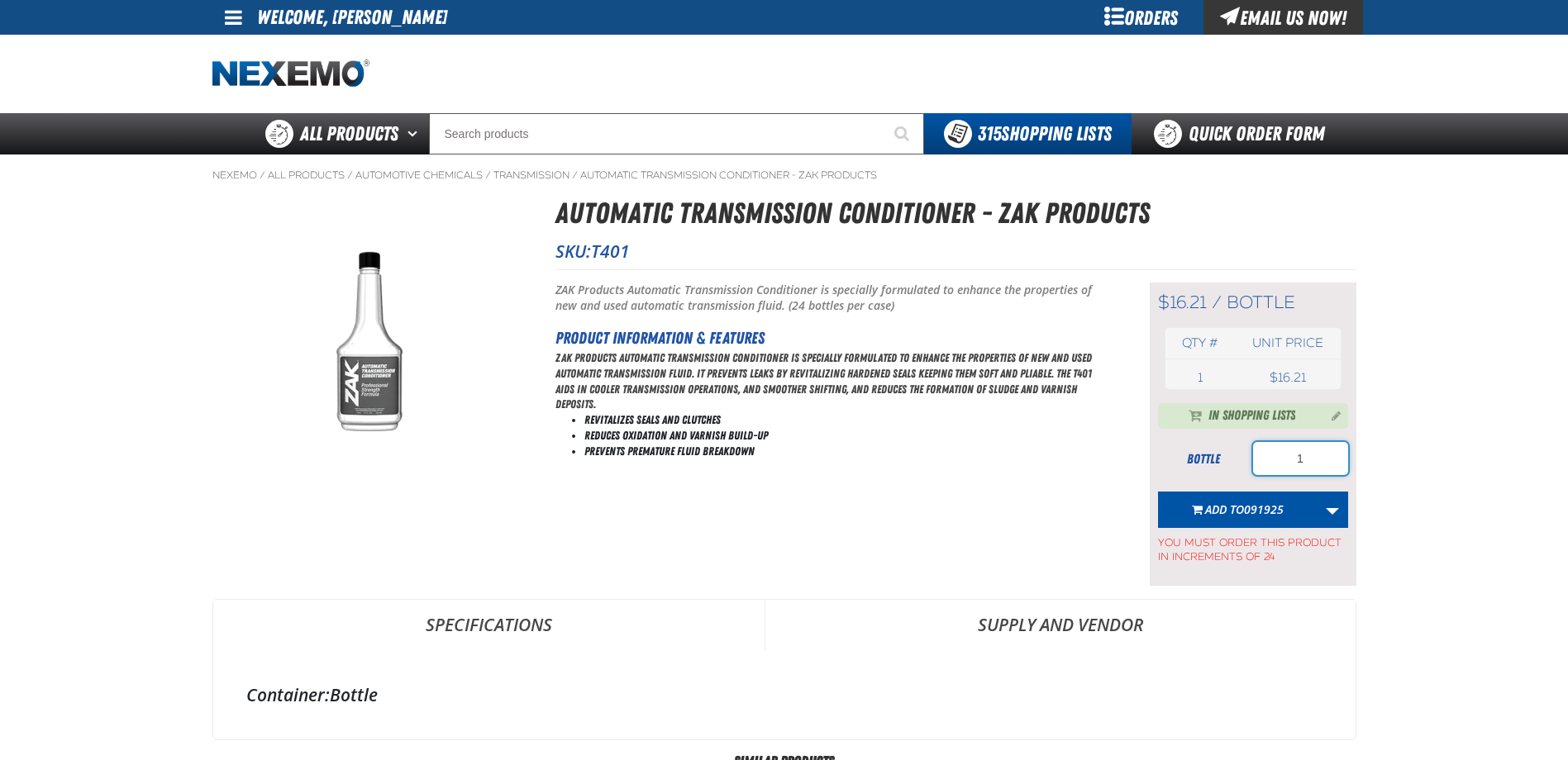
click at [1310, 456] on input "1" at bounding box center [1300, 458] width 95 height 33
type input "48"
click at [1291, 501] on button "Add to 091925" at bounding box center [1237, 509] width 159 height 36
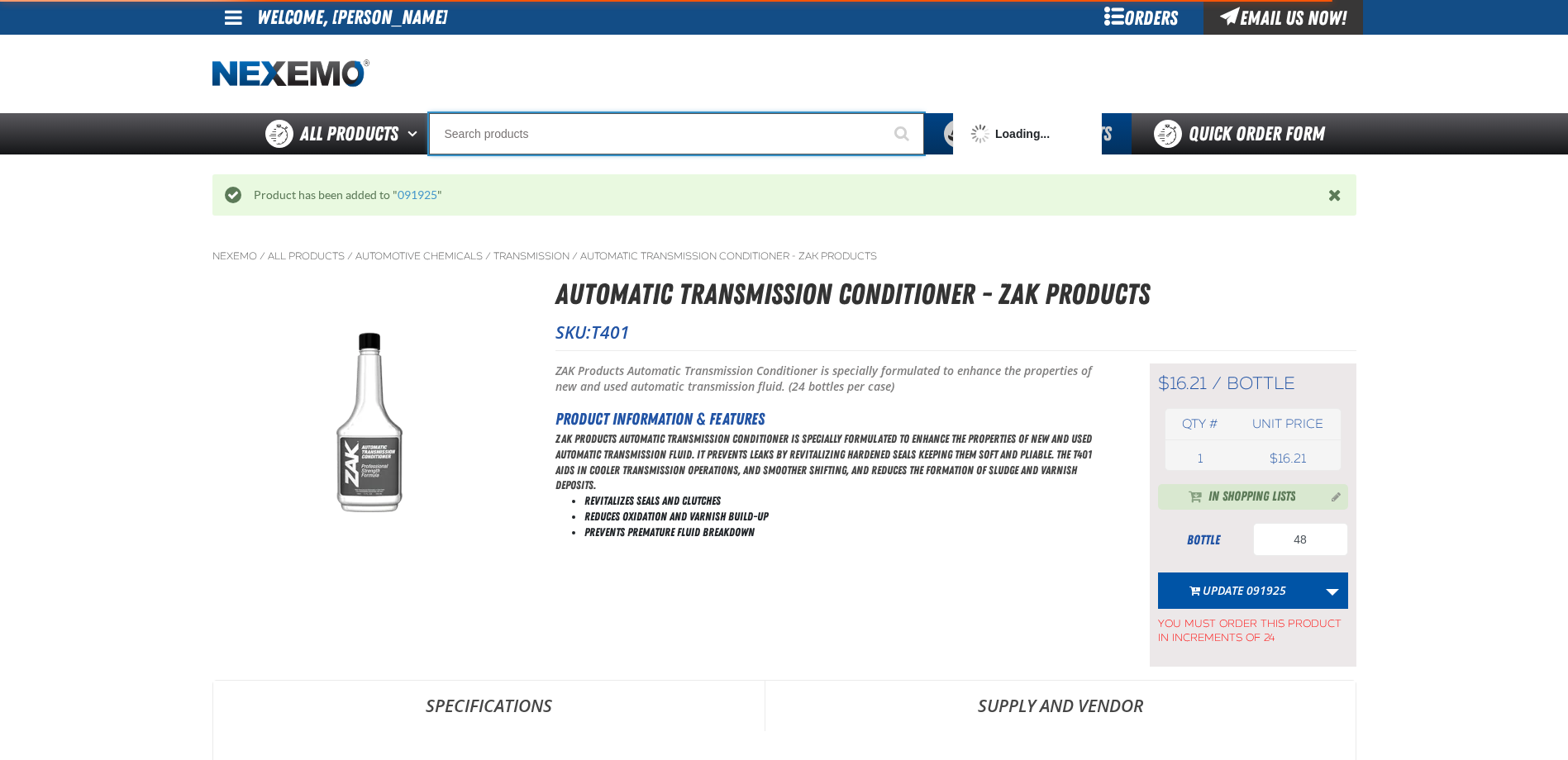
click at [741, 132] on input "Search" at bounding box center [676, 133] width 495 height 41
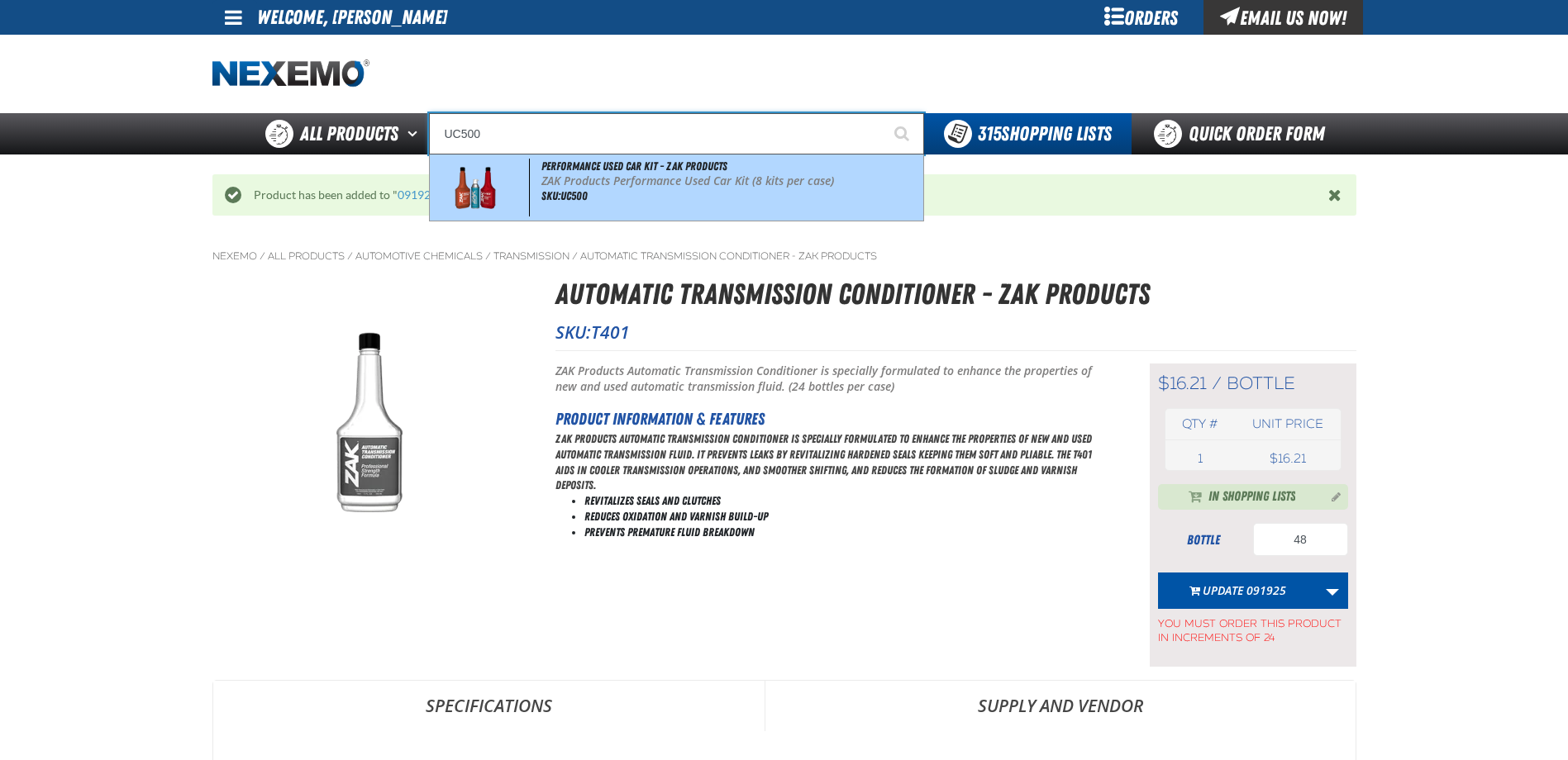
click at [717, 182] on p "ZAK Products Performance Used Car Kit (8 kits per case)" at bounding box center [730, 181] width 378 height 14
type input "Performance Used Car Kit - ZAK Products"
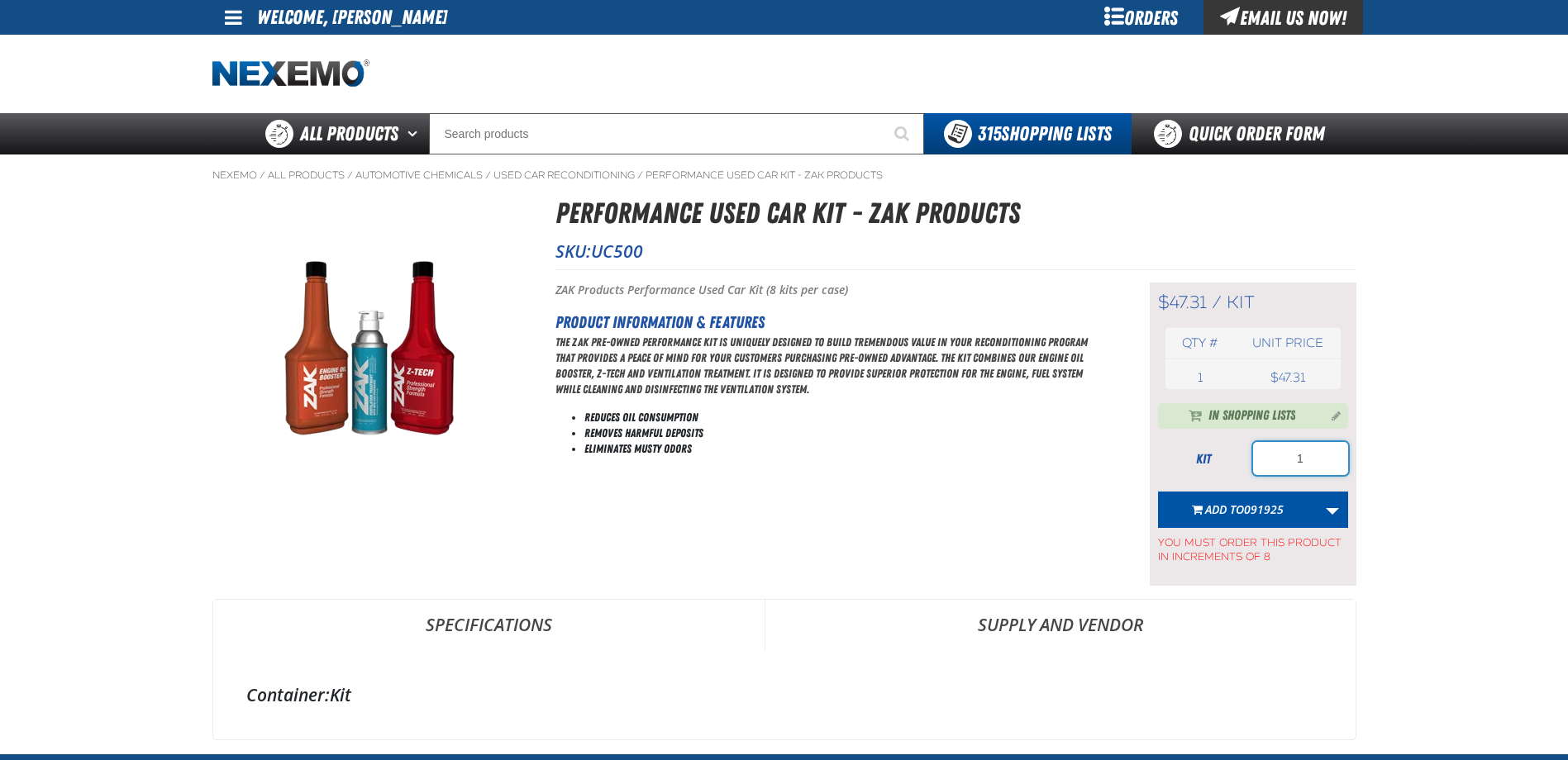
click at [1310, 460] on input "1" at bounding box center [1300, 458] width 95 height 33
type input "152"
click at [1246, 500] on button "Add to 091925" at bounding box center [1237, 509] width 159 height 36
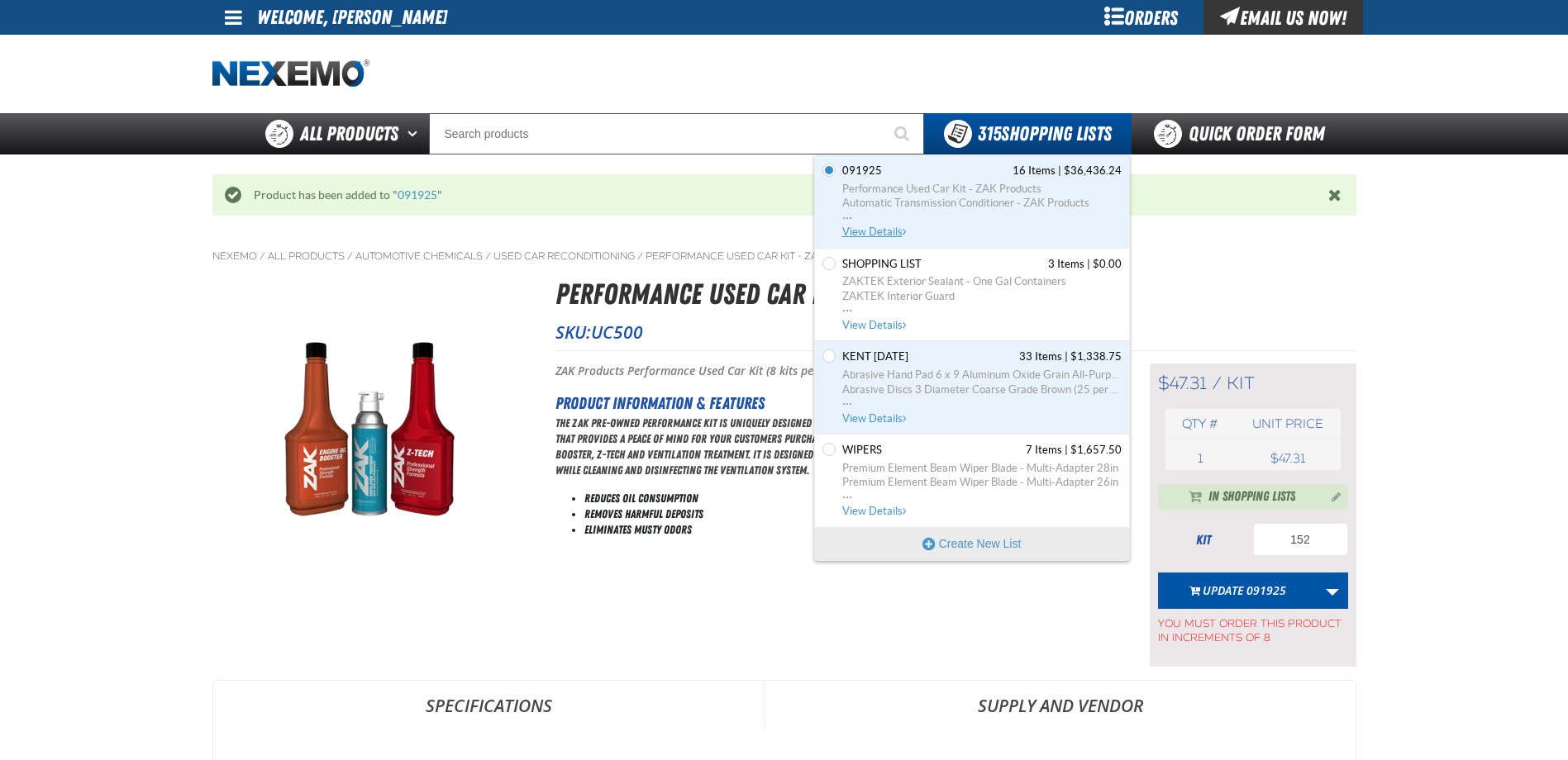
click at [867, 233] on span "View Details" at bounding box center [876, 232] width 67 height 12
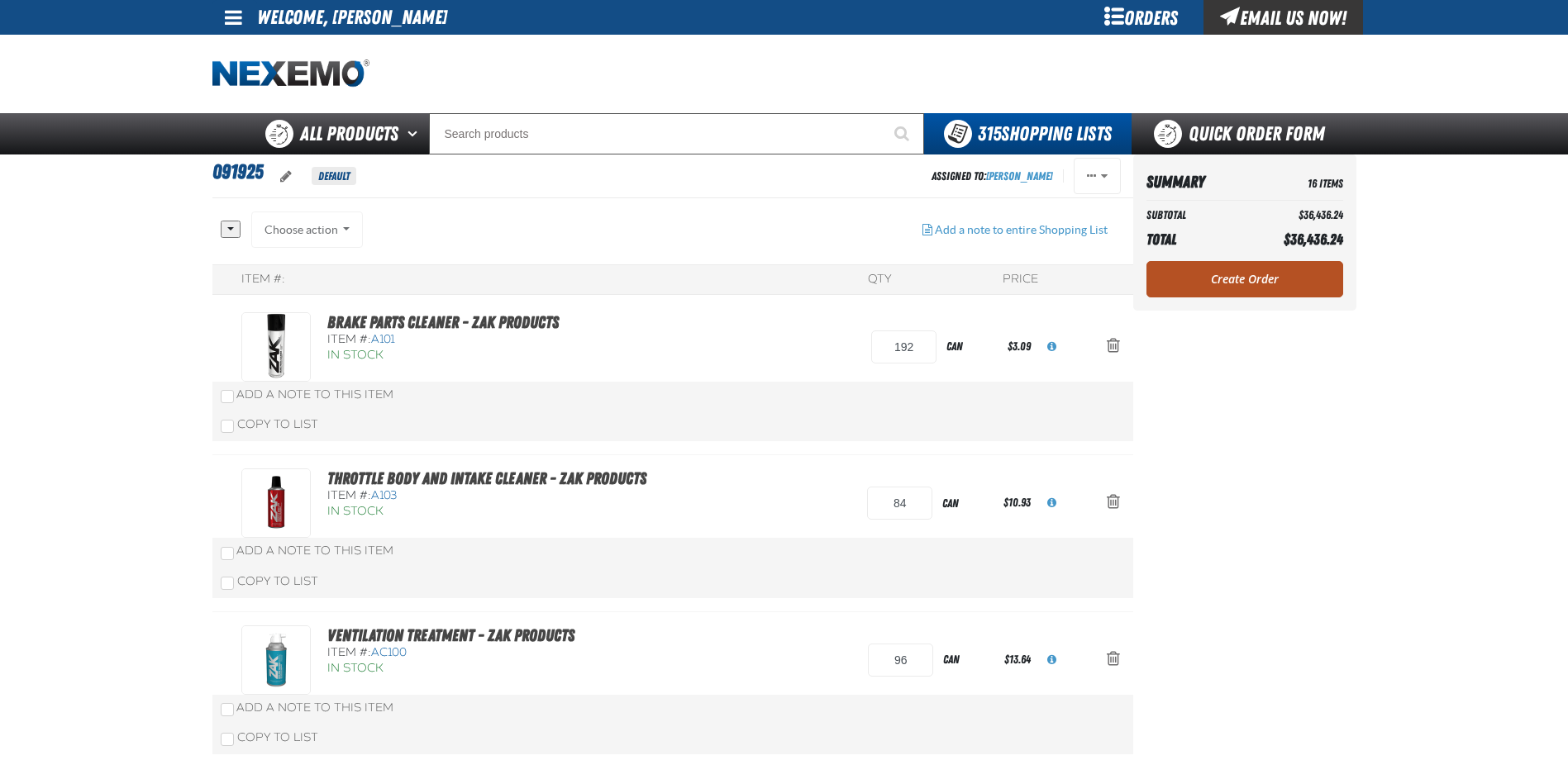
click at [1224, 284] on link "Create Order" at bounding box center [1244, 279] width 196 height 36
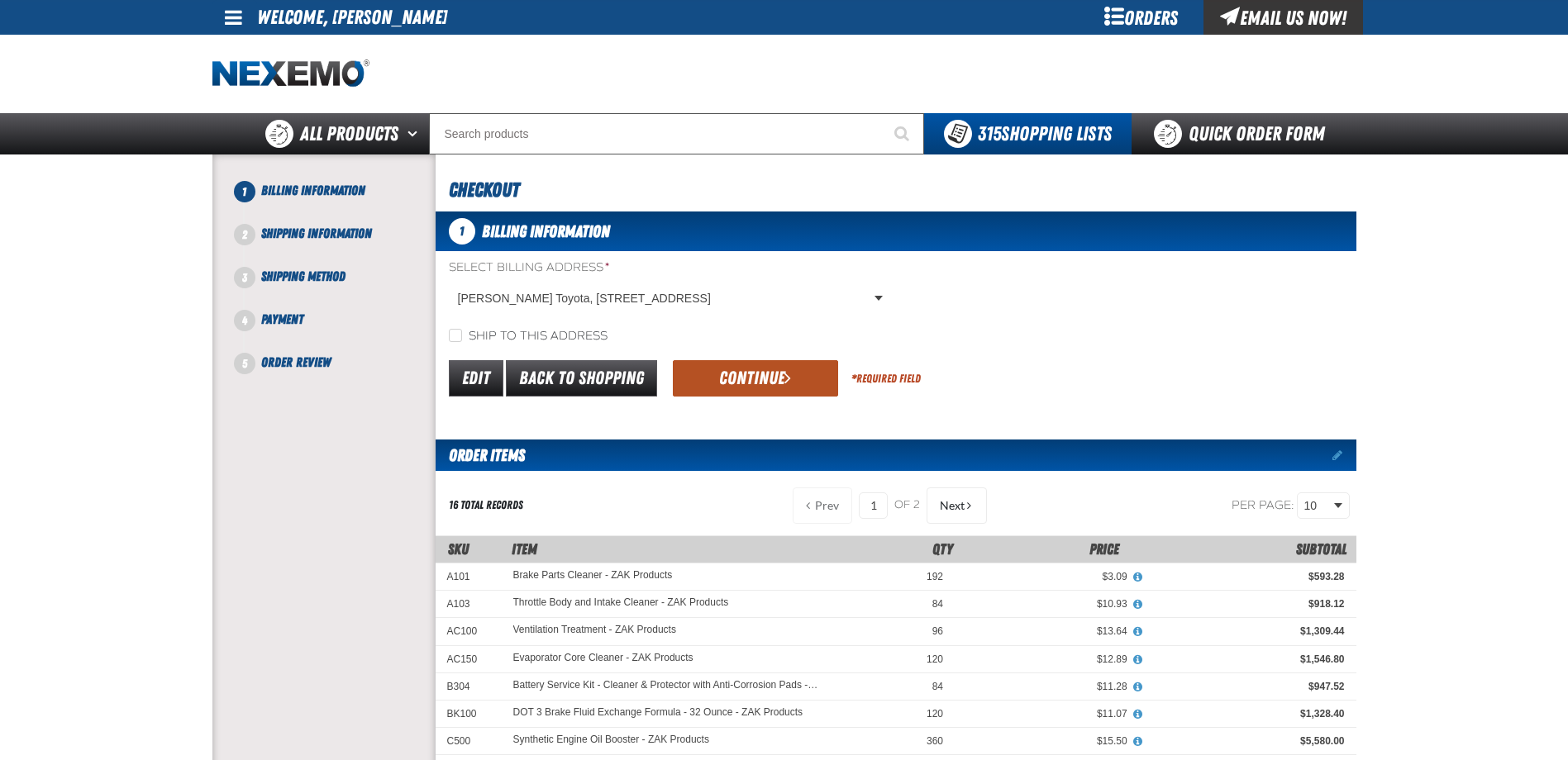
click at [737, 387] on button "Continue" at bounding box center [756, 378] width 165 height 36
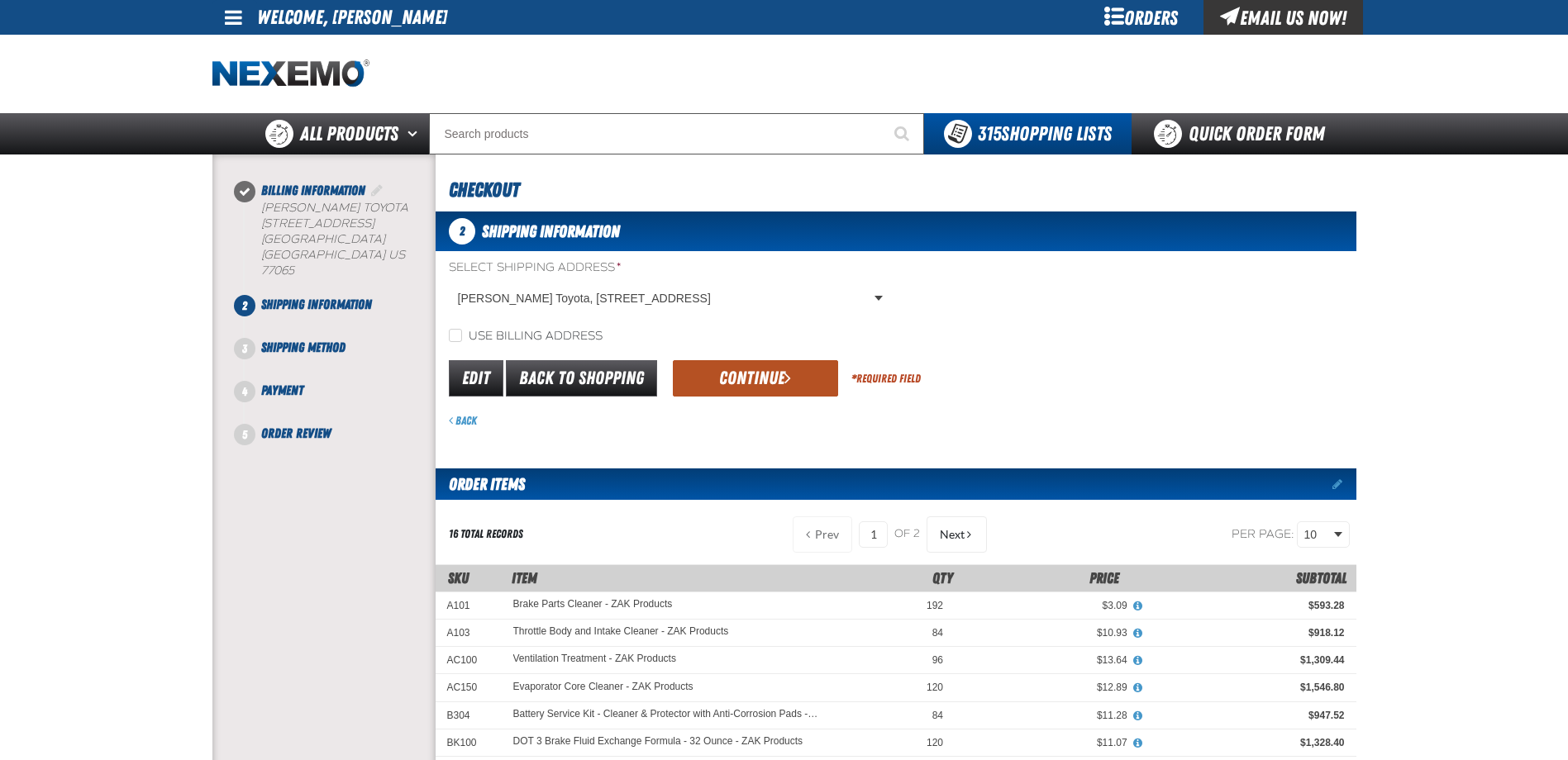
click at [733, 372] on button "Continue" at bounding box center [756, 378] width 165 height 36
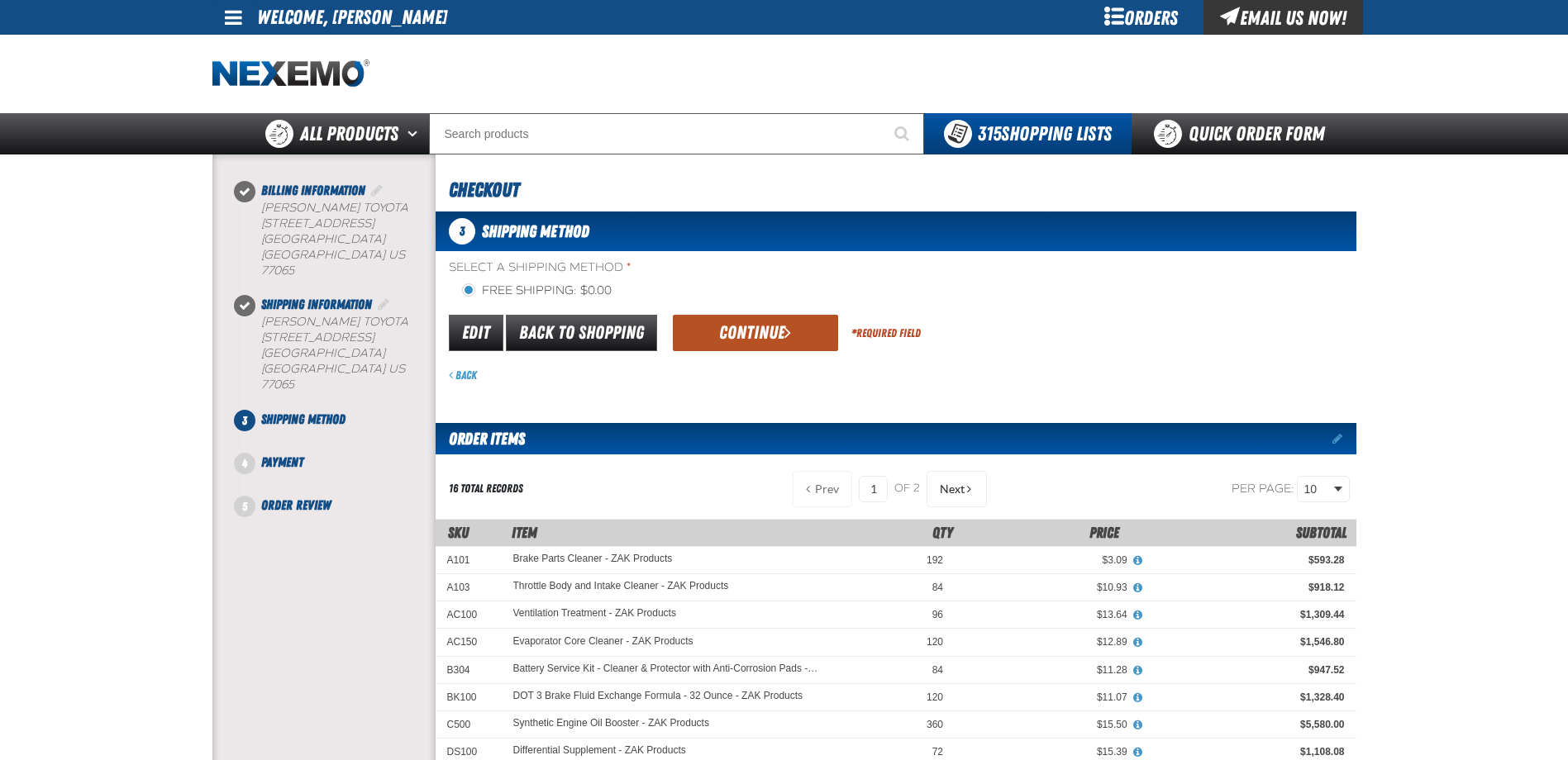
click at [768, 348] on button "Continue" at bounding box center [756, 332] width 165 height 36
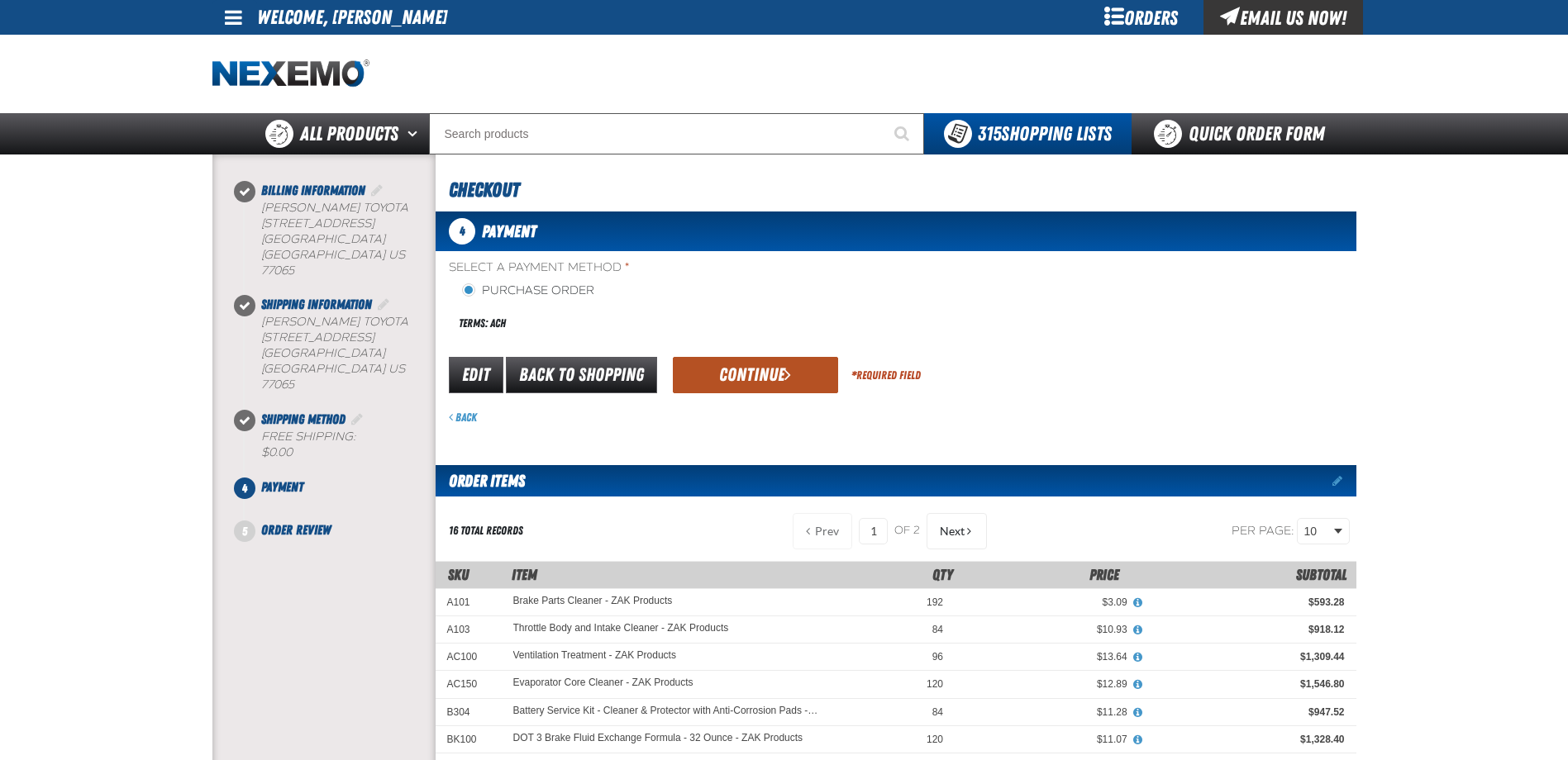
click at [766, 372] on button "Continue" at bounding box center [756, 375] width 165 height 36
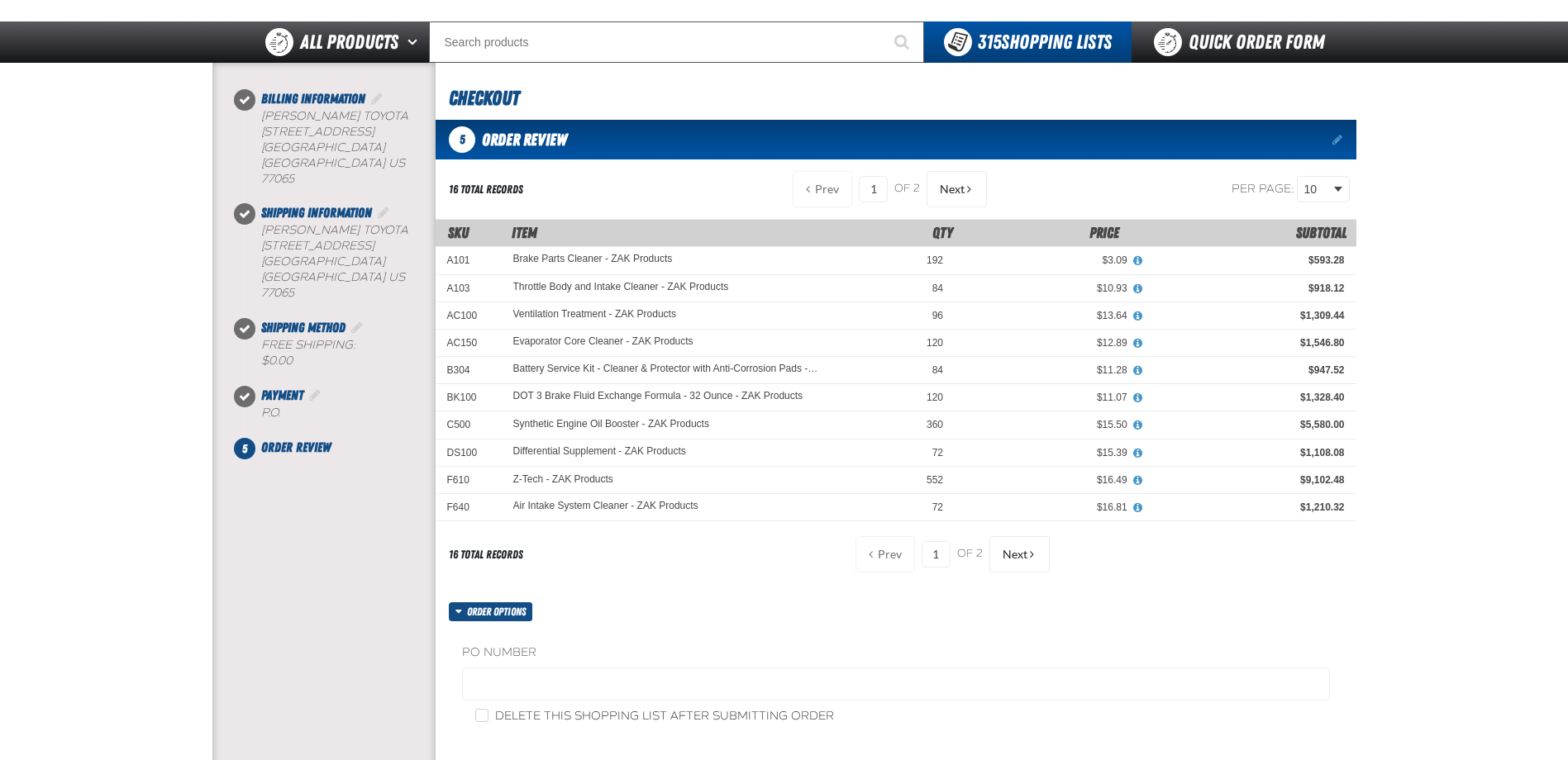
scroll to position [248, 0]
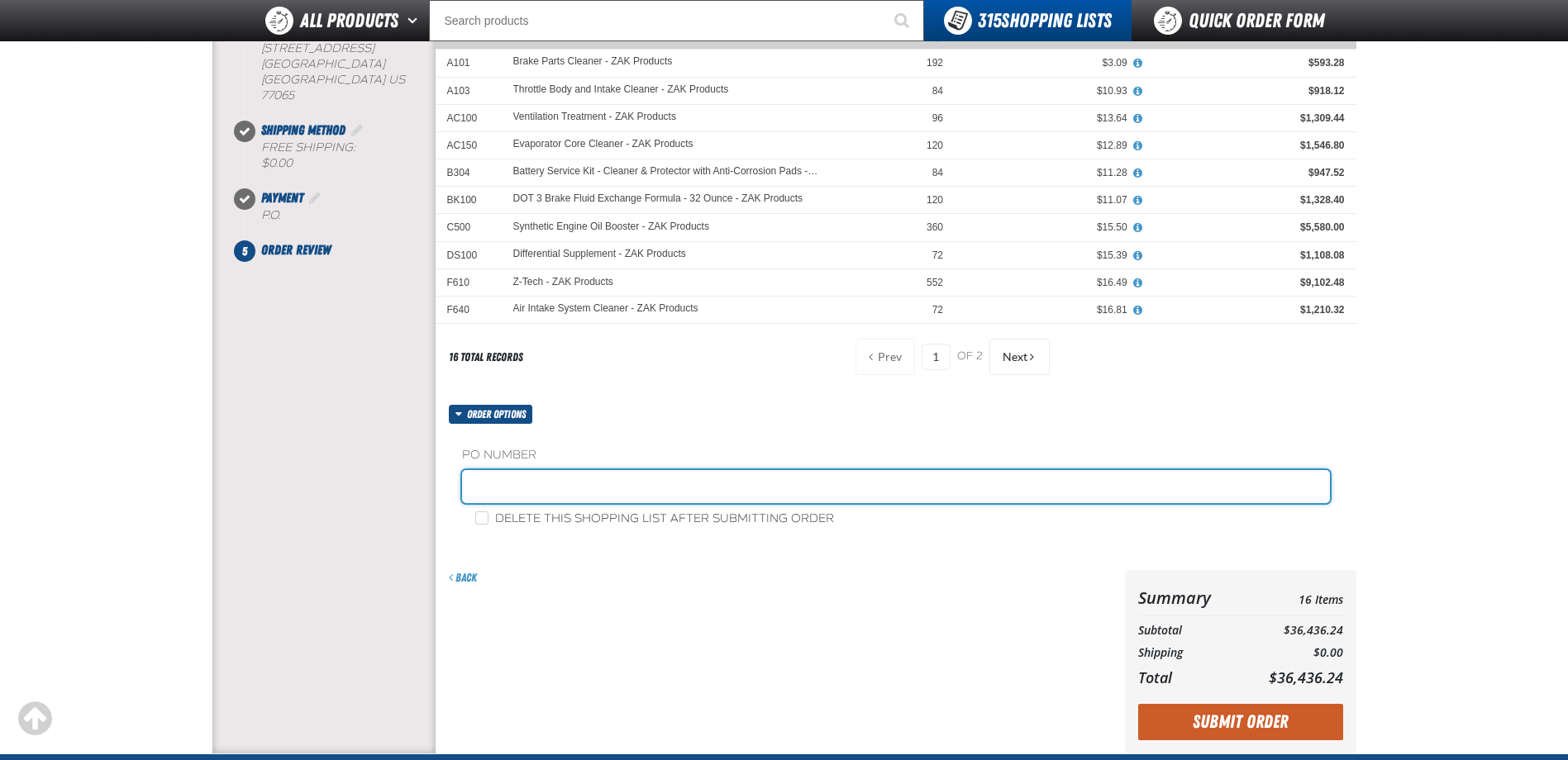
click at [610, 486] on input "text" at bounding box center [896, 486] width 868 height 33
type input "091925AW"
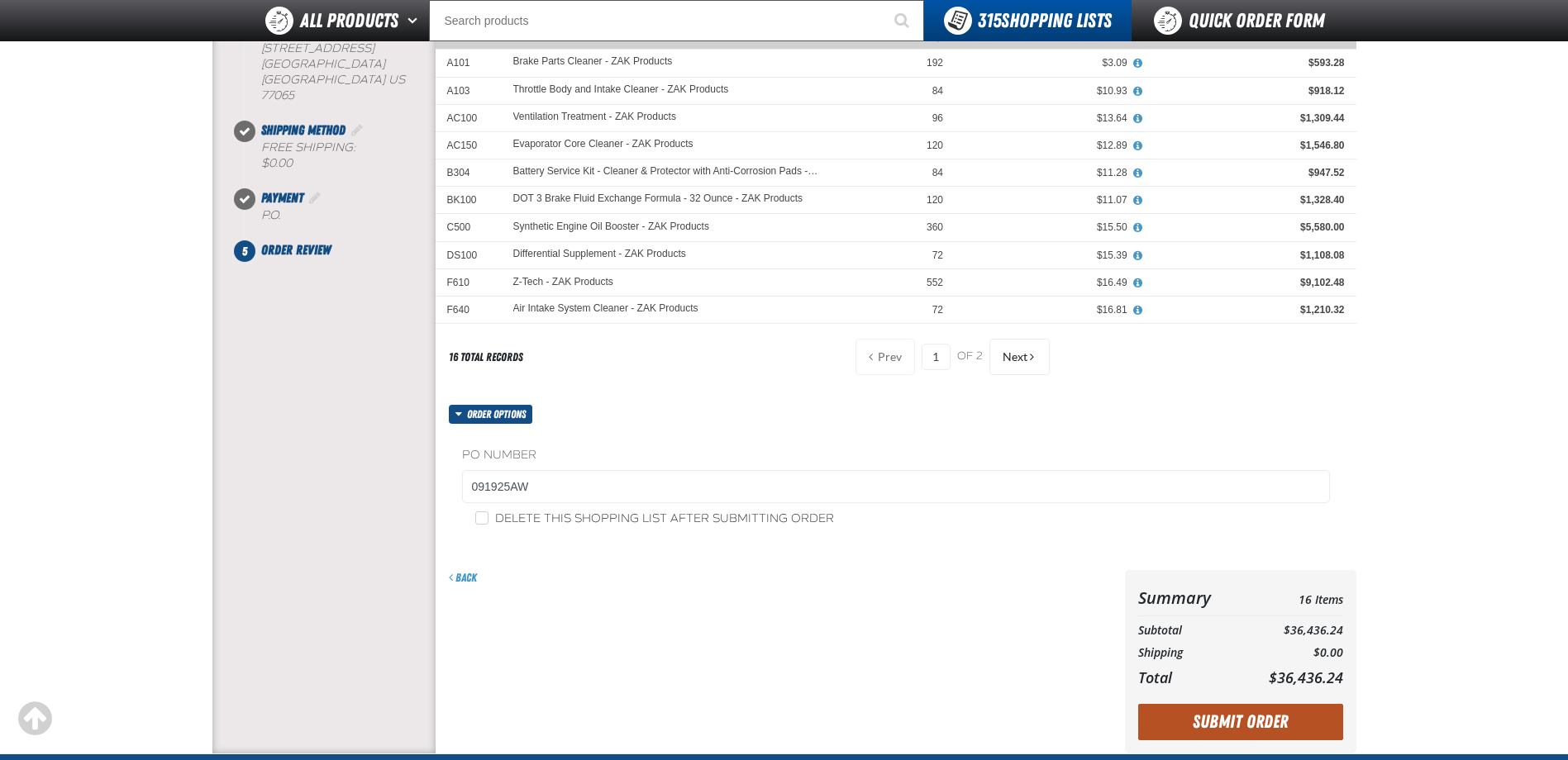
click at [1203, 707] on button "Submit Order" at bounding box center [1240, 722] width 205 height 36
